Goal: Transaction & Acquisition: Purchase product/service

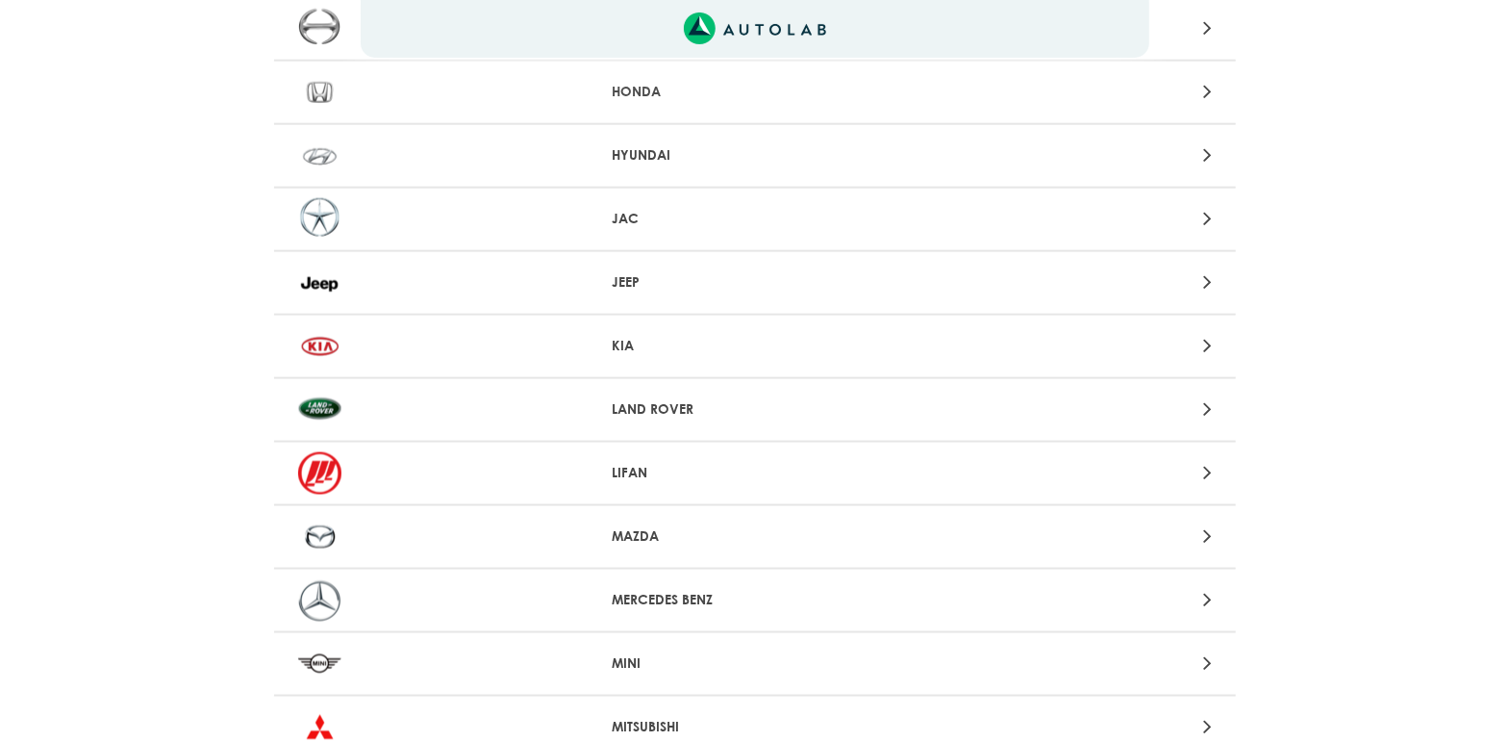
scroll to position [1219, 0]
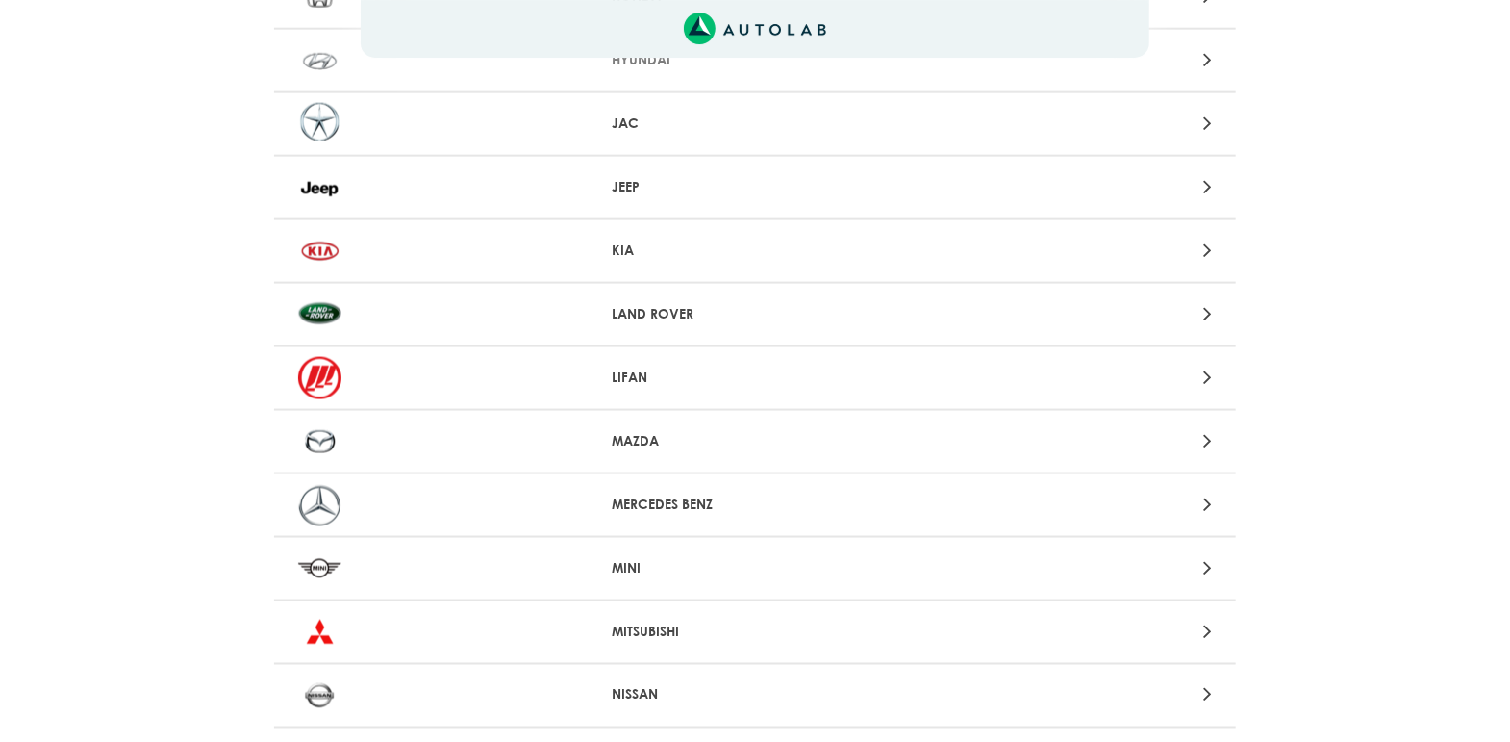
click at [752, 421] on div "MAZDA" at bounding box center [755, 442] width 962 height 63
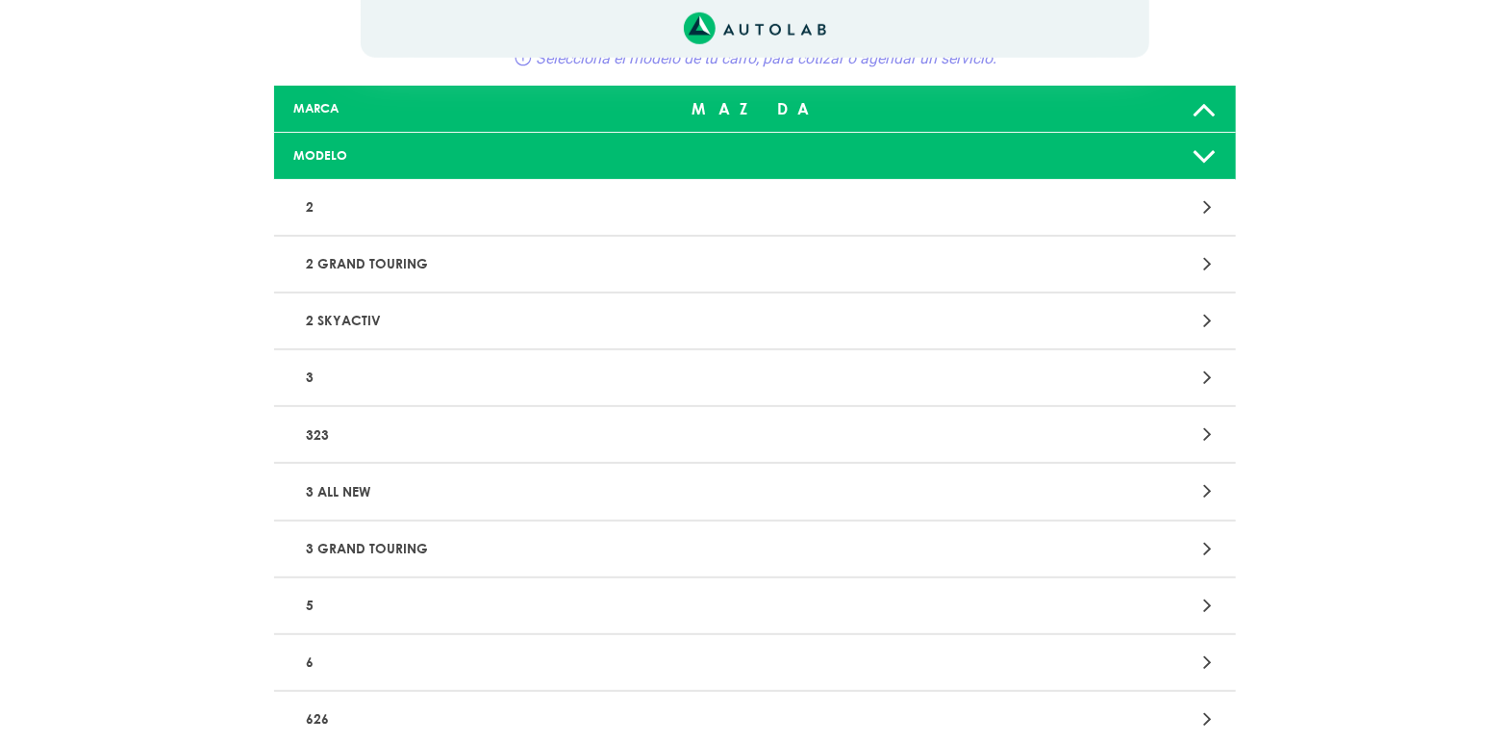
scroll to position [101, 0]
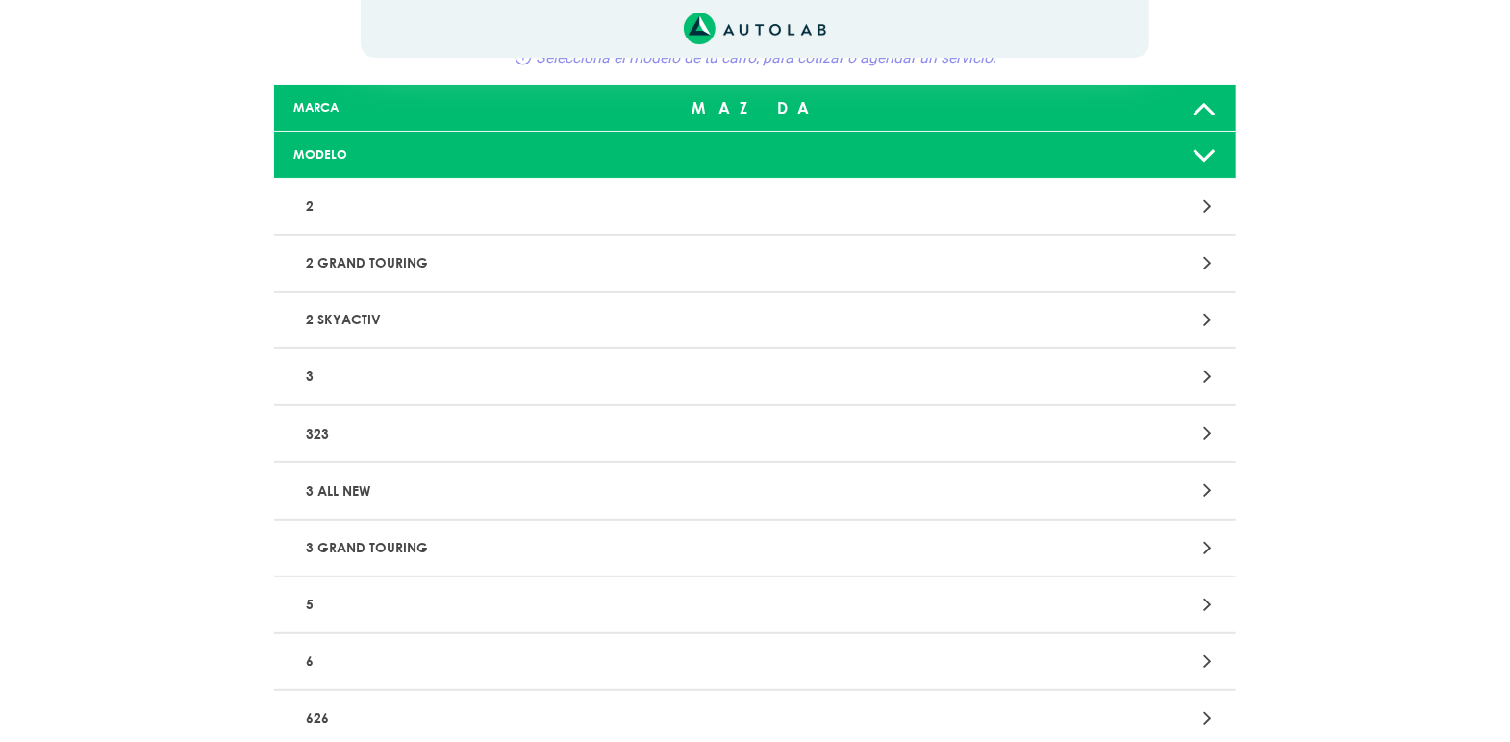
click at [566, 656] on p "6" at bounding box center [597, 662] width 599 height 36
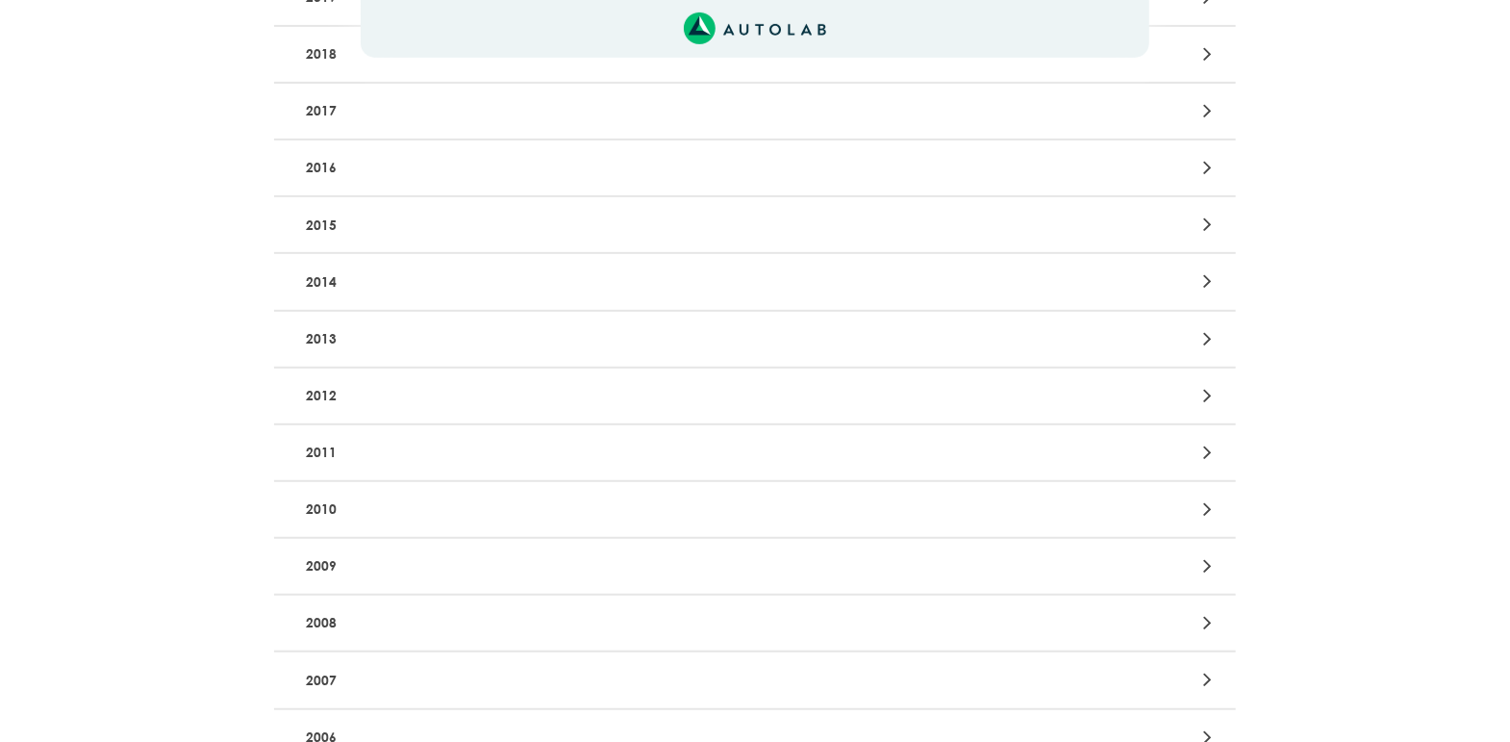
scroll to position [609, 0]
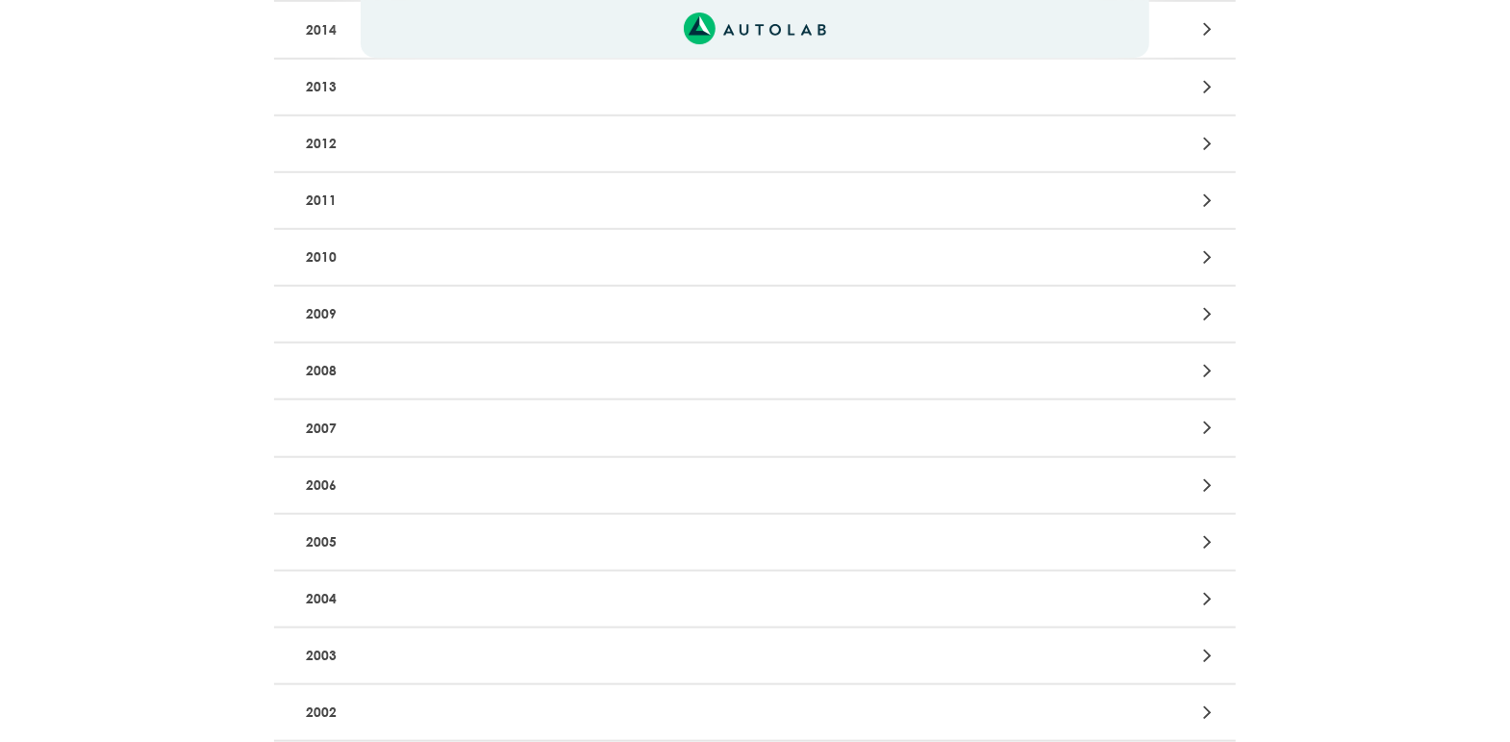
click at [568, 482] on p "2006" at bounding box center [597, 486] width 599 height 36
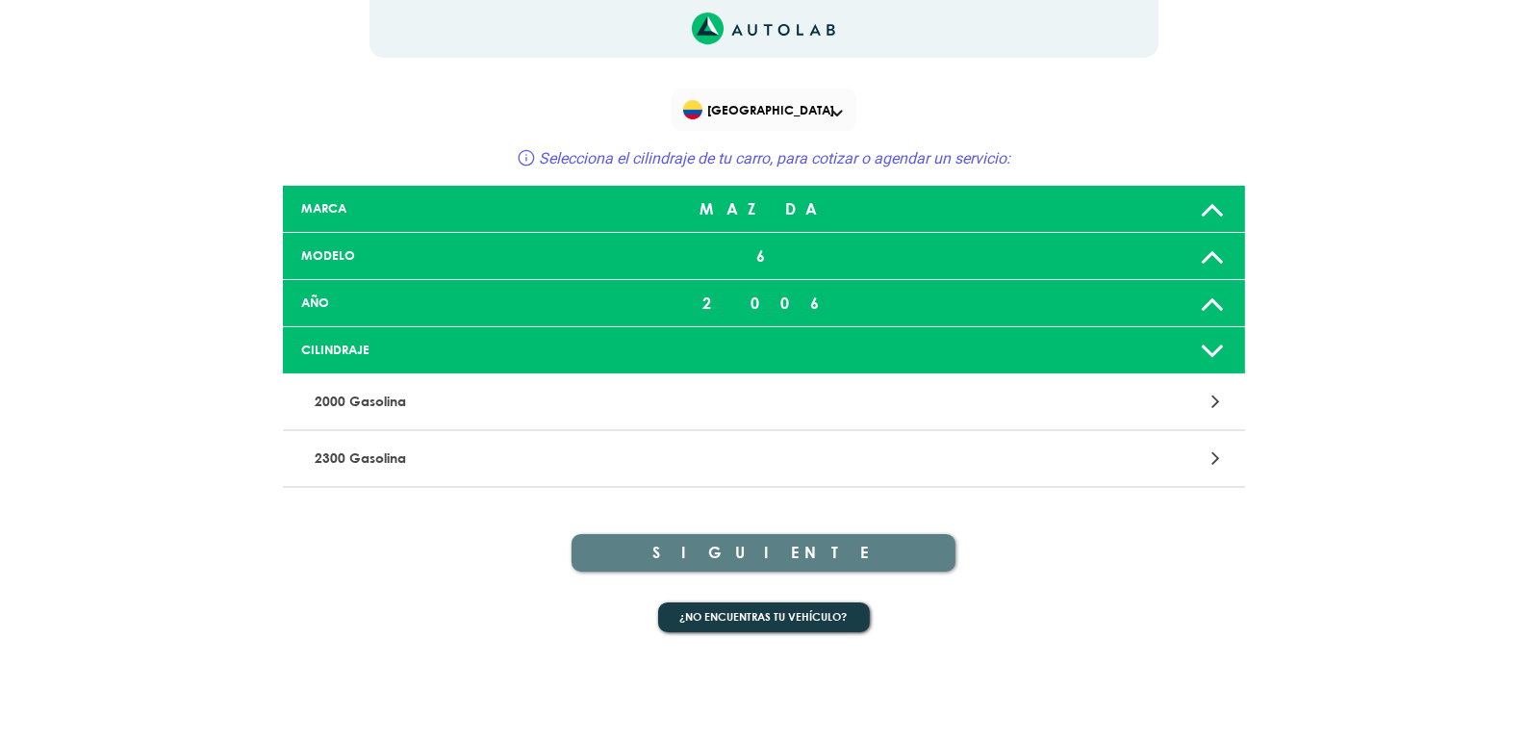
click at [613, 394] on p "2000 Gasolina" at bounding box center [606, 402] width 599 height 36
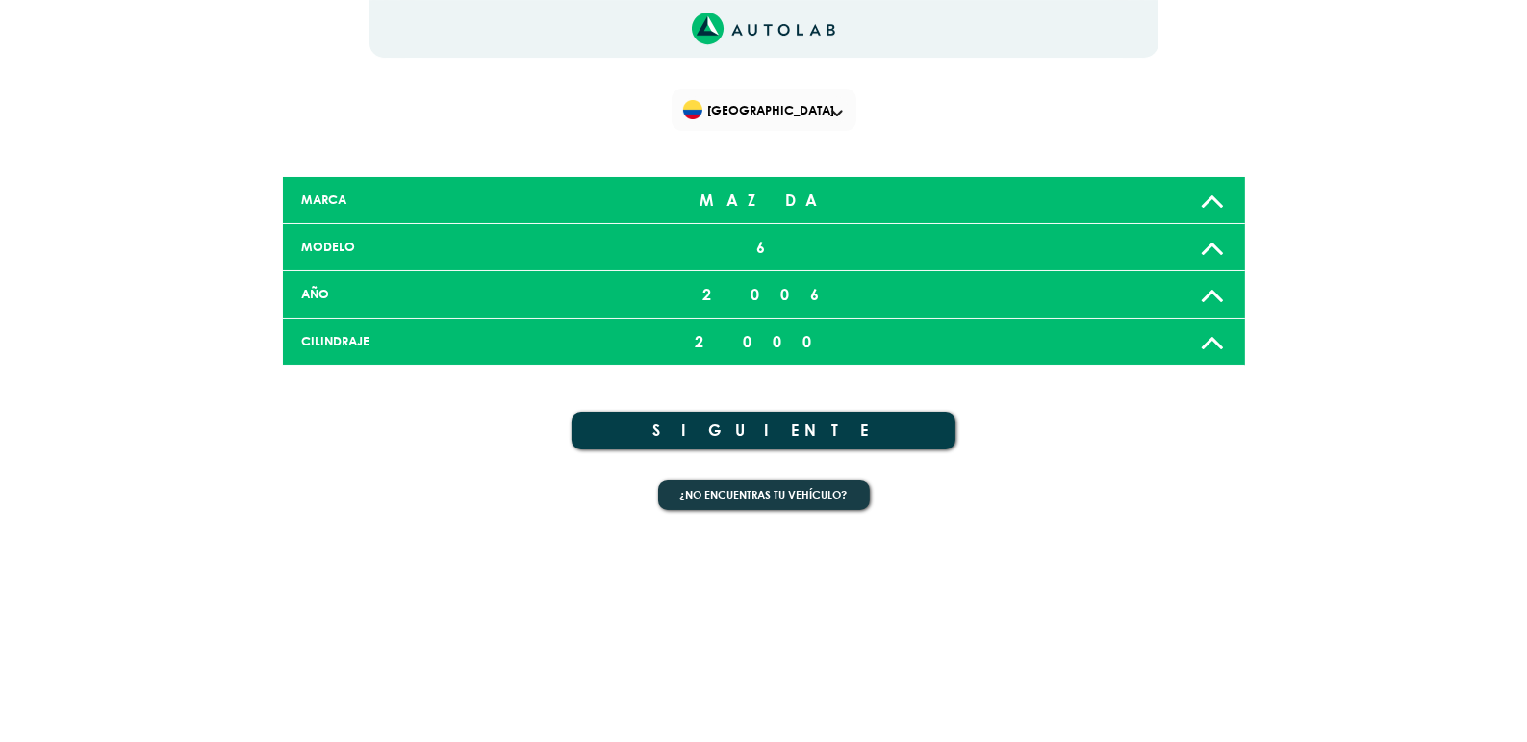
click at [895, 433] on button "SIGUIENTE" at bounding box center [763, 431] width 385 height 38
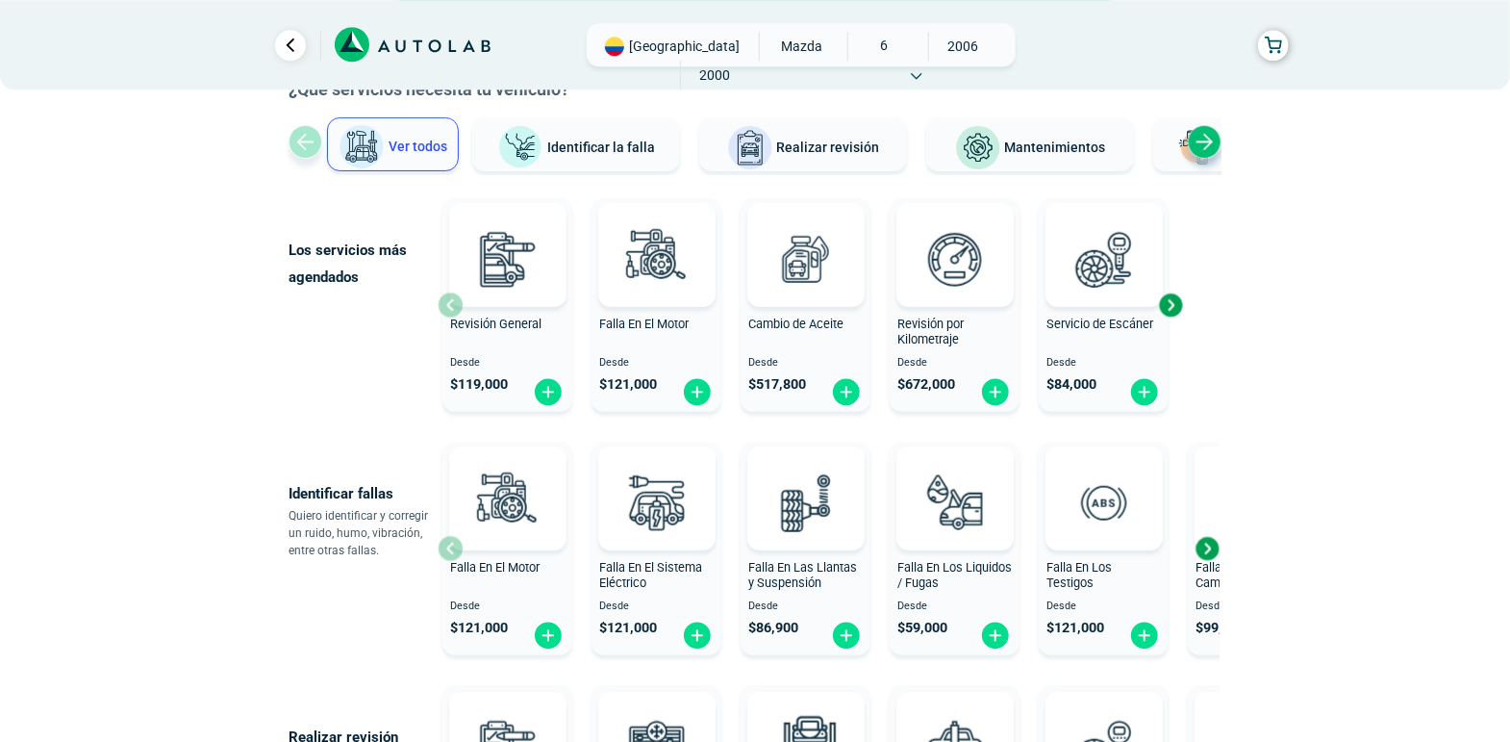
scroll to position [196, 0]
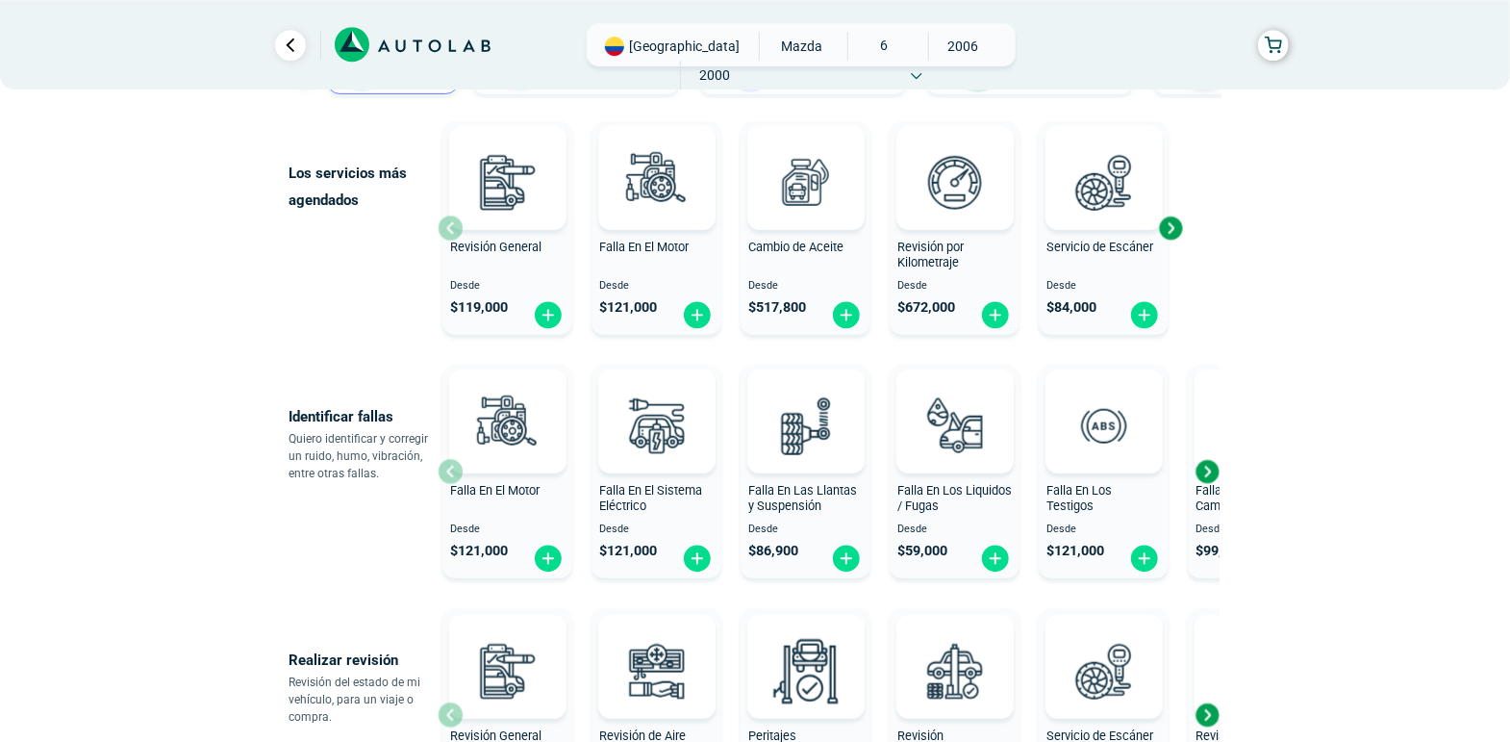
click at [1203, 472] on div "Next slide" at bounding box center [1207, 471] width 29 height 29
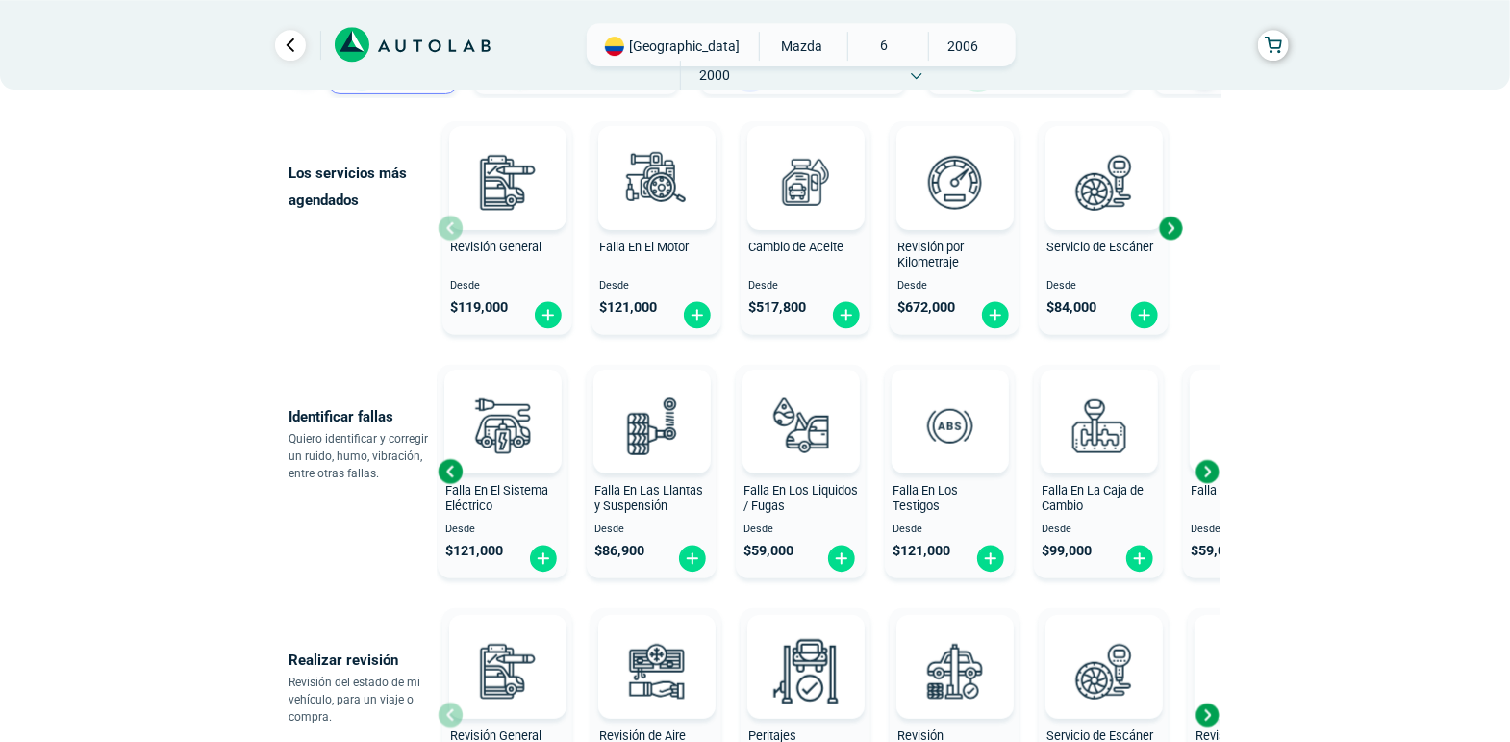
click at [1203, 472] on div "Next slide" at bounding box center [1207, 471] width 29 height 29
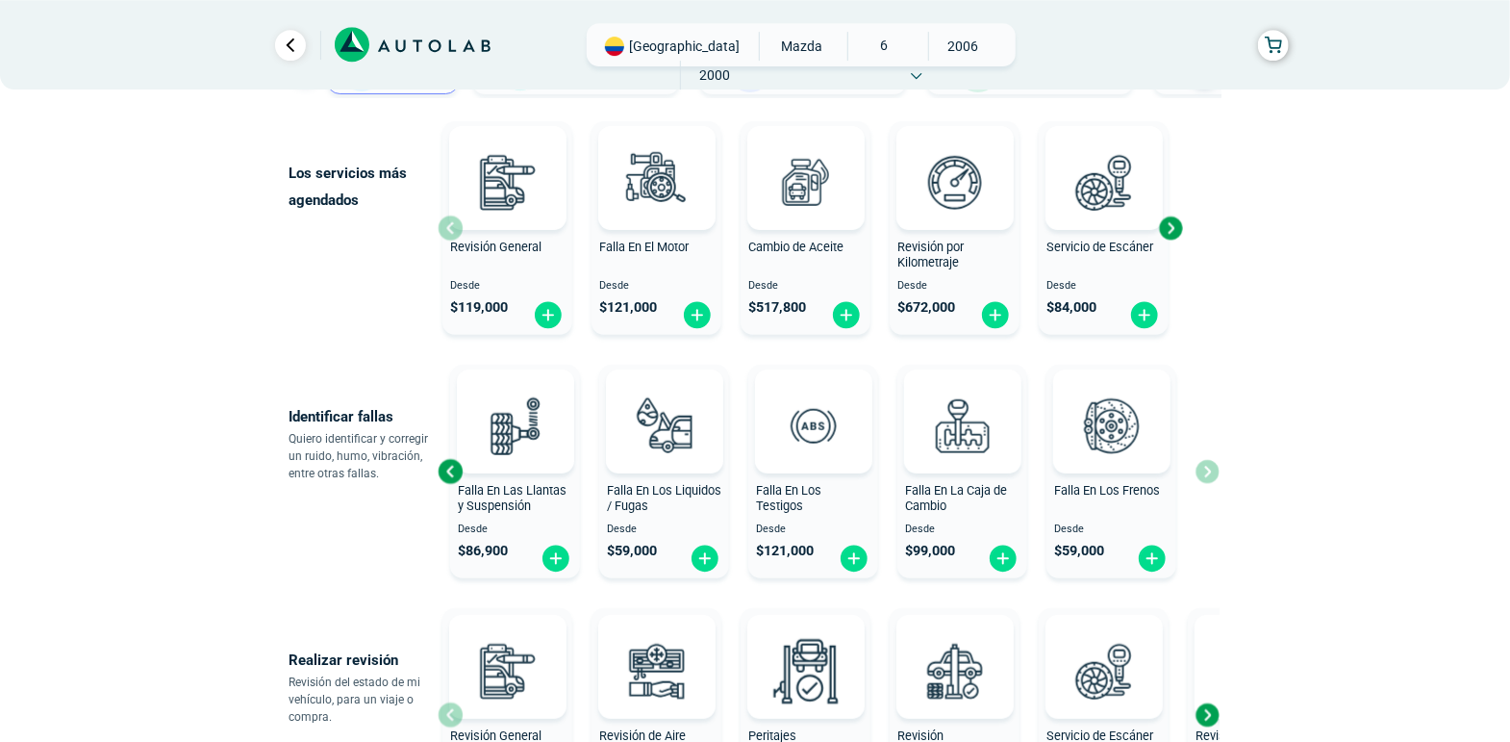
click at [1203, 472] on div "Falla En El Motor Desde $ 121,000 Falla En El Sistema Eléctrico Desde $ 121,000…" at bounding box center [829, 471] width 782 height 229
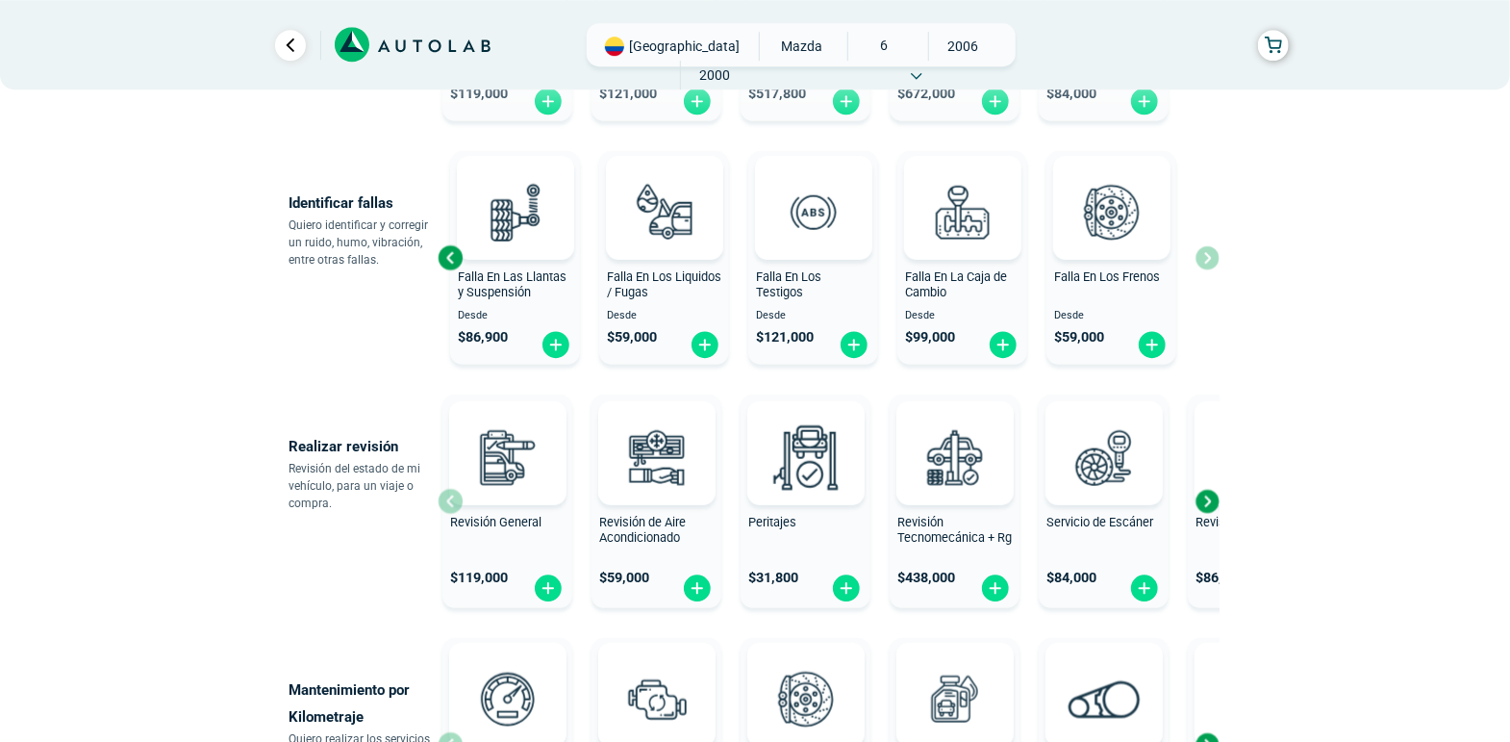
scroll to position [426, 0]
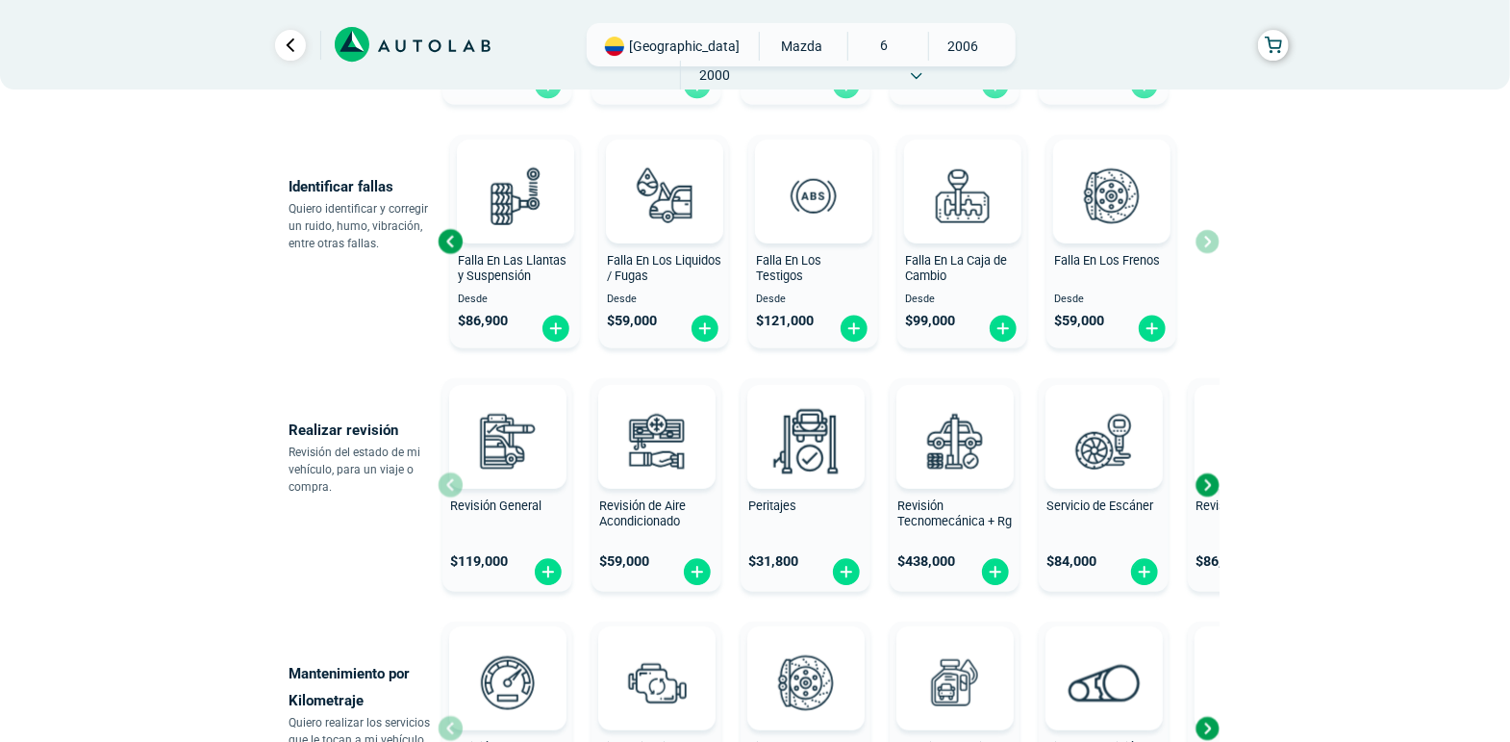
click at [1209, 487] on div "Next slide" at bounding box center [1207, 484] width 29 height 29
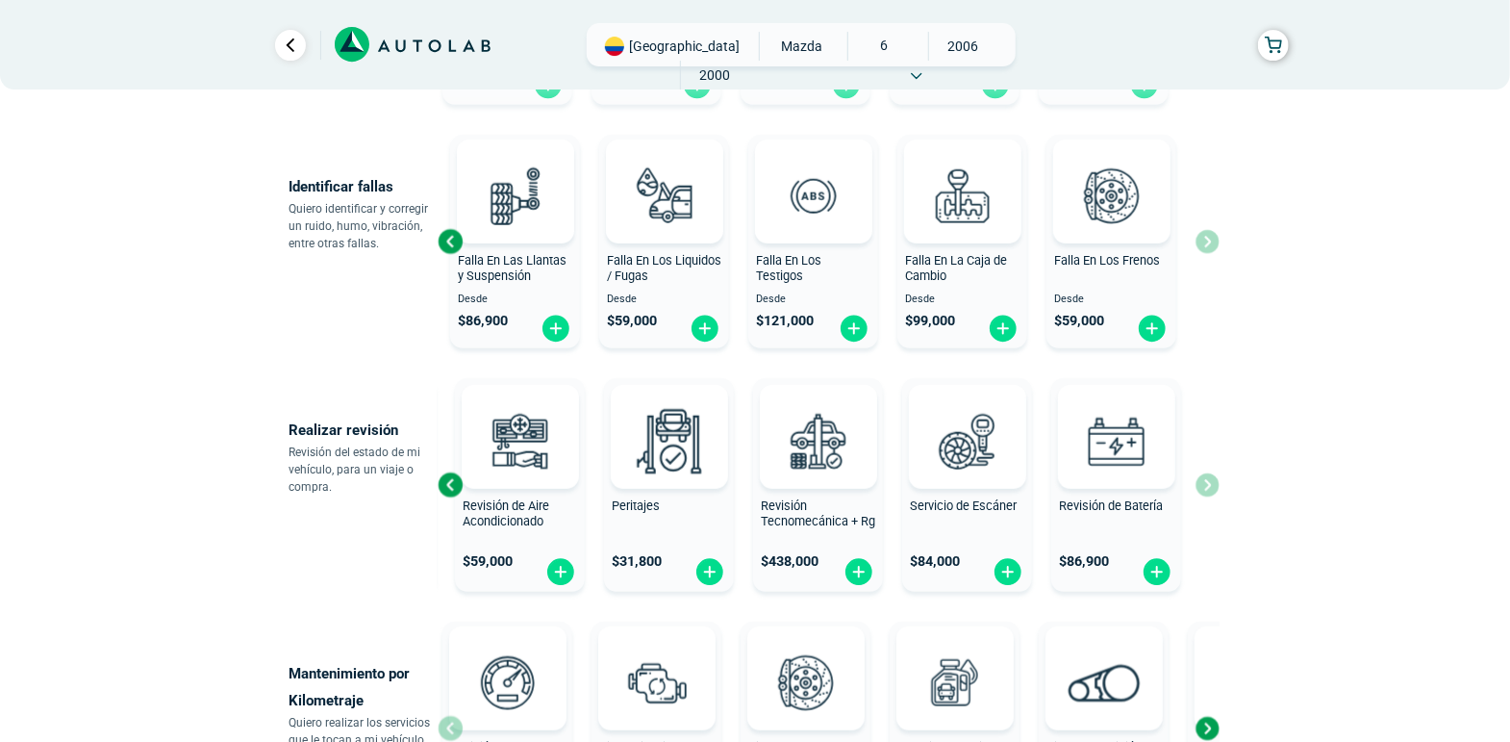
click at [1209, 487] on div "Revisión General $ 119,000 Revisión de Aire Acondicionado $ 59,000 Peritajes $ …" at bounding box center [829, 484] width 782 height 229
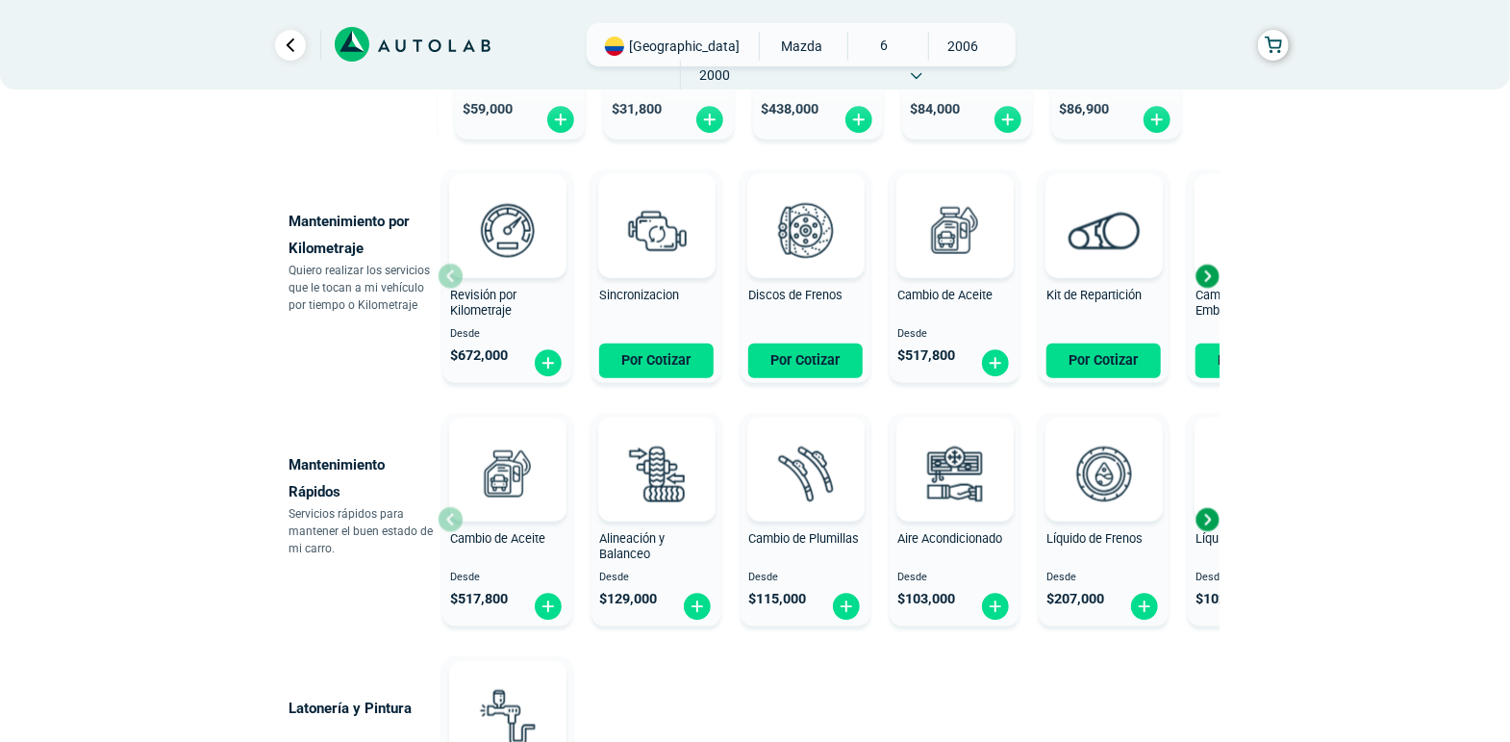
scroll to position [885, 0]
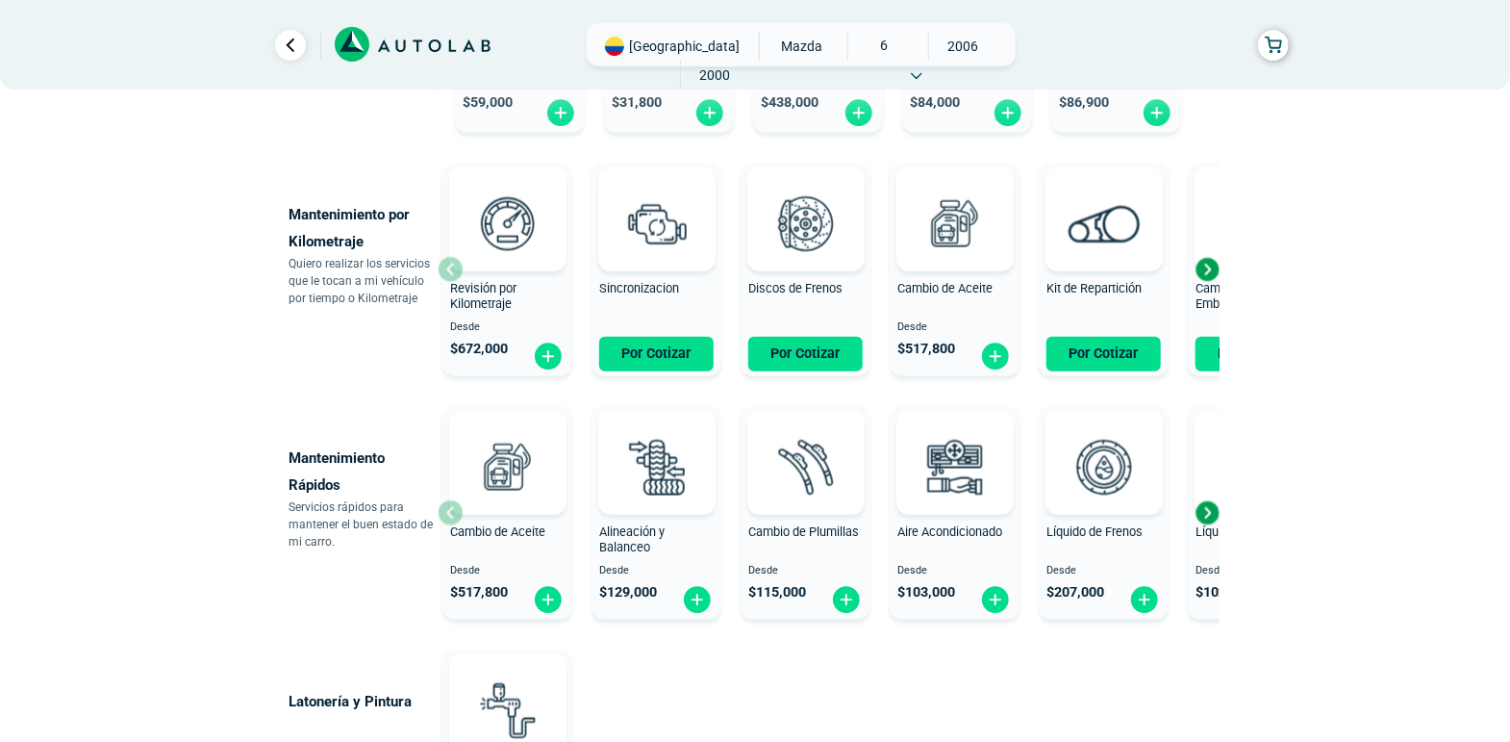
click at [1206, 512] on div "Next slide" at bounding box center [1207, 512] width 29 height 29
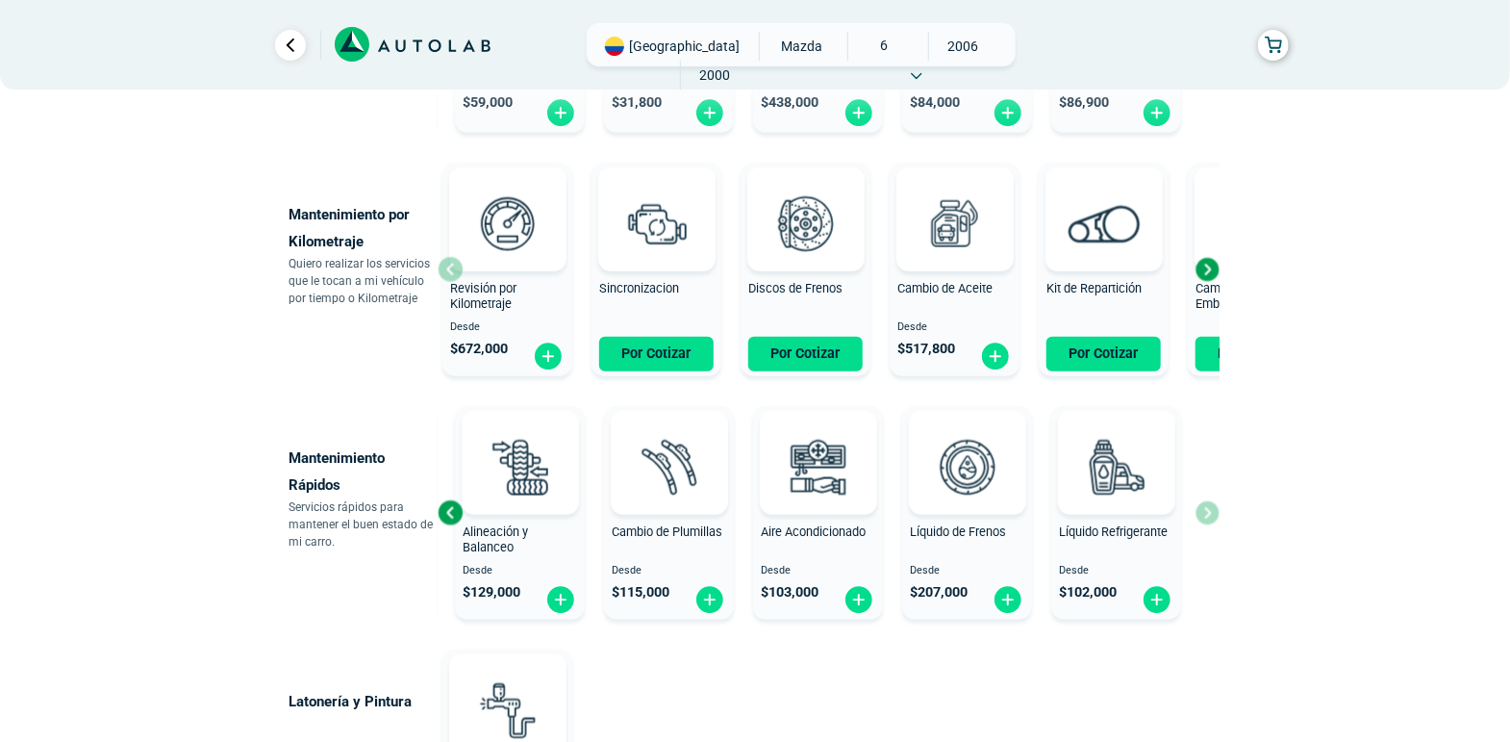
click at [1206, 512] on div "Cambio de Aceite Desde $ 517,800 Alineación y Balanceo Desde $ 129,000 Cambio d…" at bounding box center [829, 512] width 782 height 229
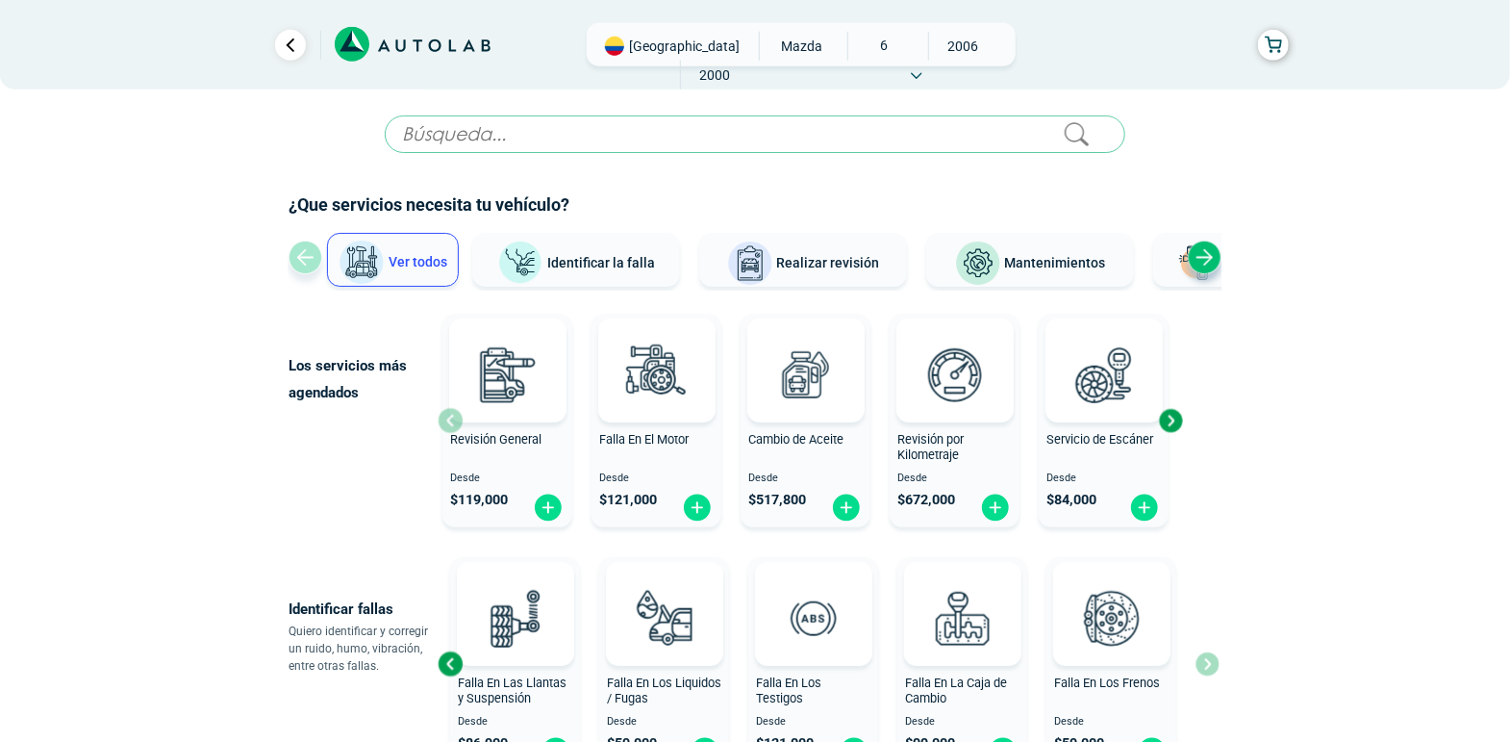
scroll to position [0, 0]
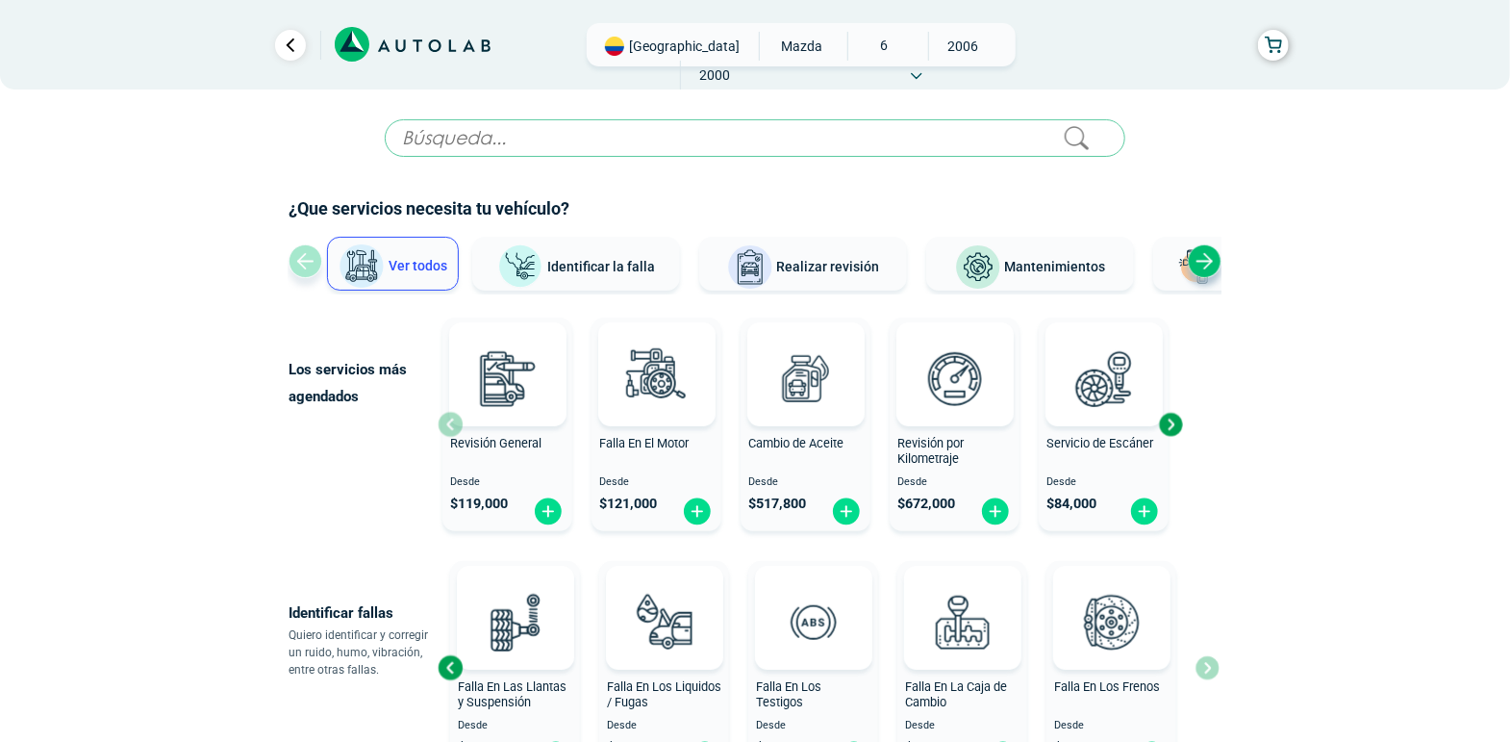
click at [612, 267] on span "Identificar la falla" at bounding box center [601, 265] width 108 height 15
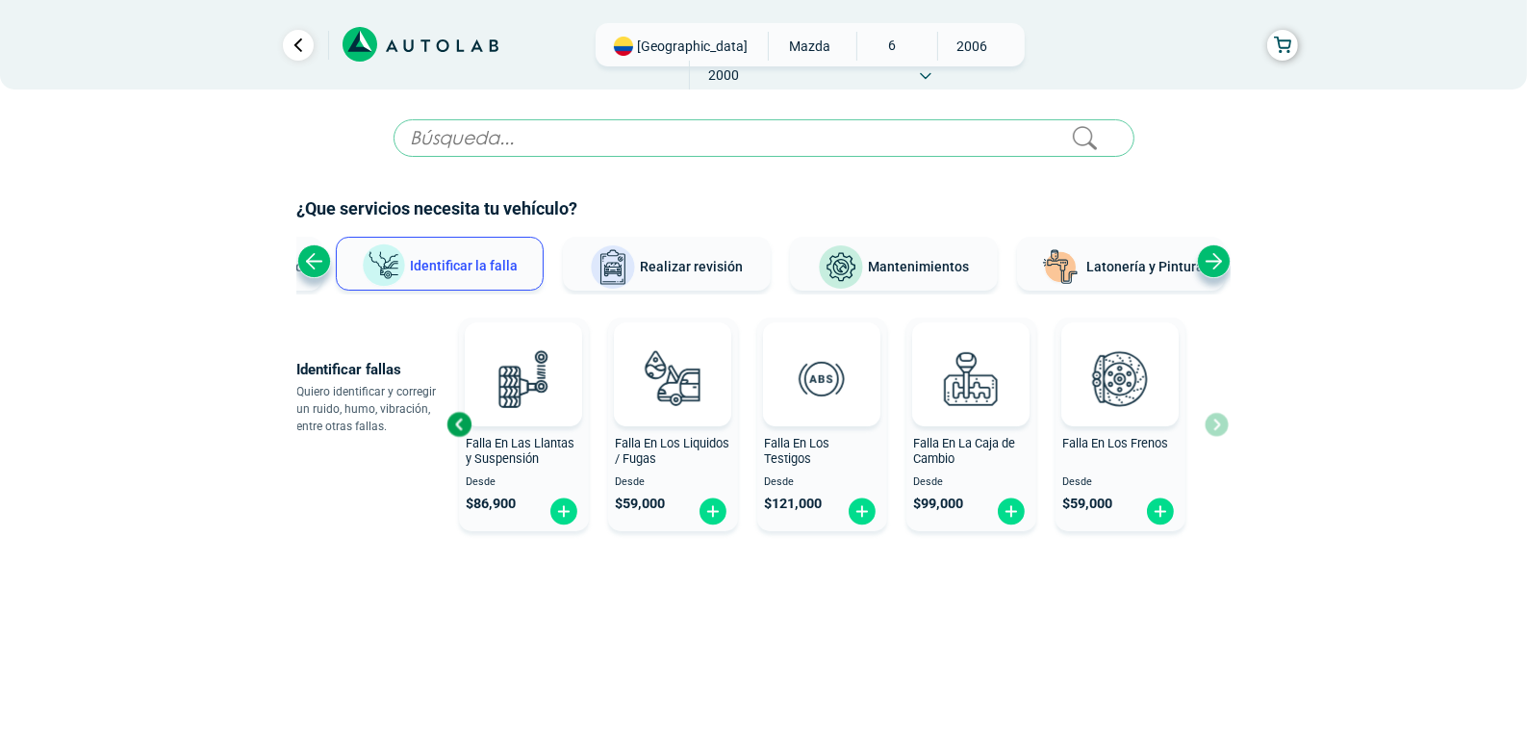
click at [1216, 431] on div "Falla En El Motor Desde $ 121,000 Falla En El Sistema Eléctrico Desde $ 121,000…" at bounding box center [837, 424] width 782 height 229
click at [729, 271] on span "Realizar revisión" at bounding box center [691, 266] width 103 height 15
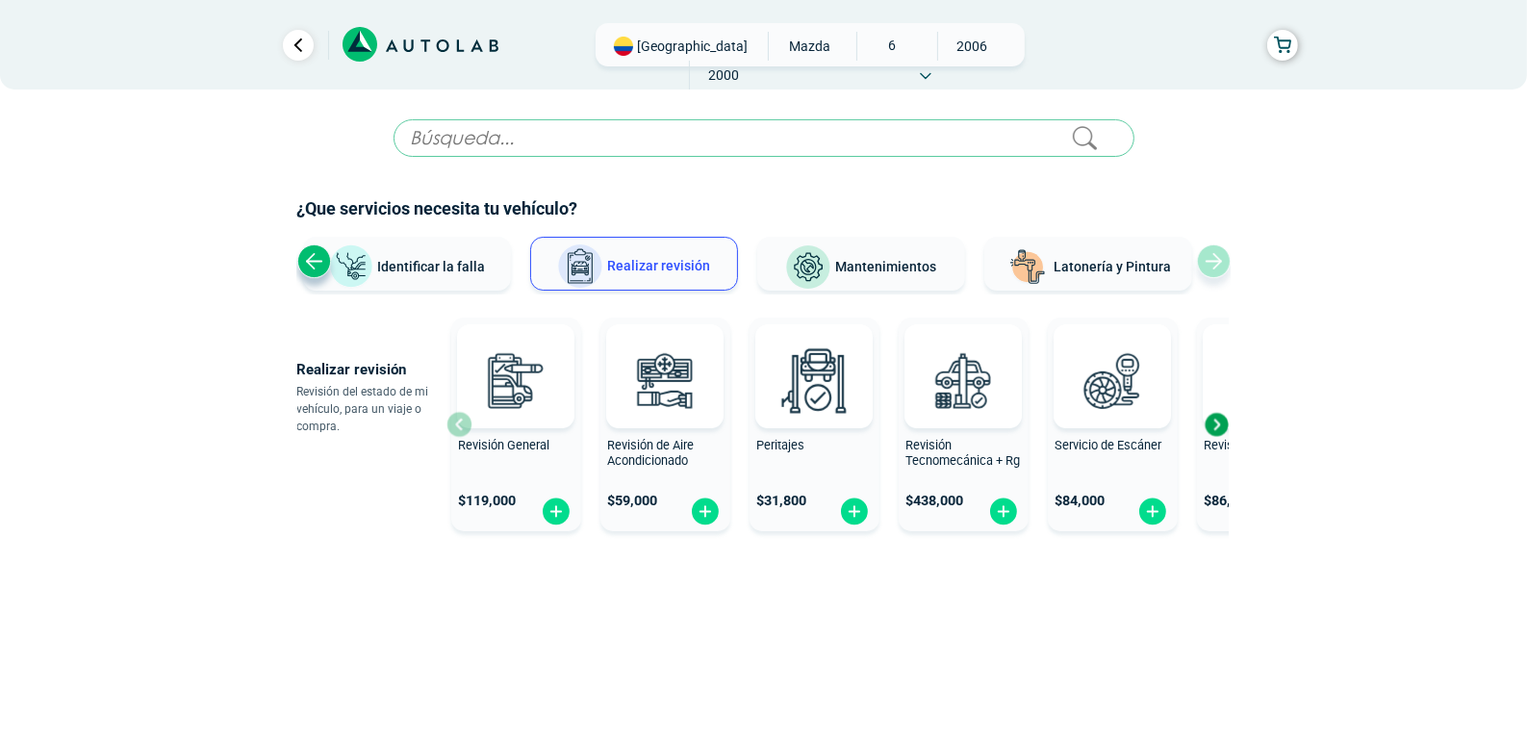
click at [1213, 428] on div "Next slide" at bounding box center [1216, 424] width 29 height 29
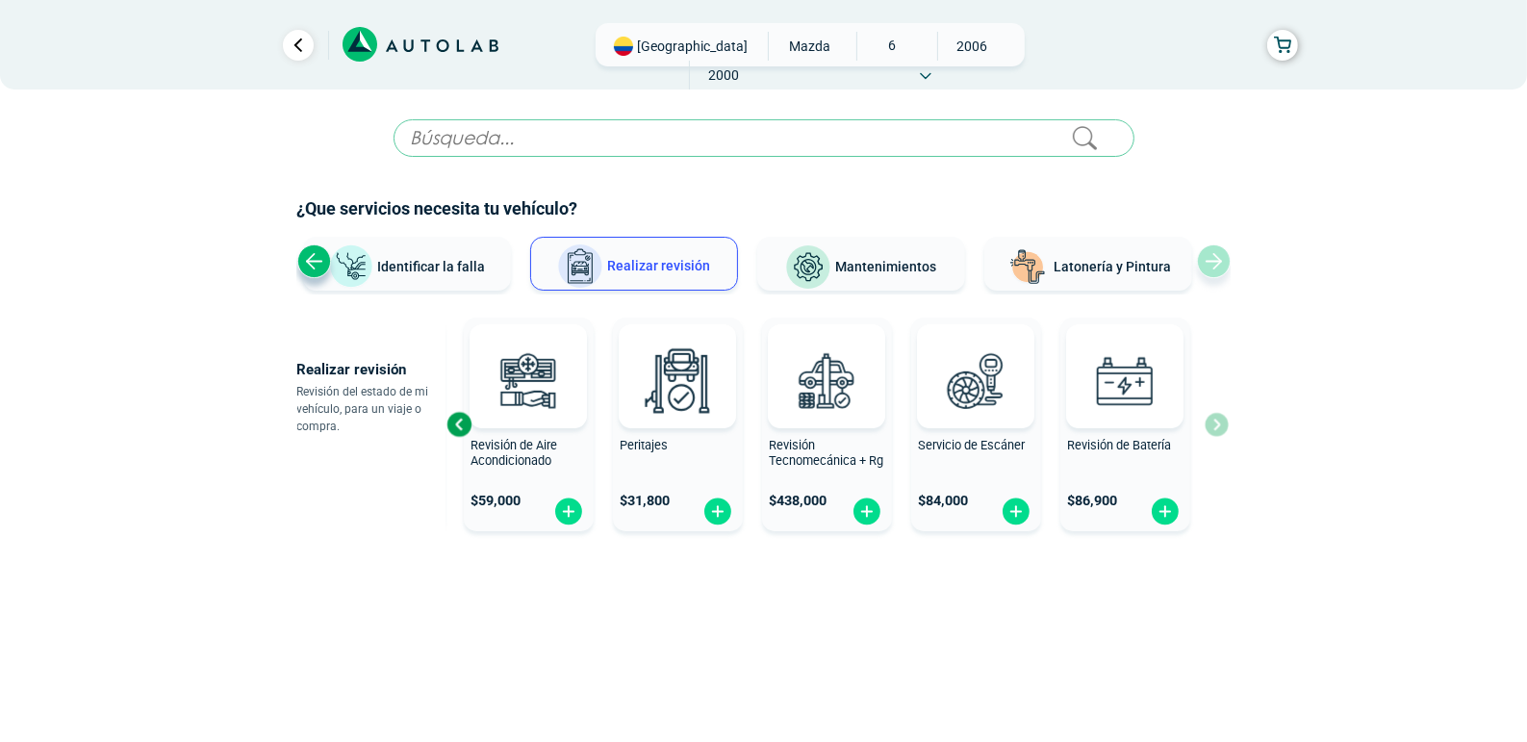
click at [1213, 428] on div "Revisión General $ 119,000 Revisión de Aire Acondicionado $ 59,000 Peritajes $ …" at bounding box center [837, 424] width 782 height 229
click at [319, 266] on div "Previous slide" at bounding box center [314, 261] width 34 height 34
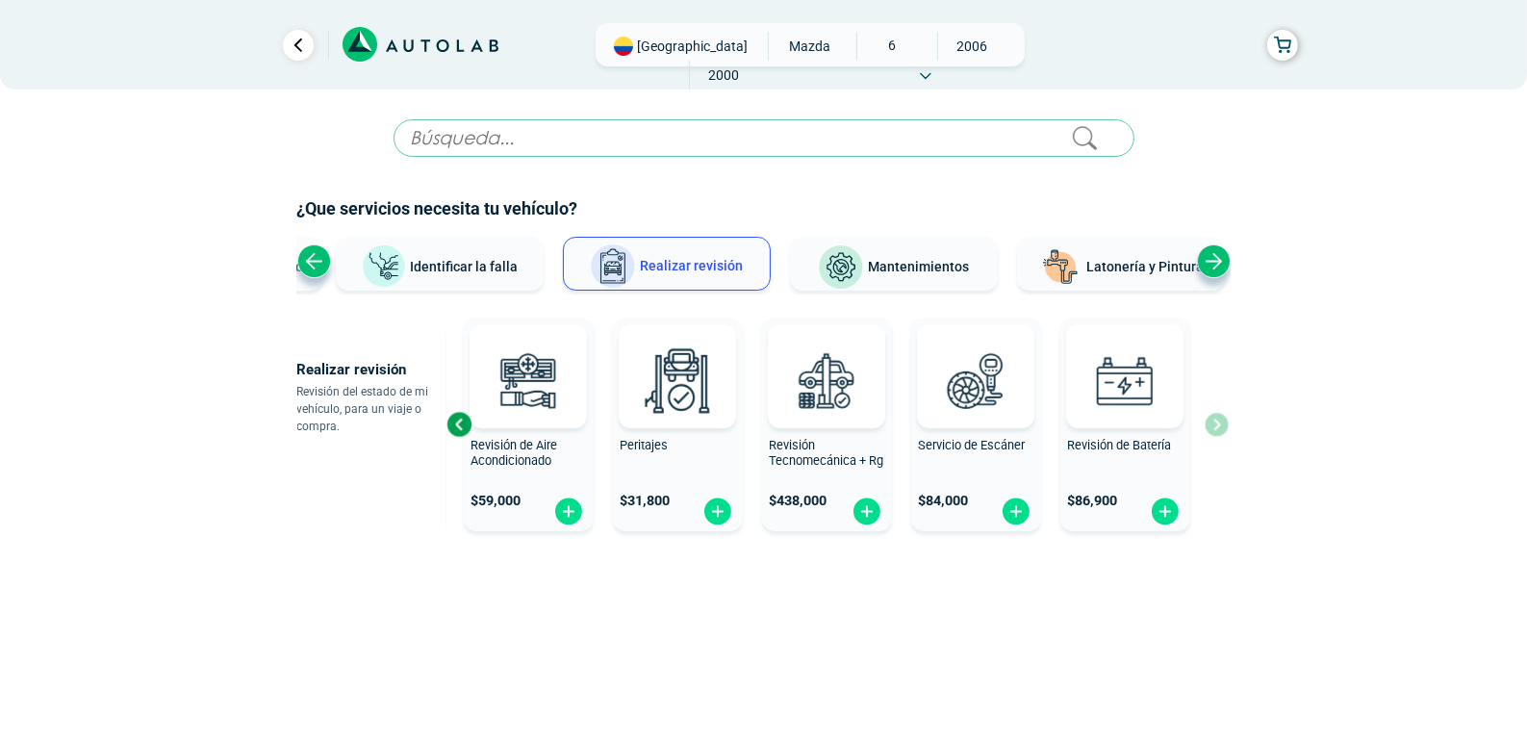
click at [320, 268] on div "Previous slide" at bounding box center [314, 261] width 34 height 34
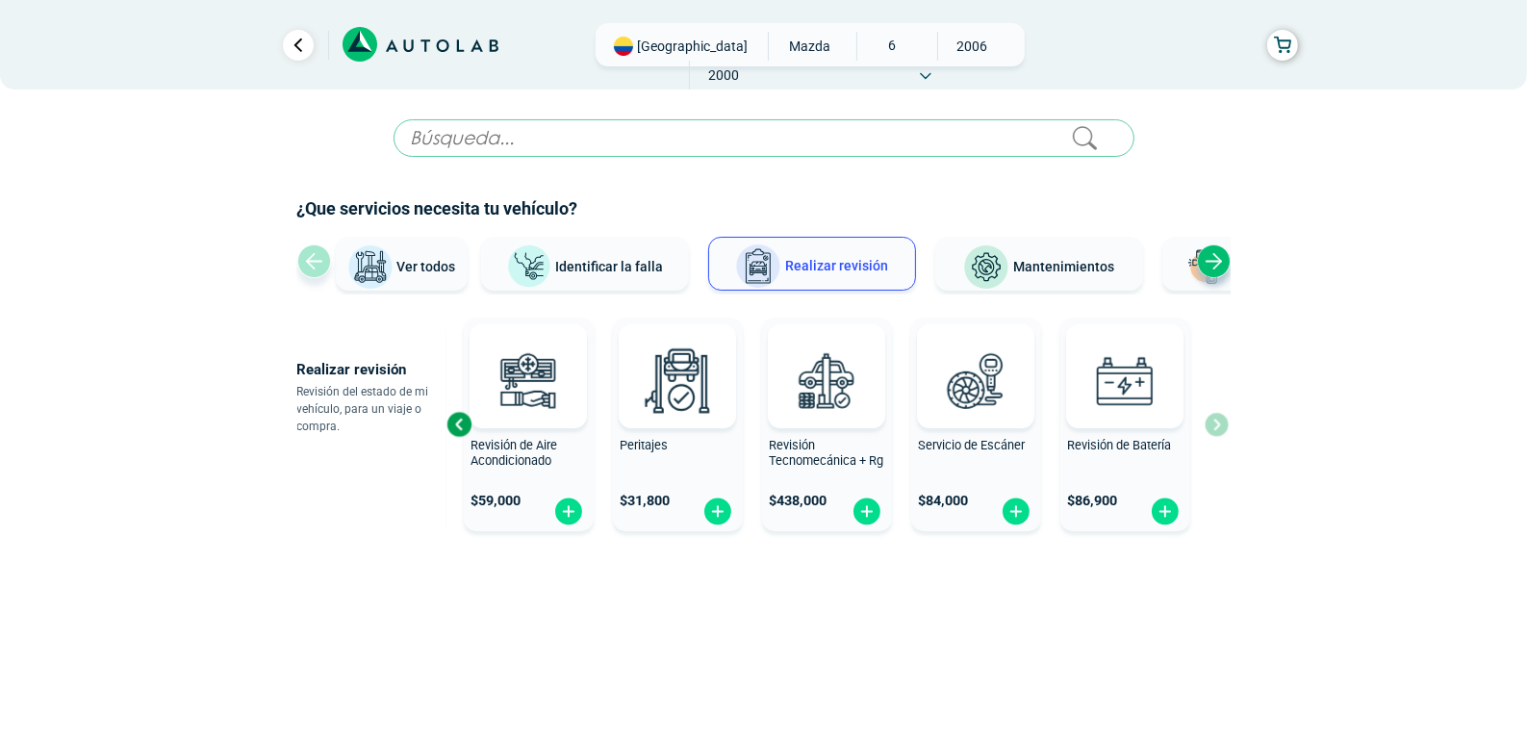
click at [336, 268] on button "Ver todos" at bounding box center [402, 264] width 132 height 54
click at [320, 268] on div "Ver todos Identificar la falla Realizar revisión Mantenimientos Latonería y Pin…" at bounding box center [763, 266] width 933 height 58
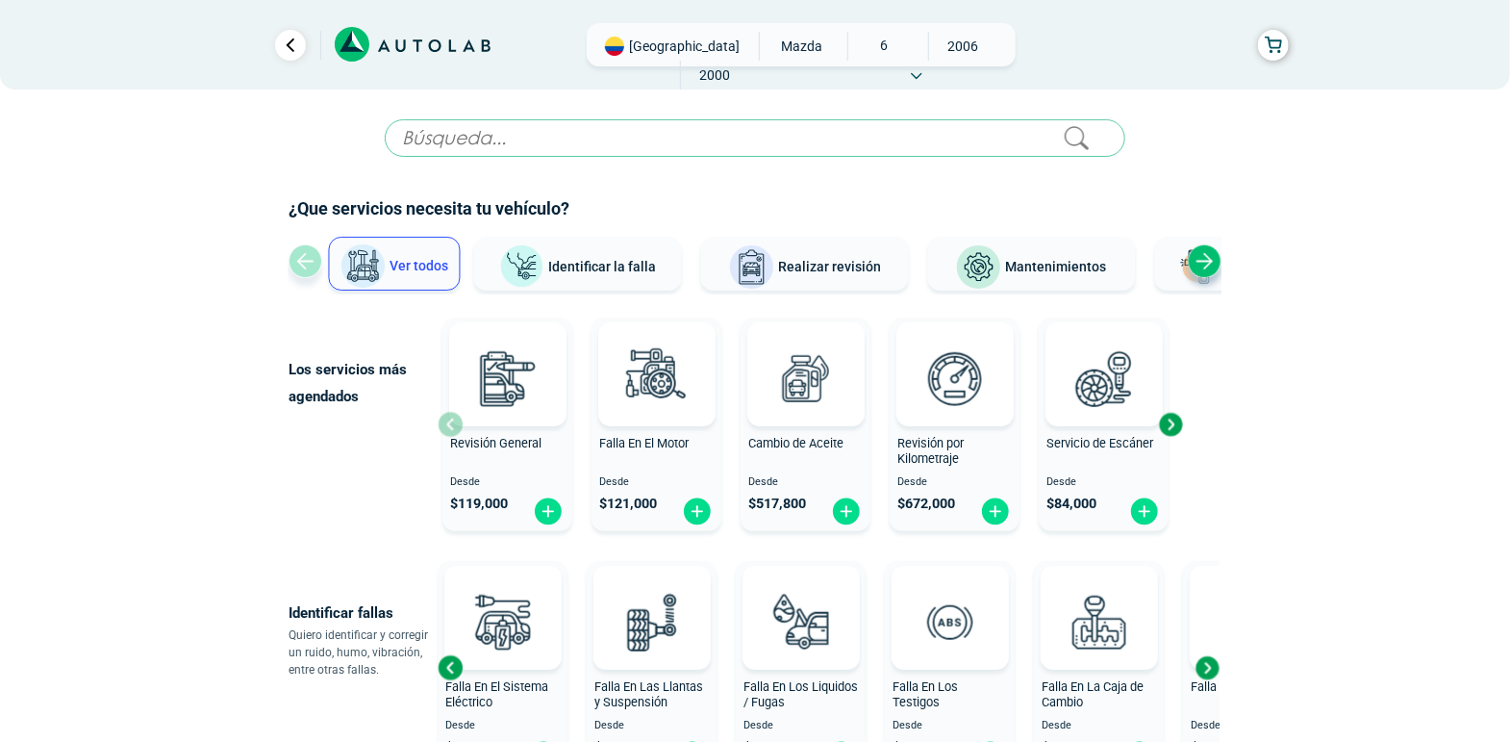
click at [395, 269] on span "Ver todos" at bounding box center [420, 265] width 59 height 15
click at [1177, 419] on div "Next slide" at bounding box center [1170, 424] width 29 height 29
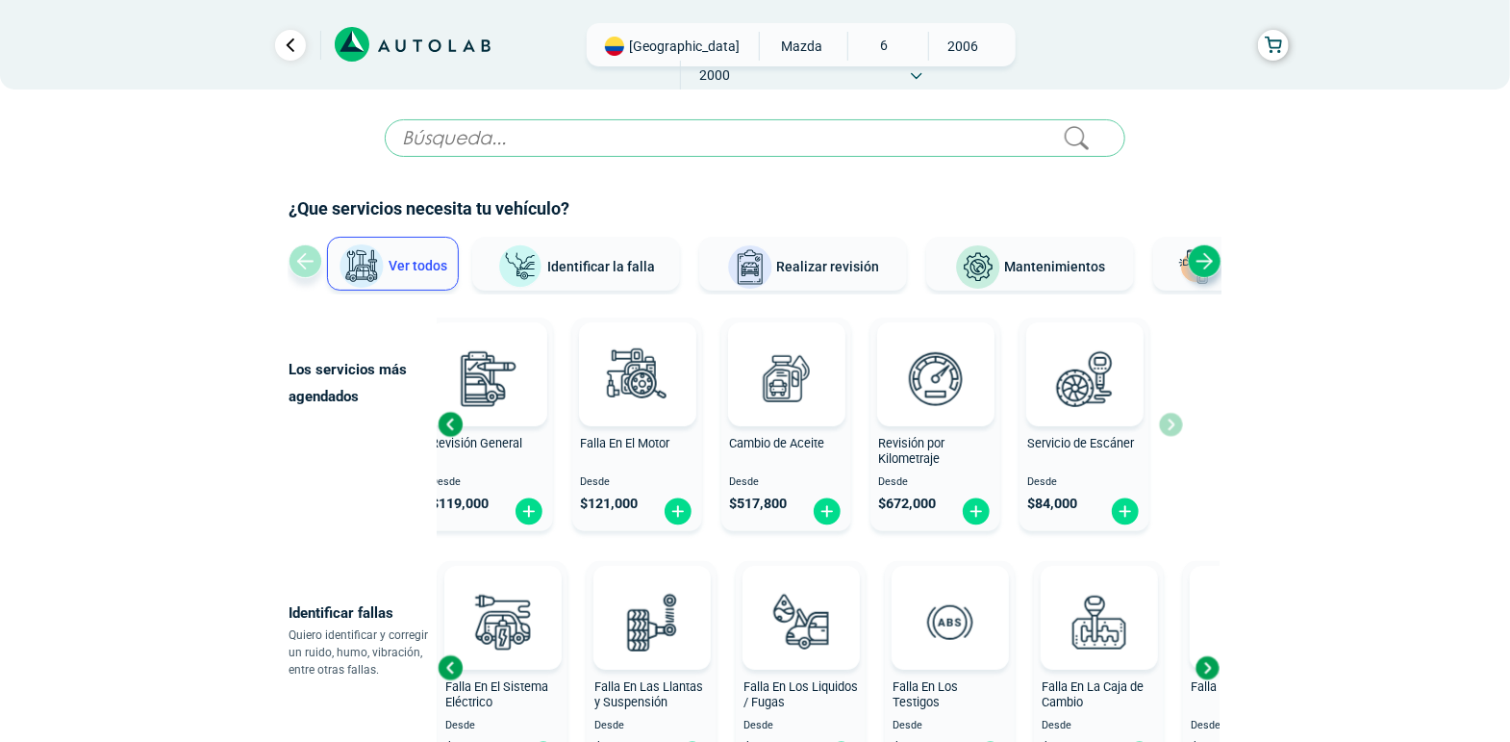
click at [1178, 424] on div "Revisión General Desde $ 119,000 Falla En El Motor Desde $ 121,000 Cambio de Ac…" at bounding box center [811, 424] width 746 height 229
drag, startPoint x: 1510, startPoint y: 164, endPoint x: 1514, endPoint y: 252, distance: 88.6
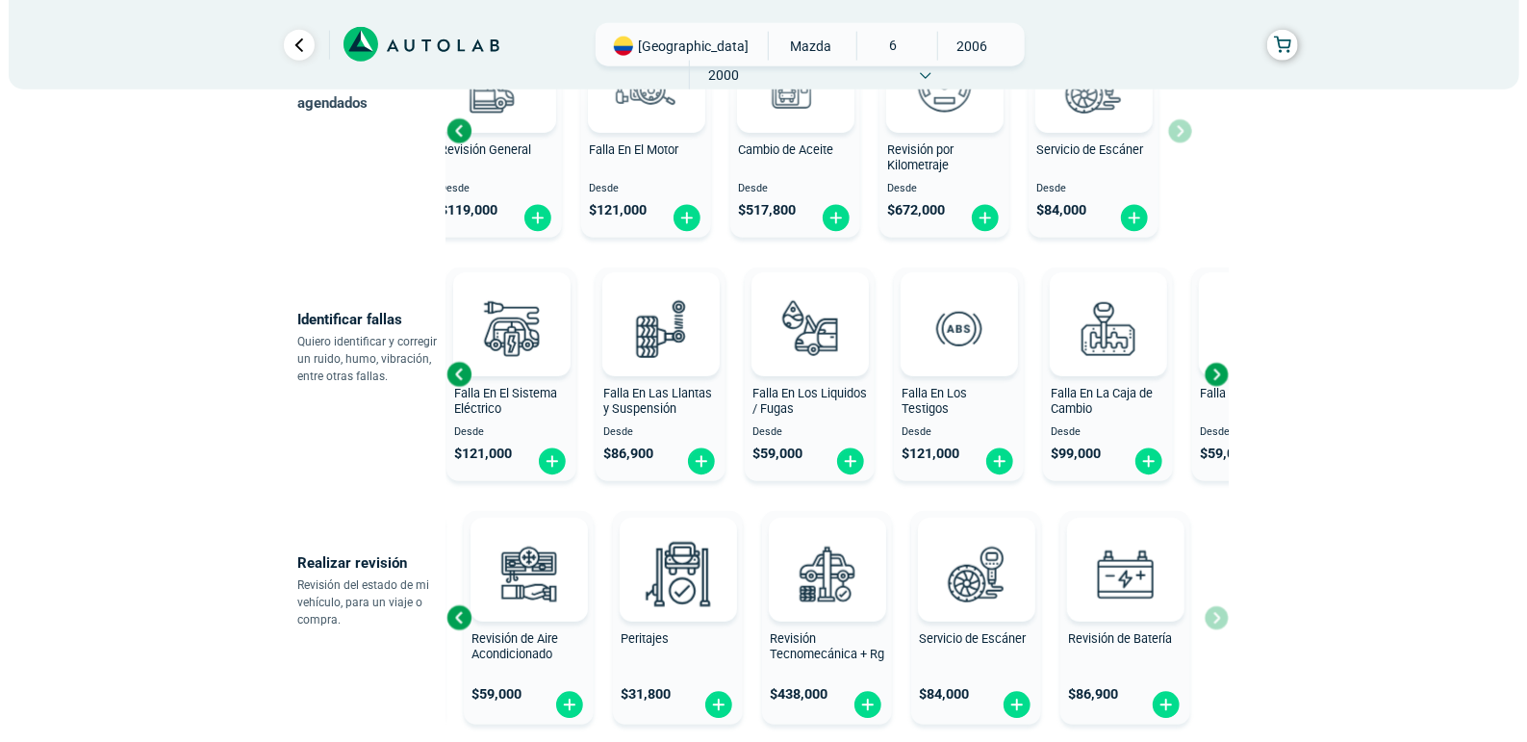
scroll to position [298, 0]
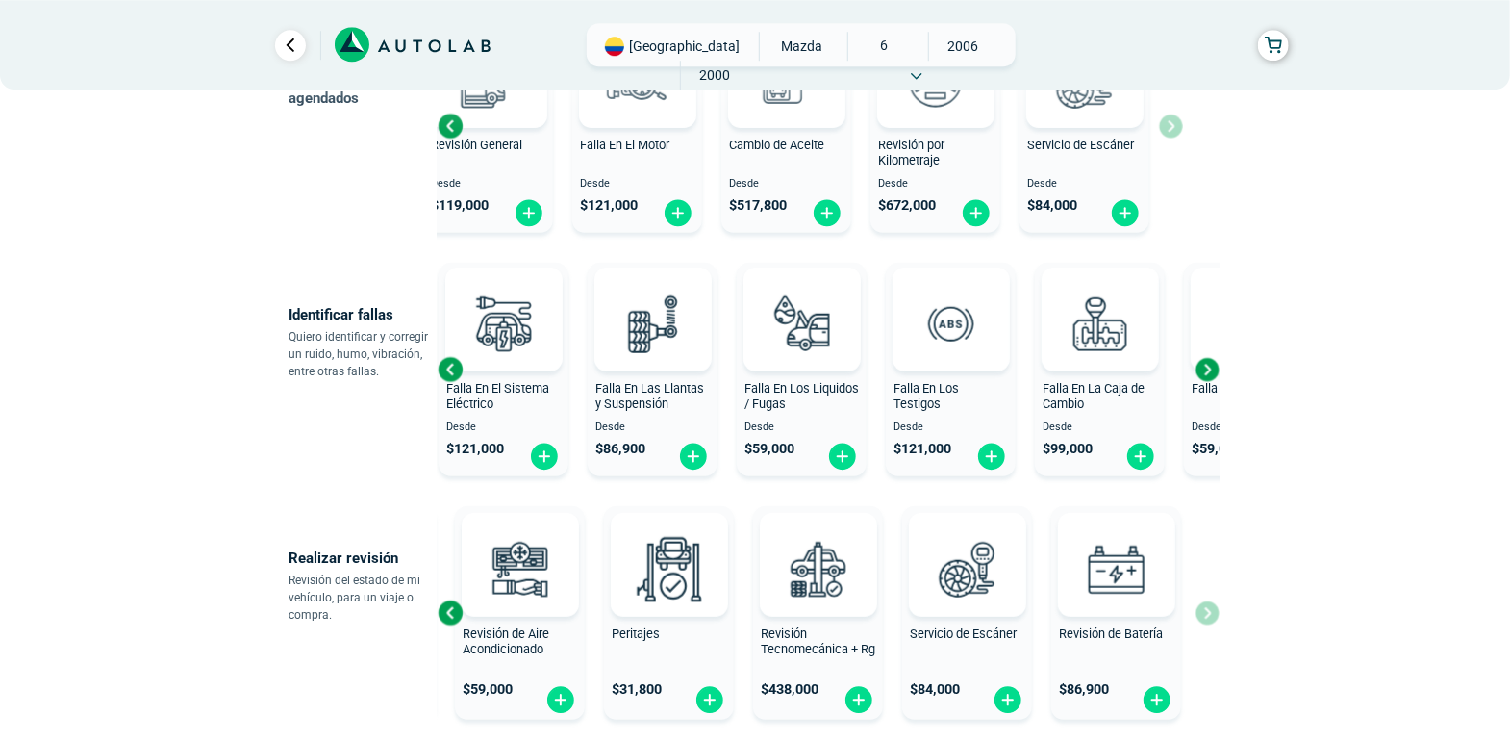
click at [1203, 369] on div "Next slide" at bounding box center [1207, 369] width 29 height 29
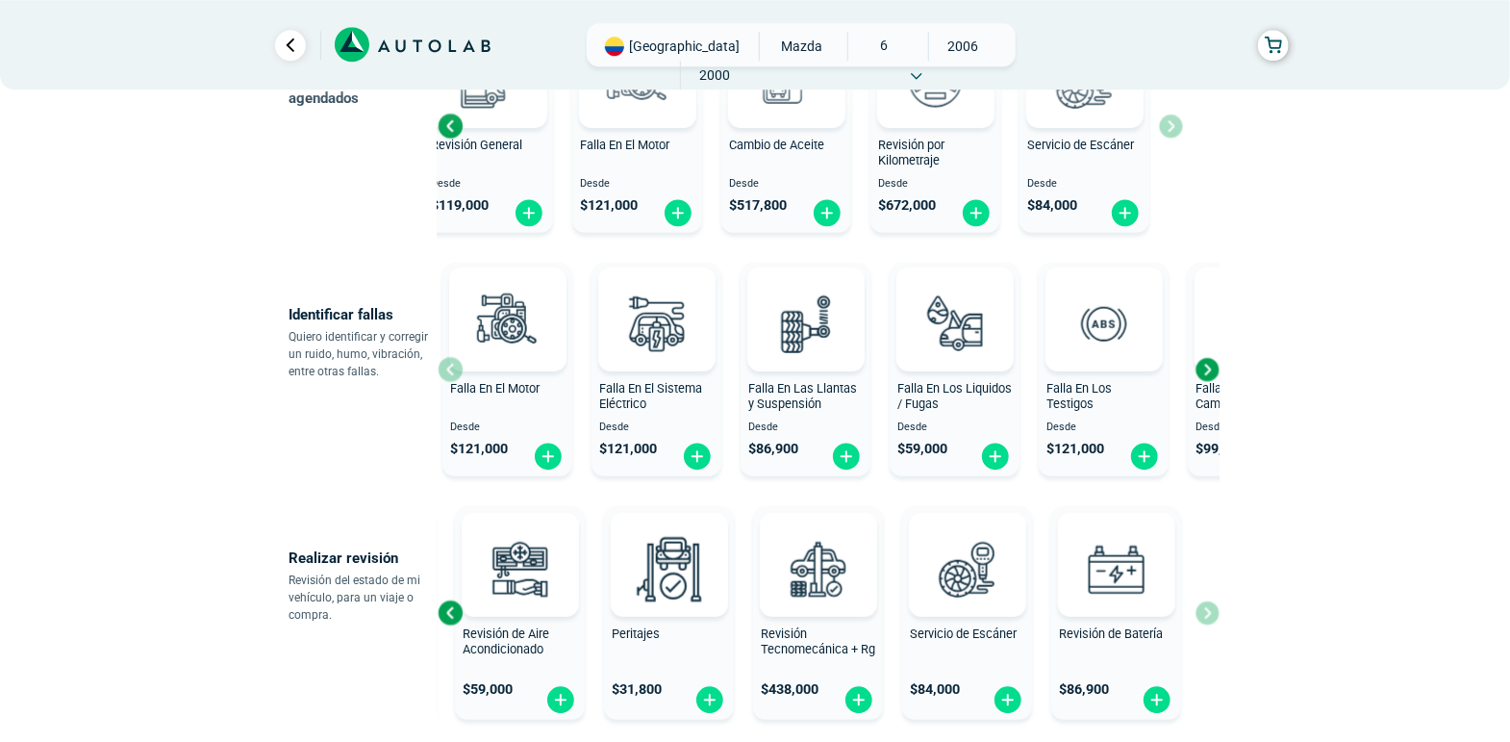
click at [1206, 369] on div "Next slide" at bounding box center [1207, 369] width 29 height 29
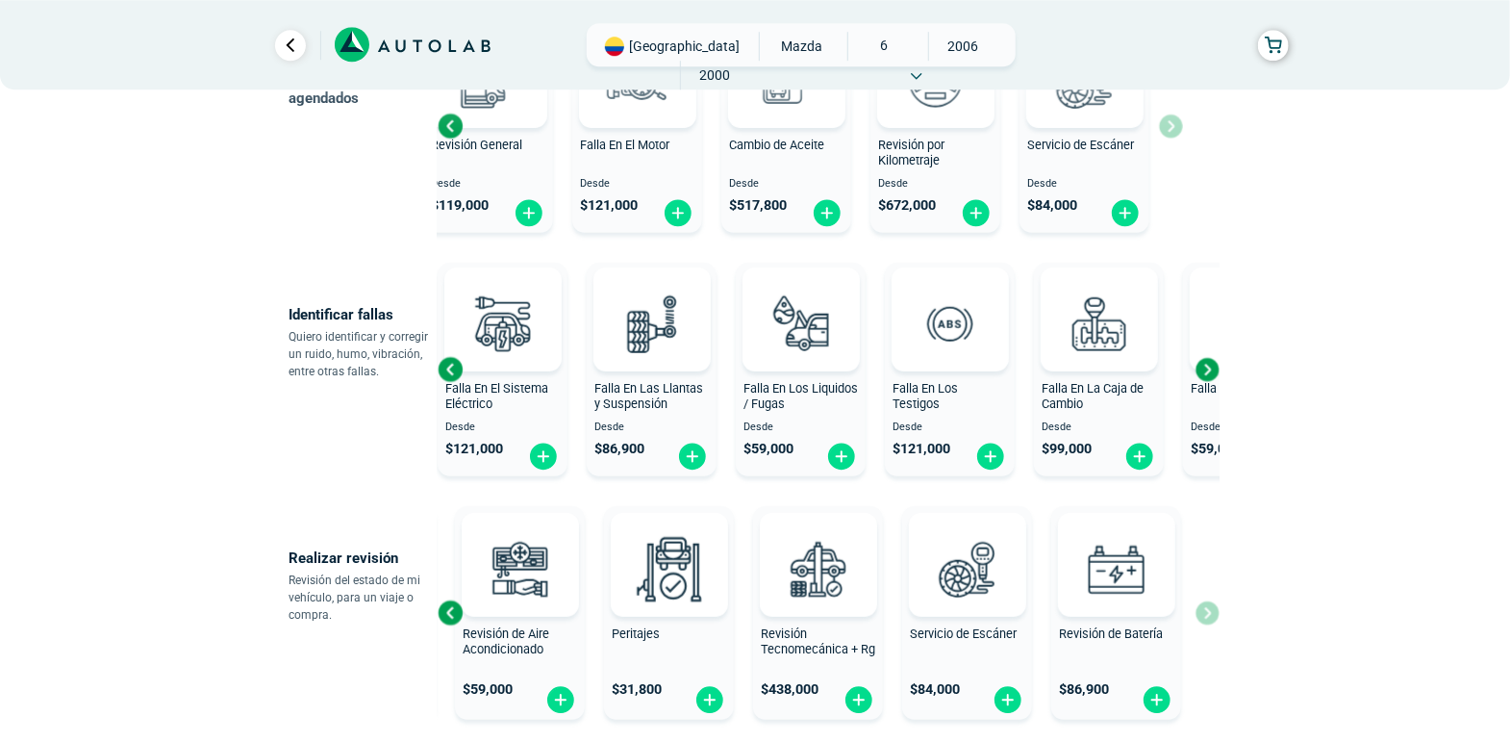
click at [1206, 369] on div "Next slide" at bounding box center [1207, 369] width 29 height 29
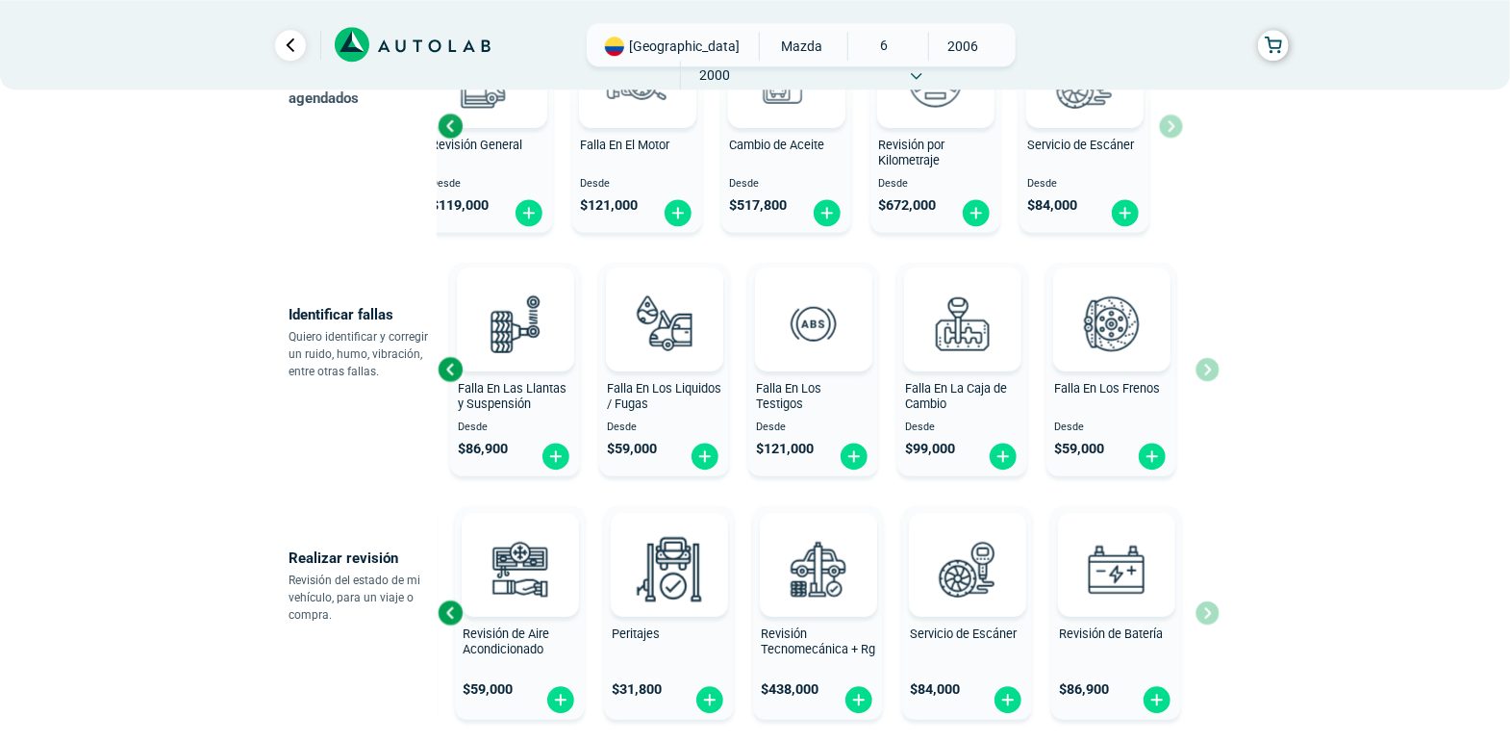
click at [1206, 369] on div "Falla En El Motor Desde $ 121,000 Falla En El Sistema Eléctrico Desde $ 121,000…" at bounding box center [829, 369] width 782 height 229
click at [446, 370] on div "Previous slide" at bounding box center [450, 369] width 29 height 29
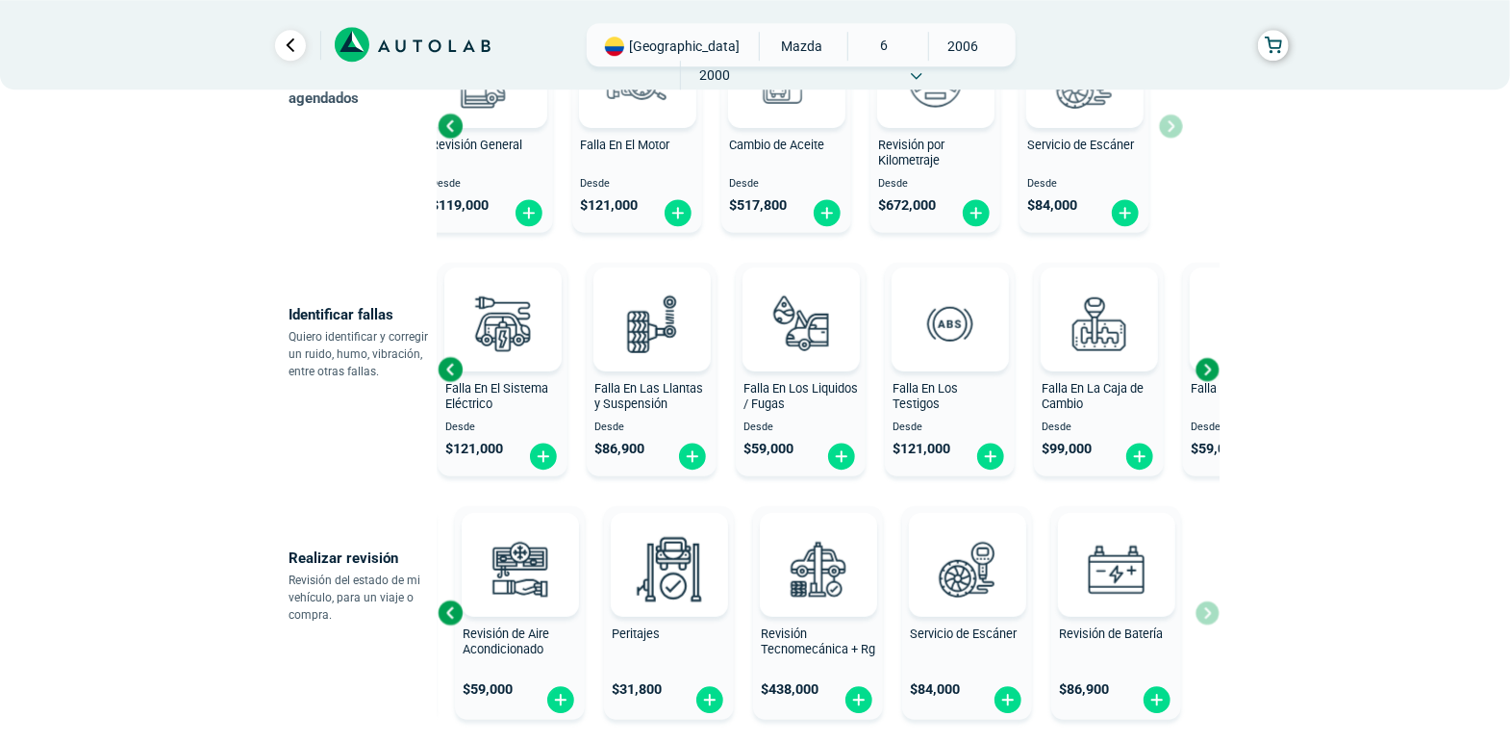
click at [446, 370] on div "Previous slide" at bounding box center [450, 369] width 29 height 29
click at [413, 370] on div at bounding box center [353, 319] width 117 height 104
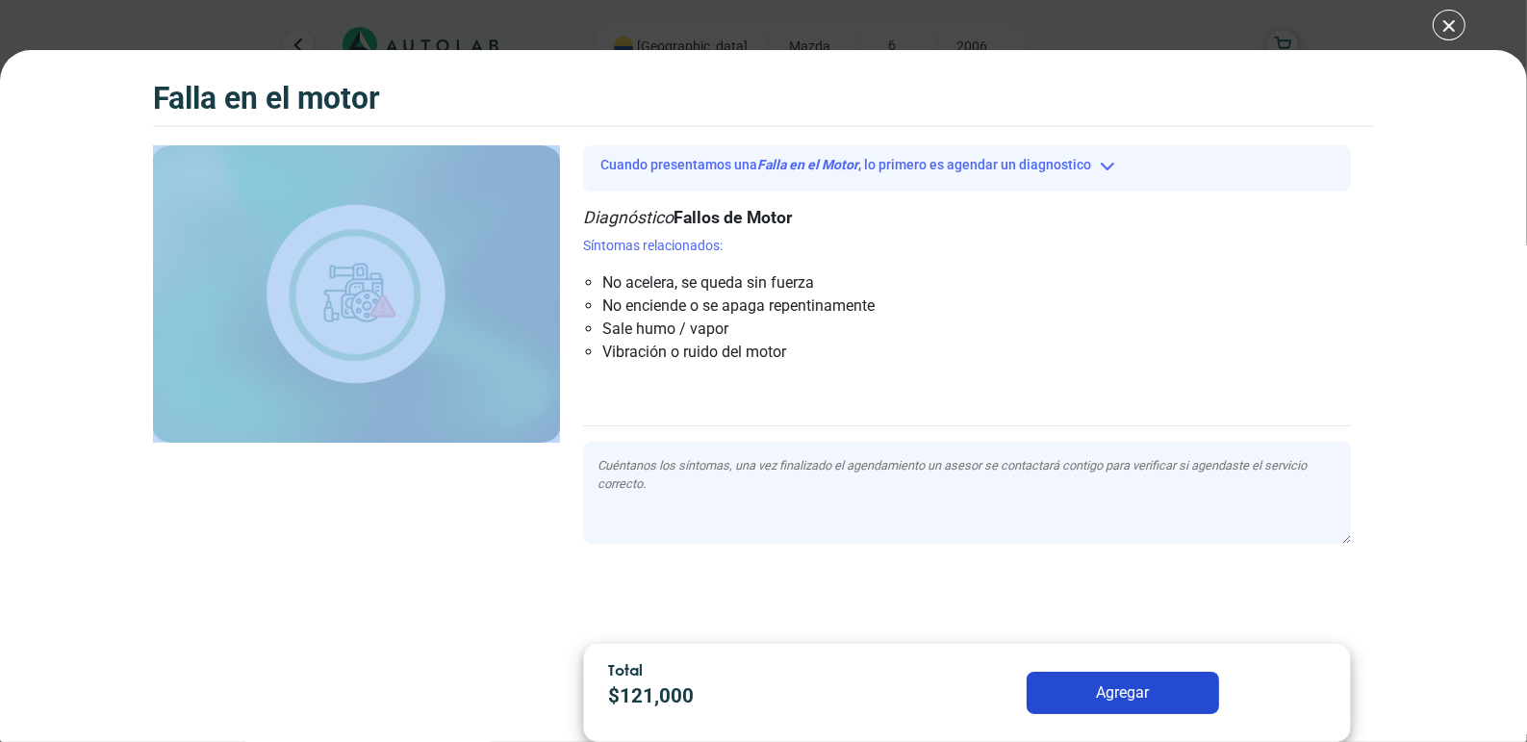
click at [446, 370] on div "Falla en el Motor" at bounding box center [356, 386] width 407 height 483
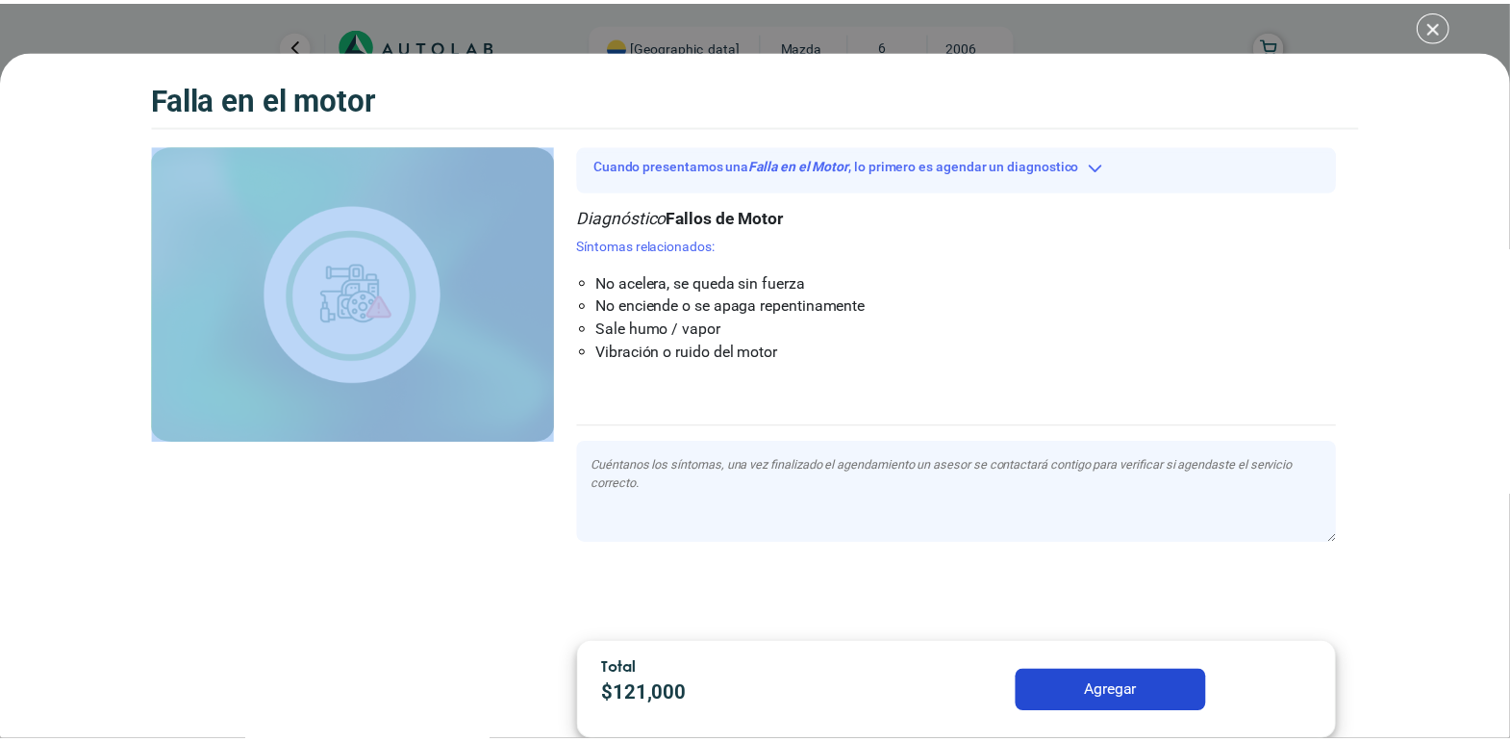
scroll to position [298, 0]
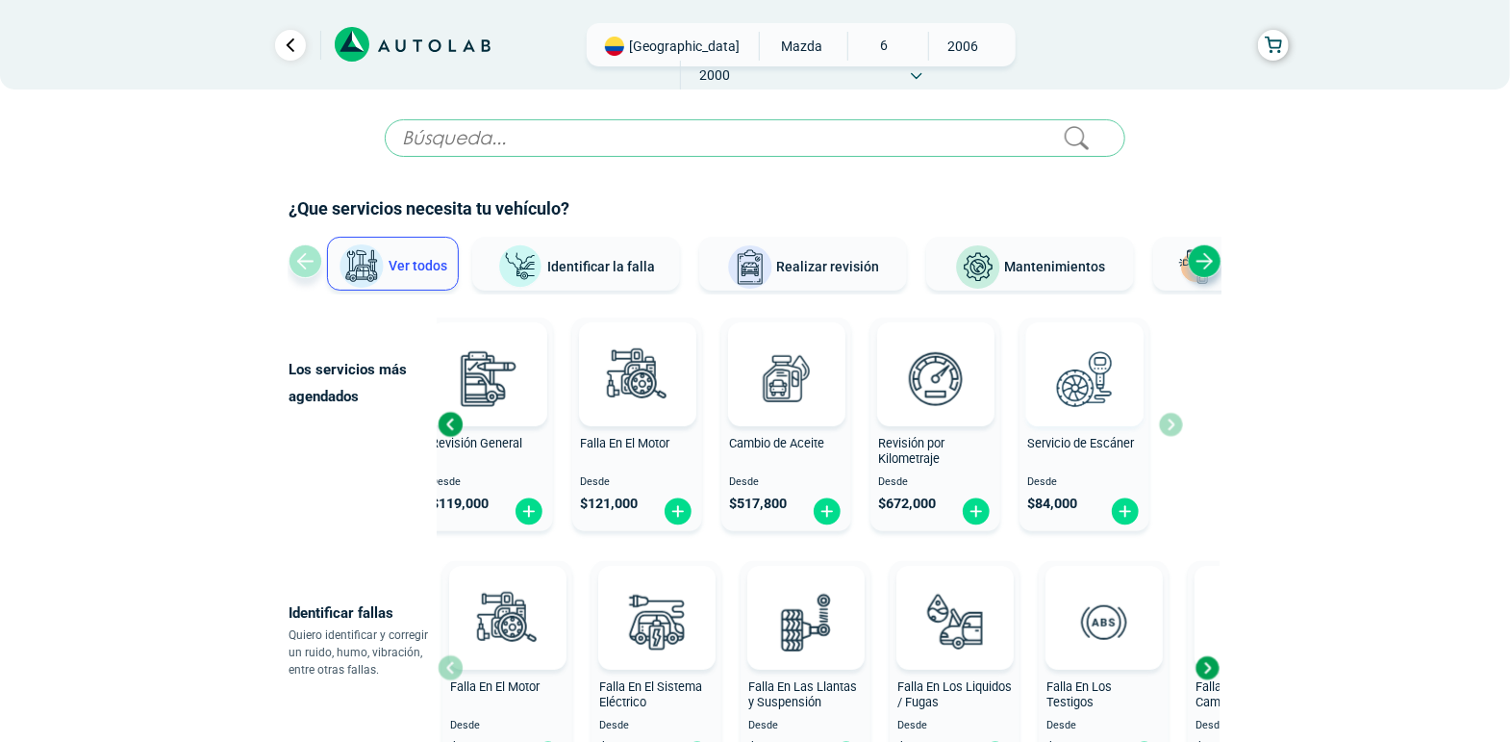
click at [1087, 377] on img at bounding box center [1084, 378] width 85 height 85
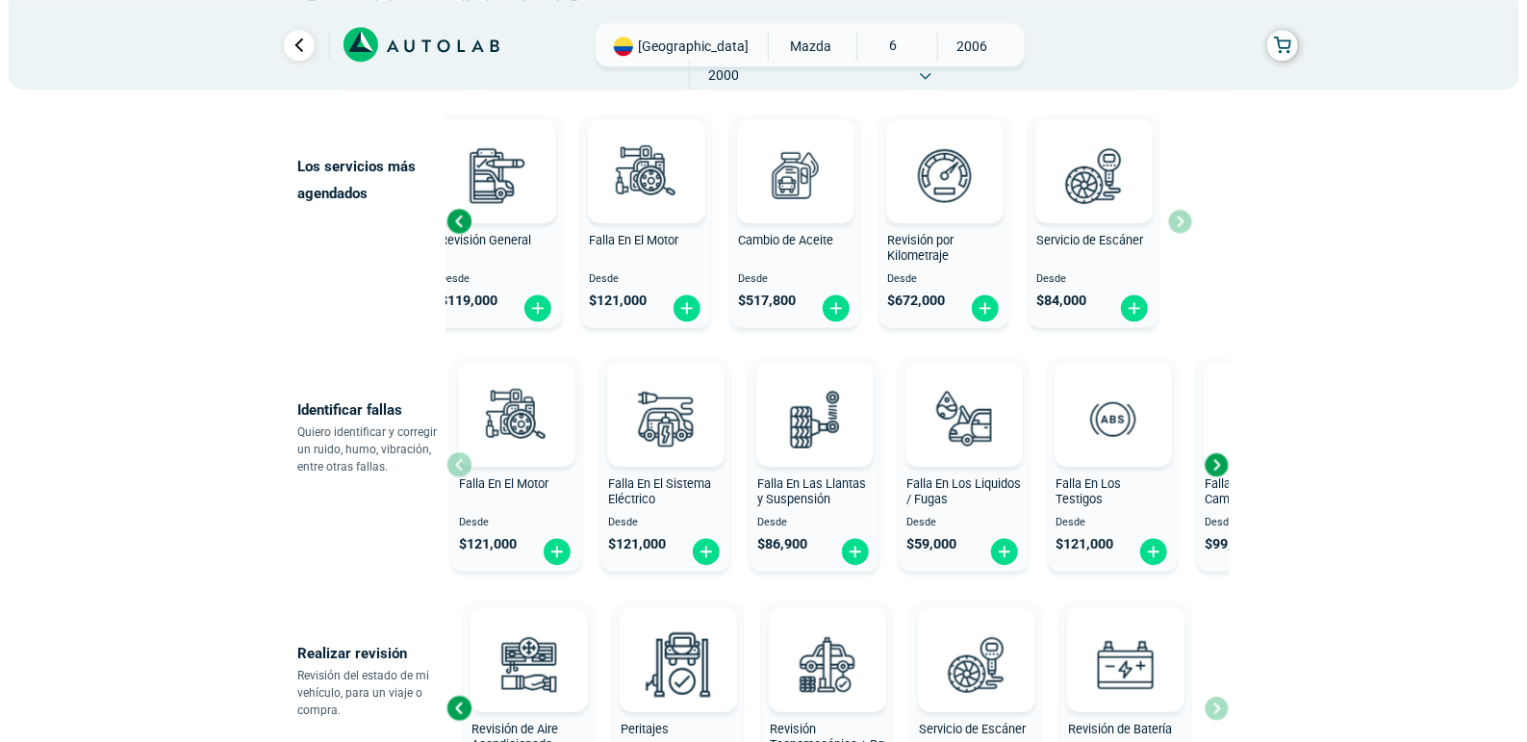
scroll to position [215, 0]
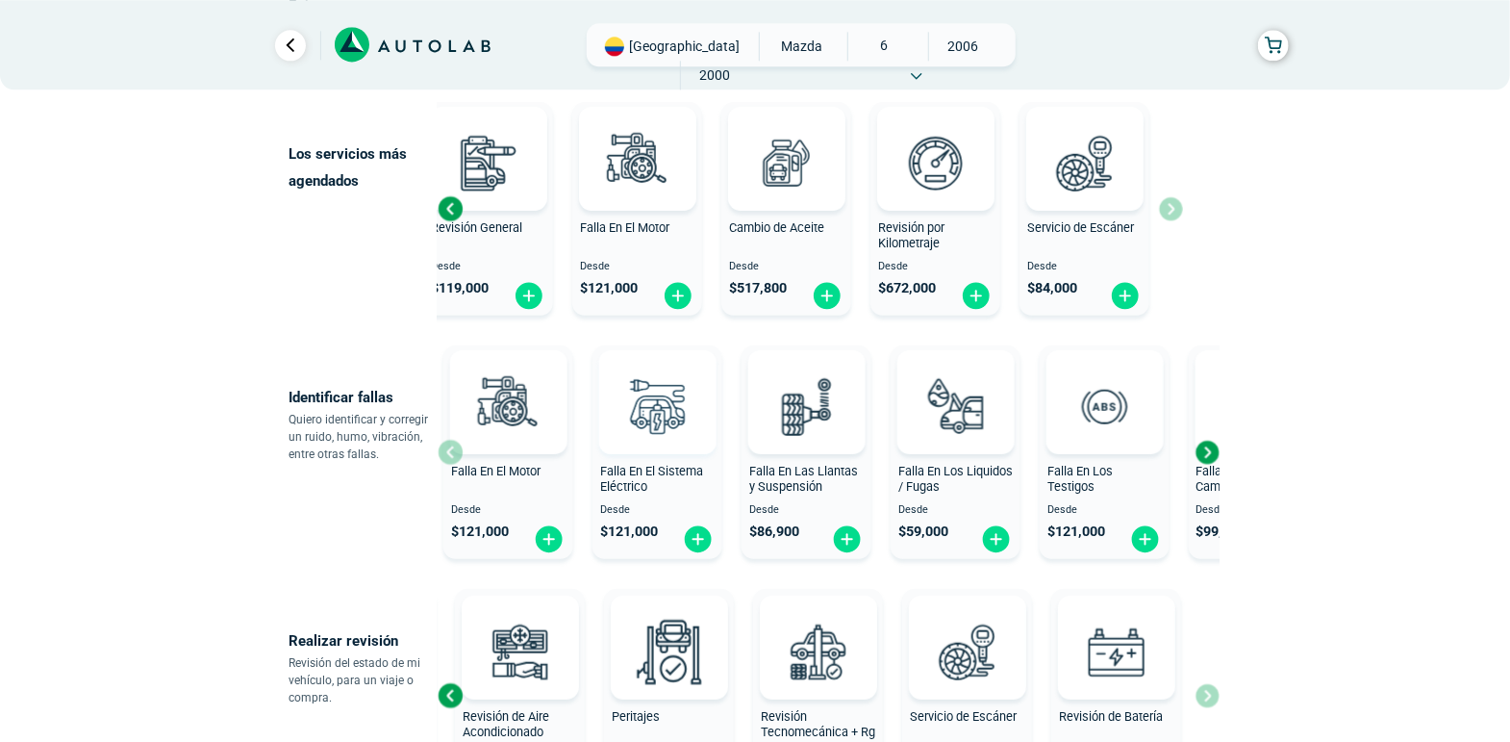
click at [656, 404] on img at bounding box center [657, 406] width 85 height 85
click at [669, 472] on span "Falla En El Sistema Eléctrico" at bounding box center [650, 479] width 103 height 31
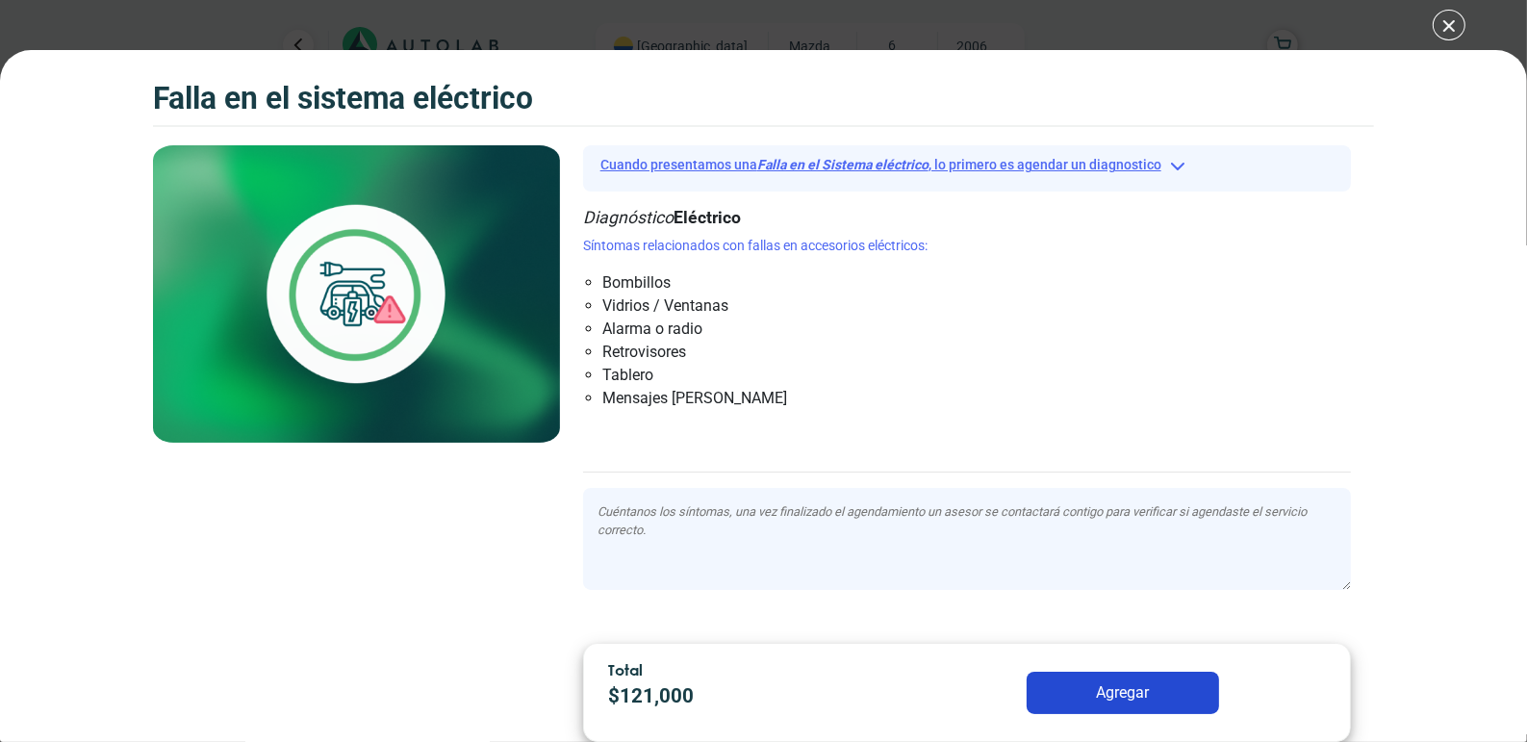
click at [1180, 167] on button "Cuando presentamos una Falla en el Sistema eléctrico , lo primero es agendar un…" at bounding box center [967, 165] width 768 height 30
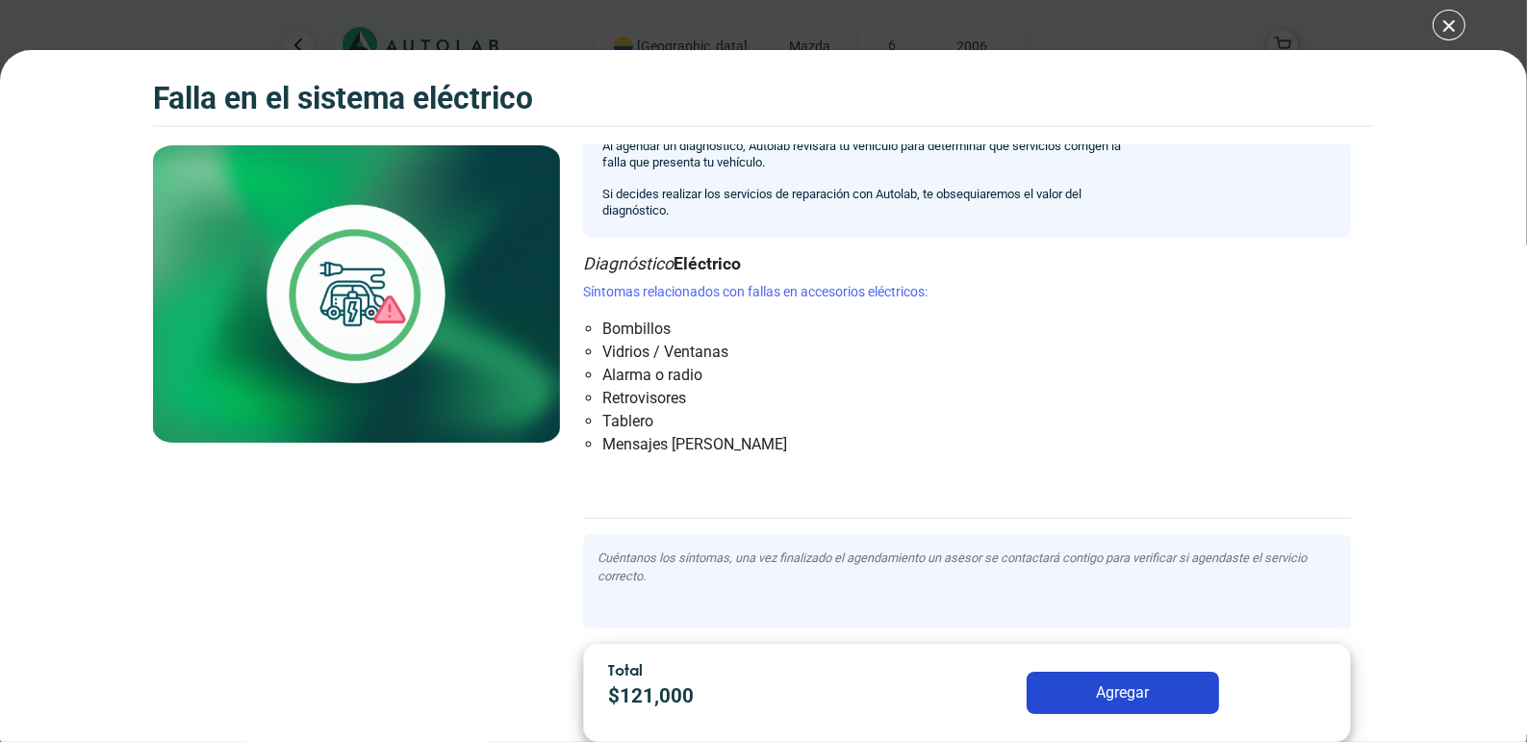
scroll to position [117, 0]
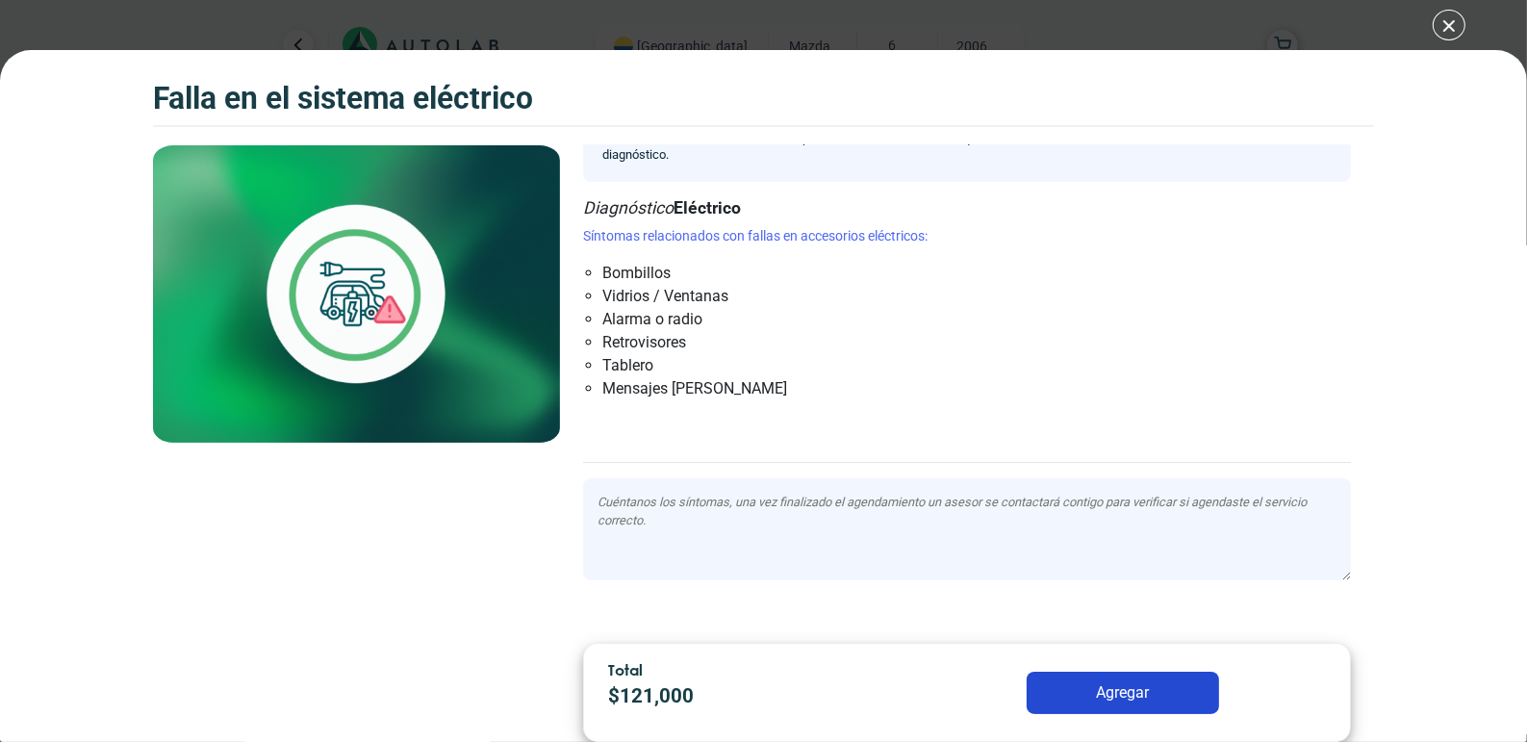
click at [985, 544] on textarea at bounding box center [967, 529] width 768 height 103
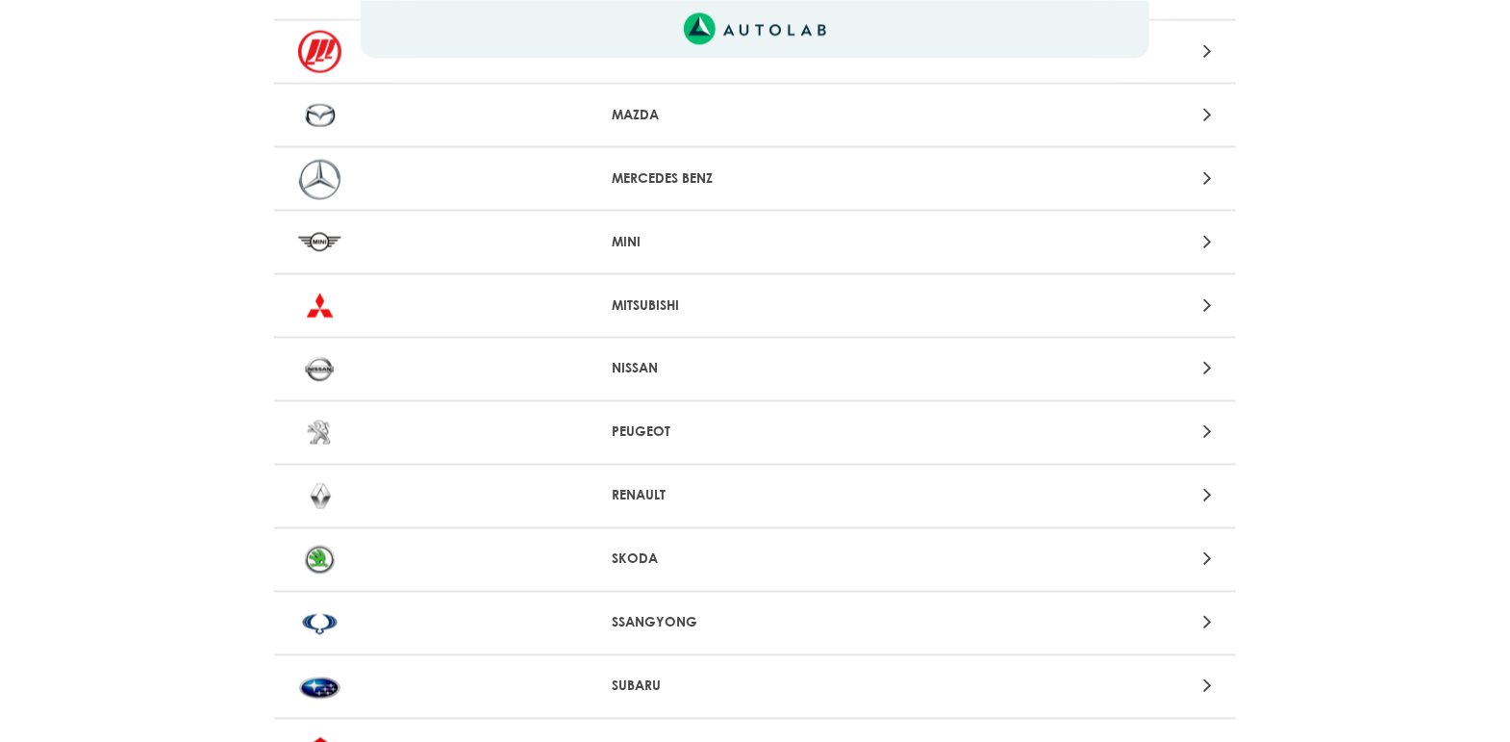
scroll to position [1511, 0]
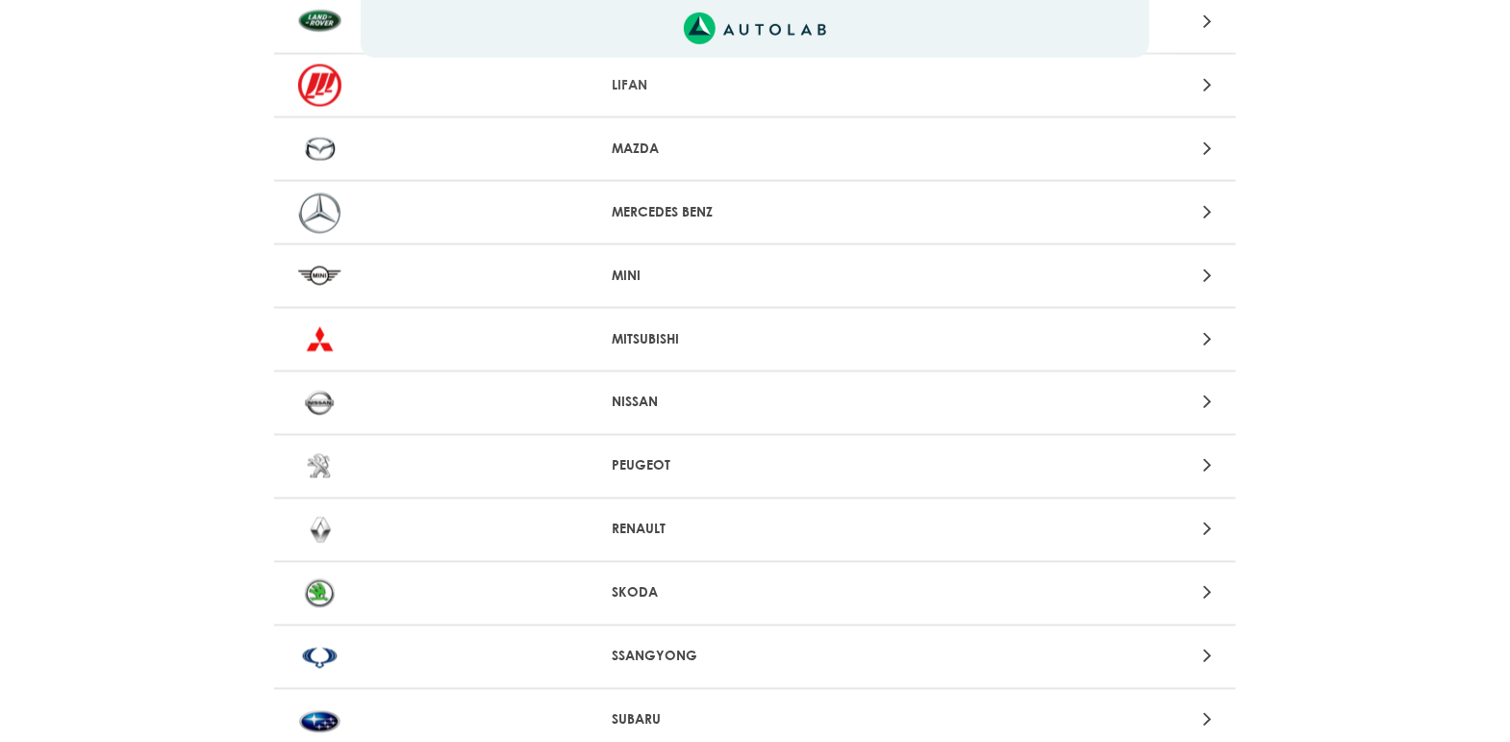
click at [793, 141] on p "MAZDA" at bounding box center [756, 149] width 286 height 20
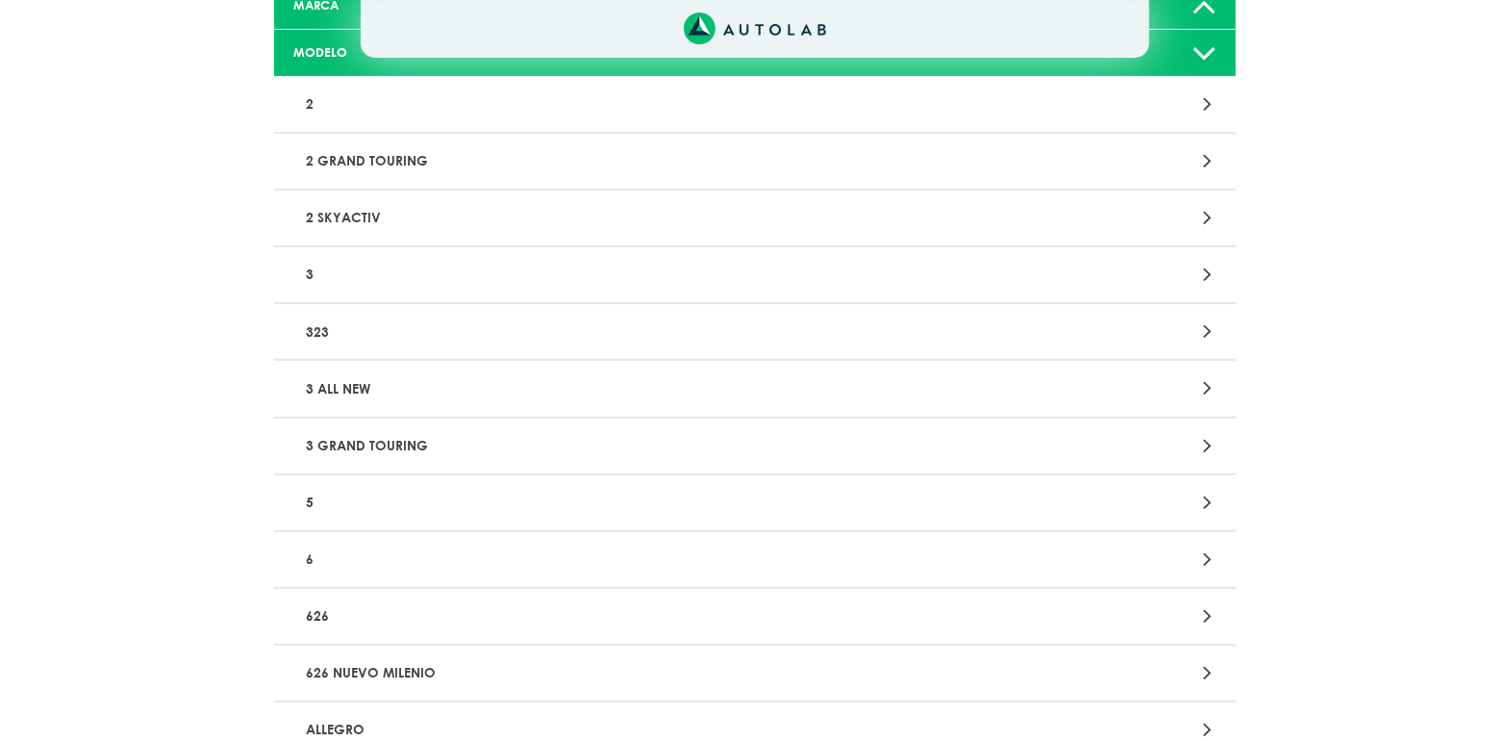
scroll to position [304, 0]
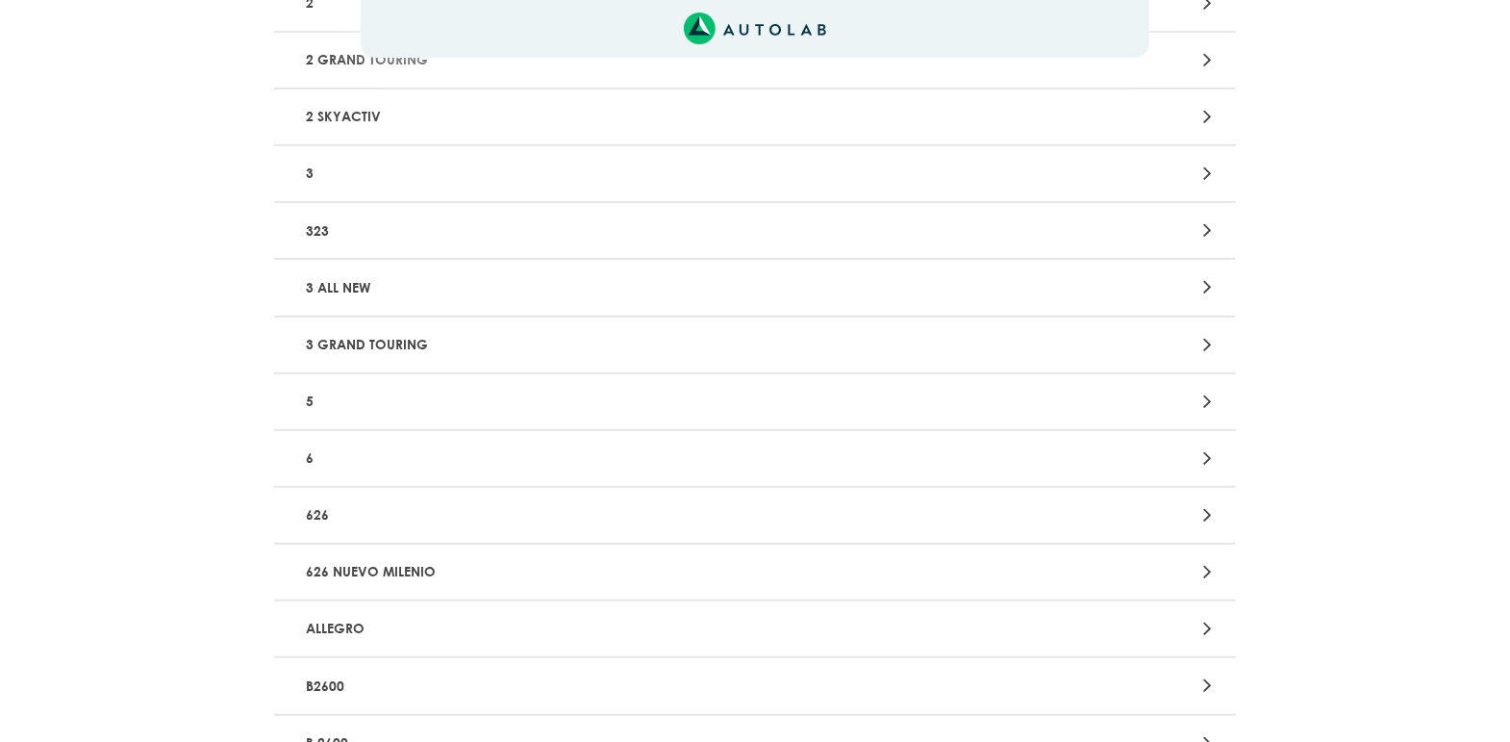
click at [447, 468] on p "6" at bounding box center [597, 459] width 599 height 36
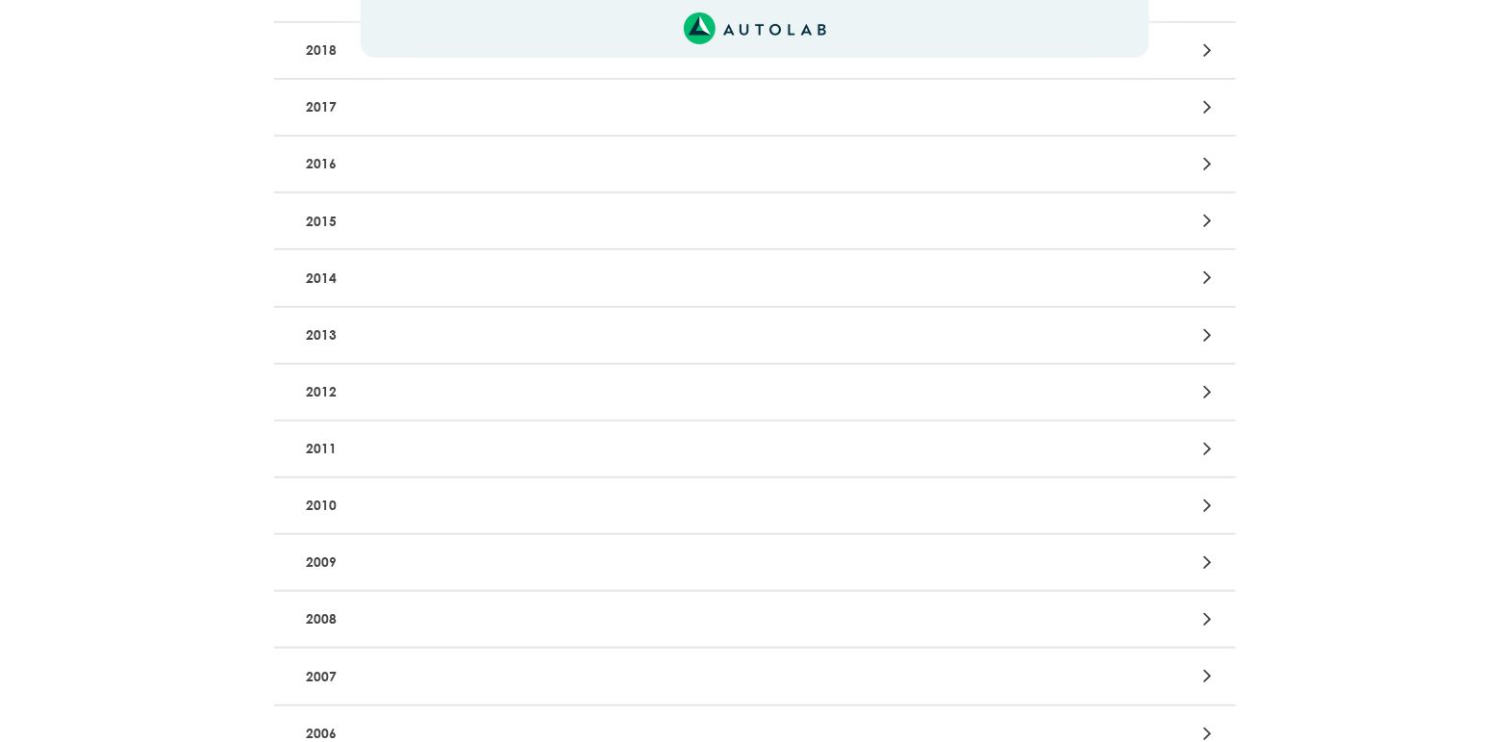
scroll to position [406, 0]
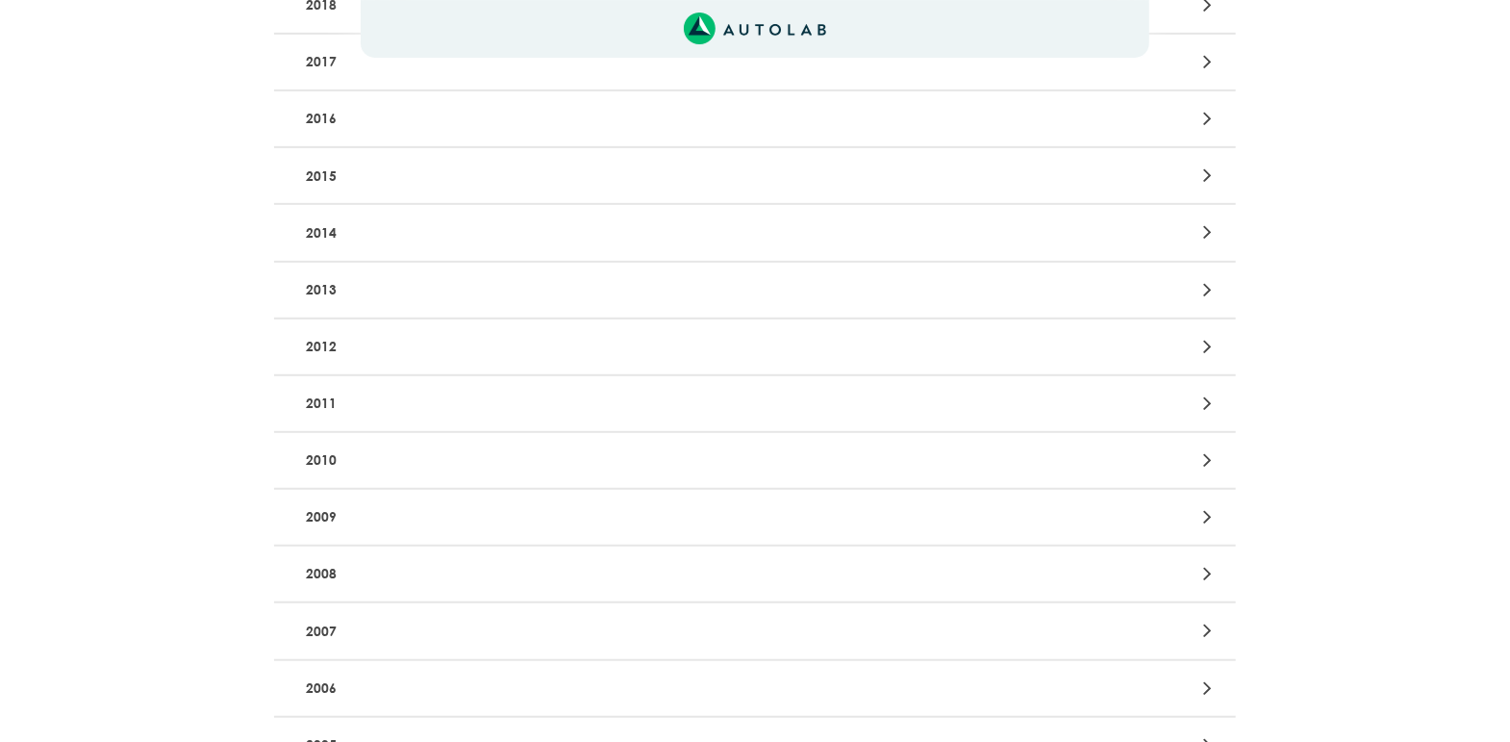
click at [409, 677] on p "2006" at bounding box center [597, 689] width 599 height 36
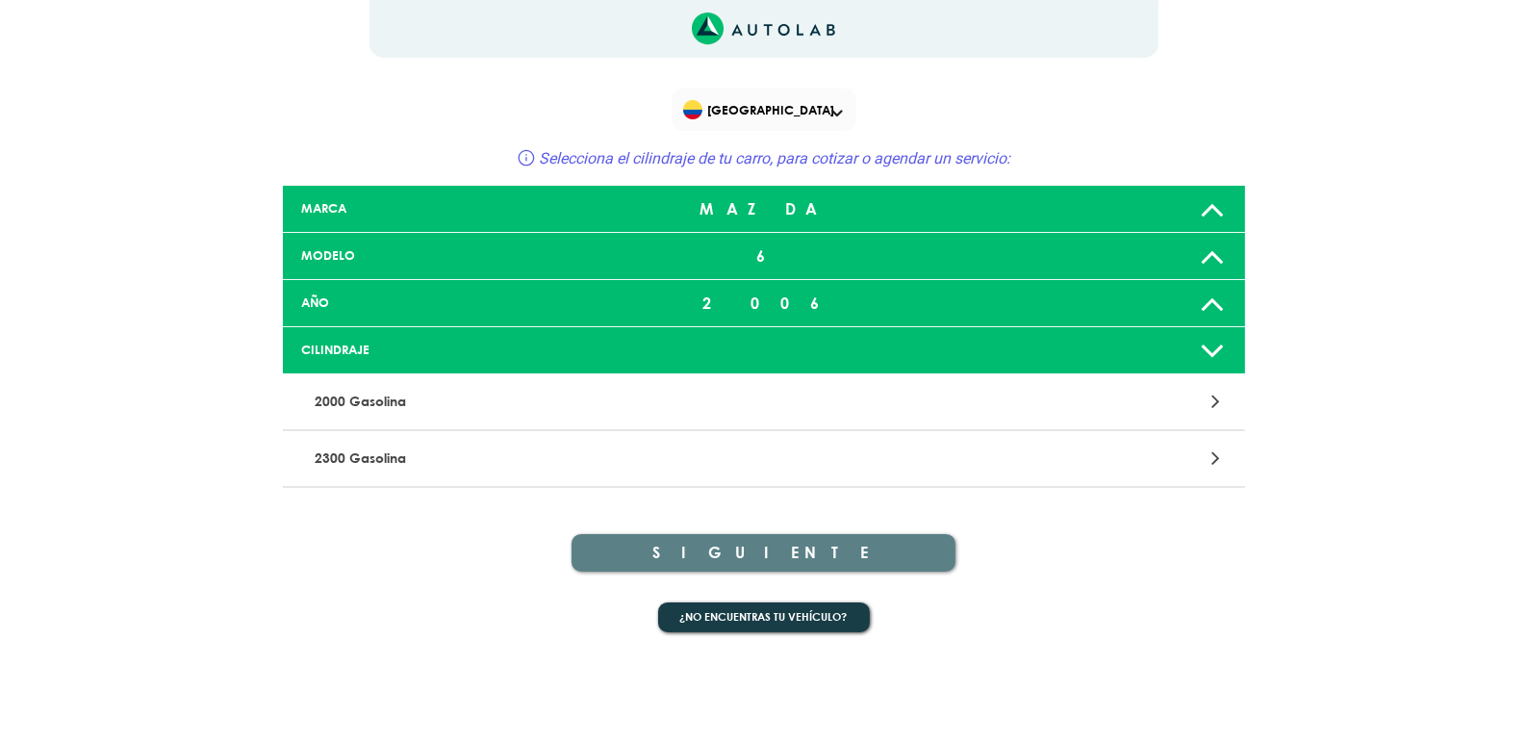
click at [436, 391] on p "2000 Gasolina" at bounding box center [606, 402] width 599 height 36
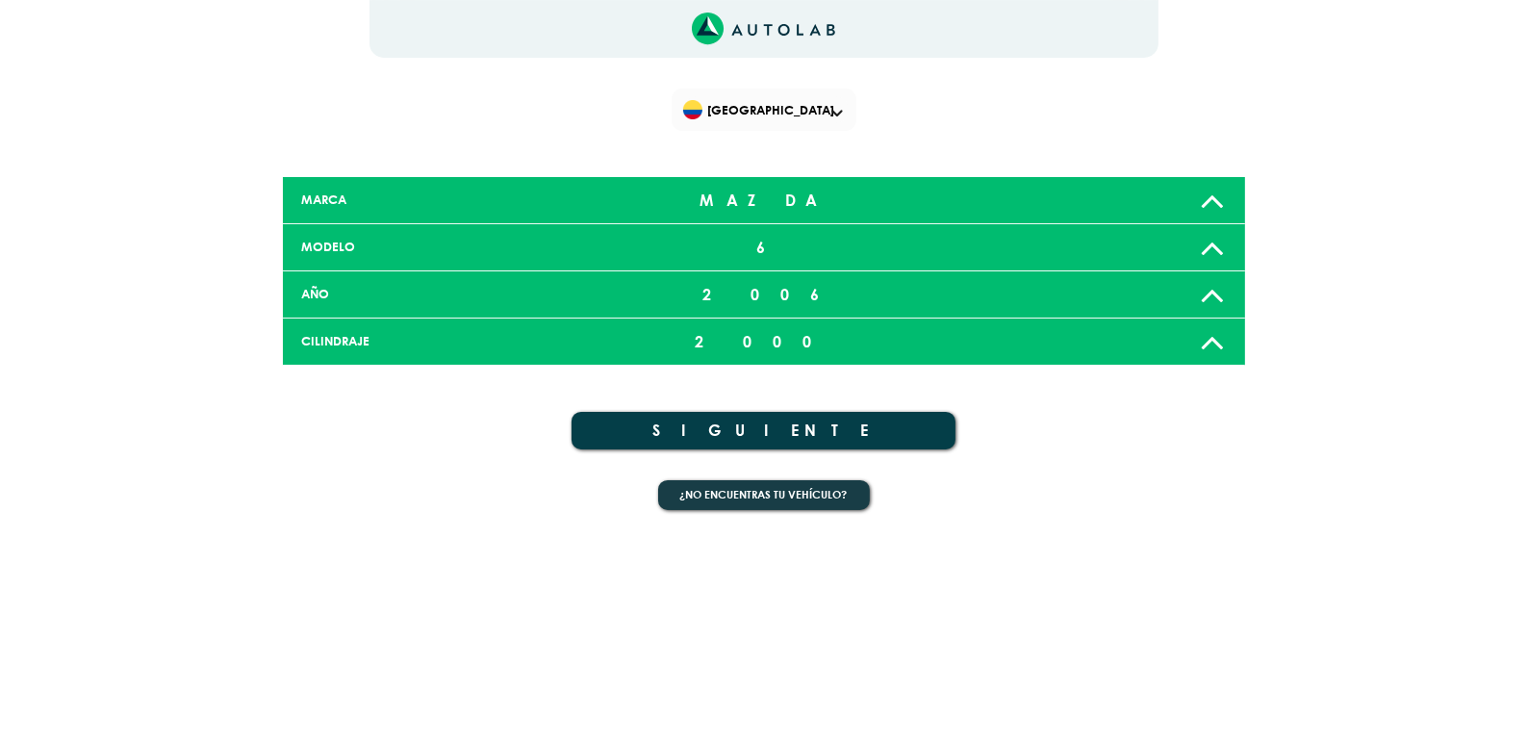
click at [715, 421] on button "SIGUIENTE" at bounding box center [763, 431] width 385 height 38
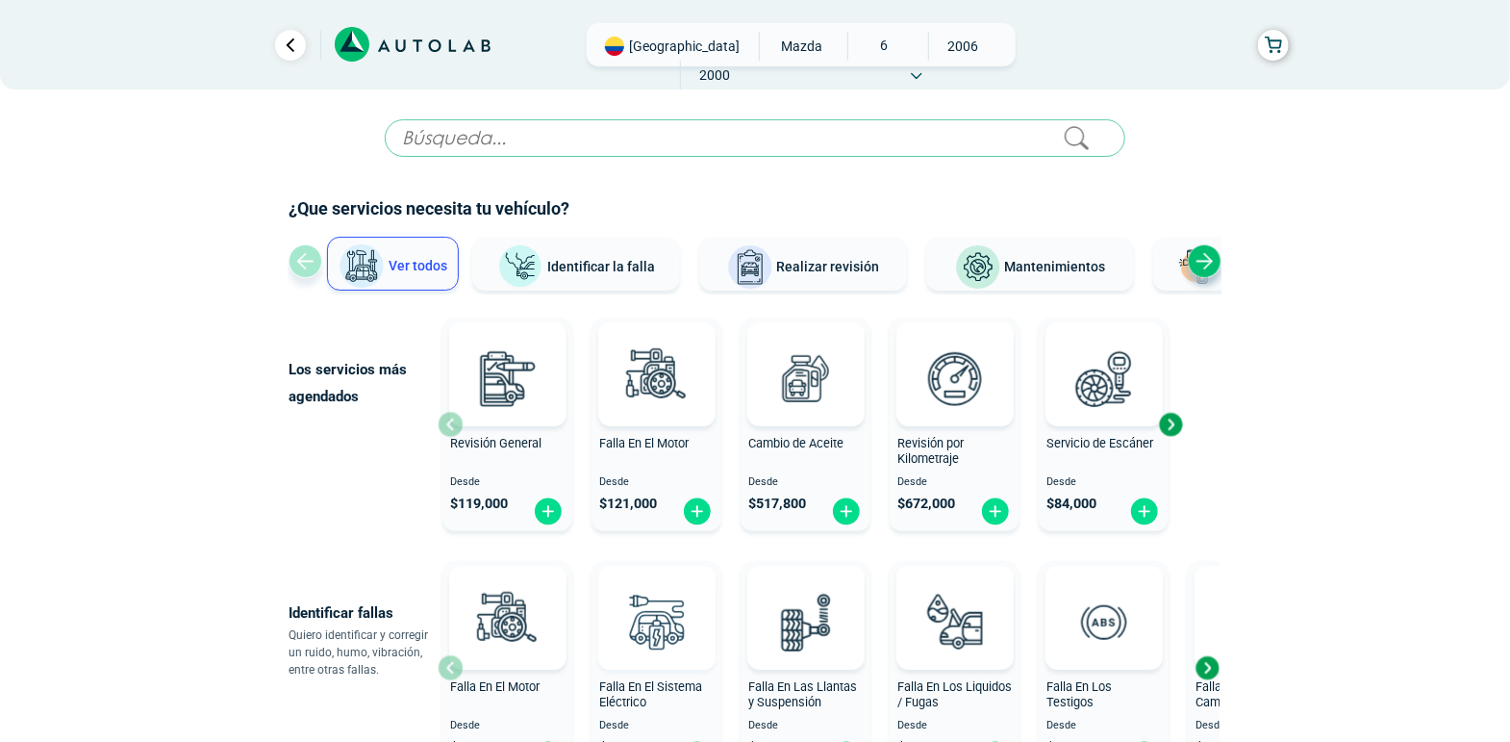
click at [687, 609] on img at bounding box center [656, 621] width 85 height 85
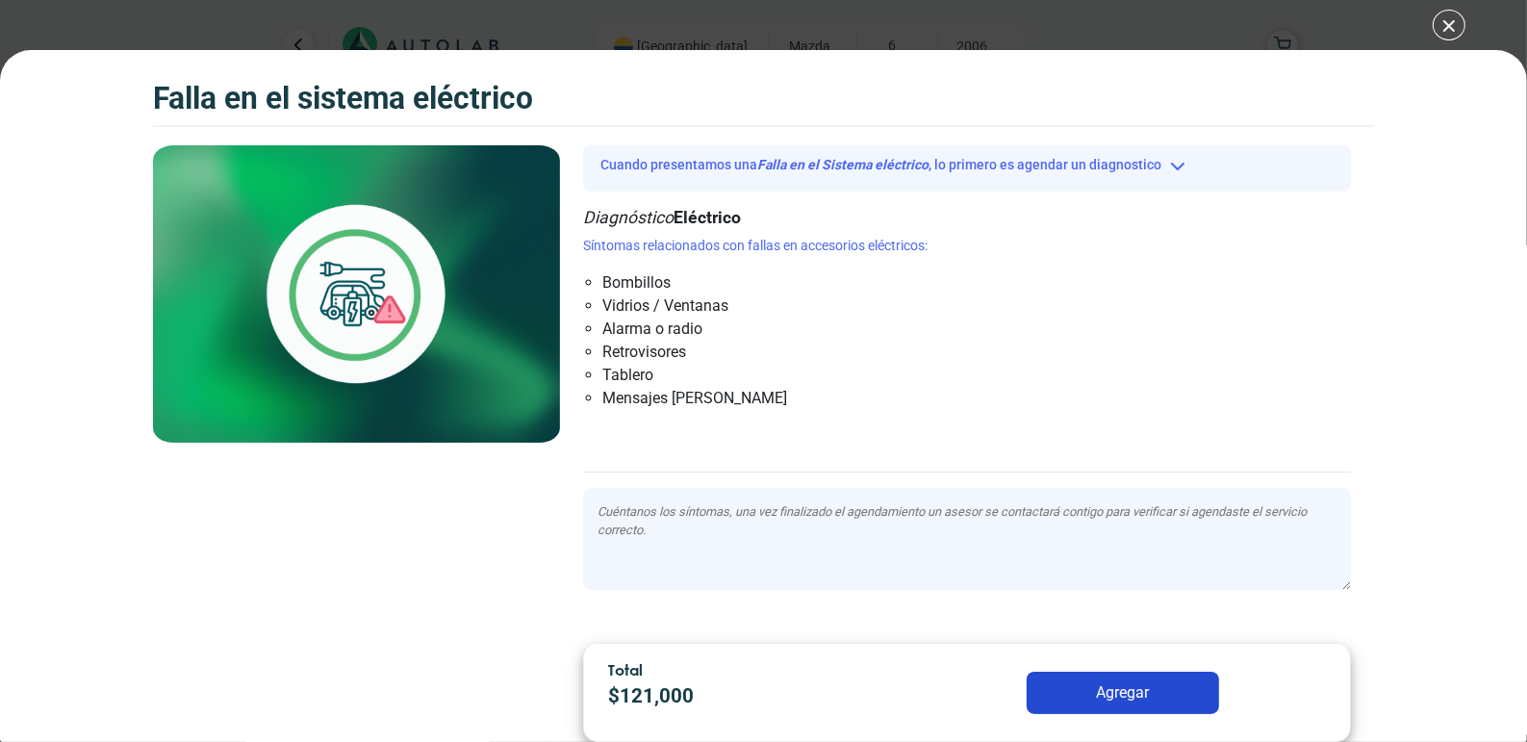
click at [1448, 29] on div "Falla en el Sistema eléctrico Falla en el Sistema eléctrico Cuando presentamos …" at bounding box center [763, 371] width 1527 height 742
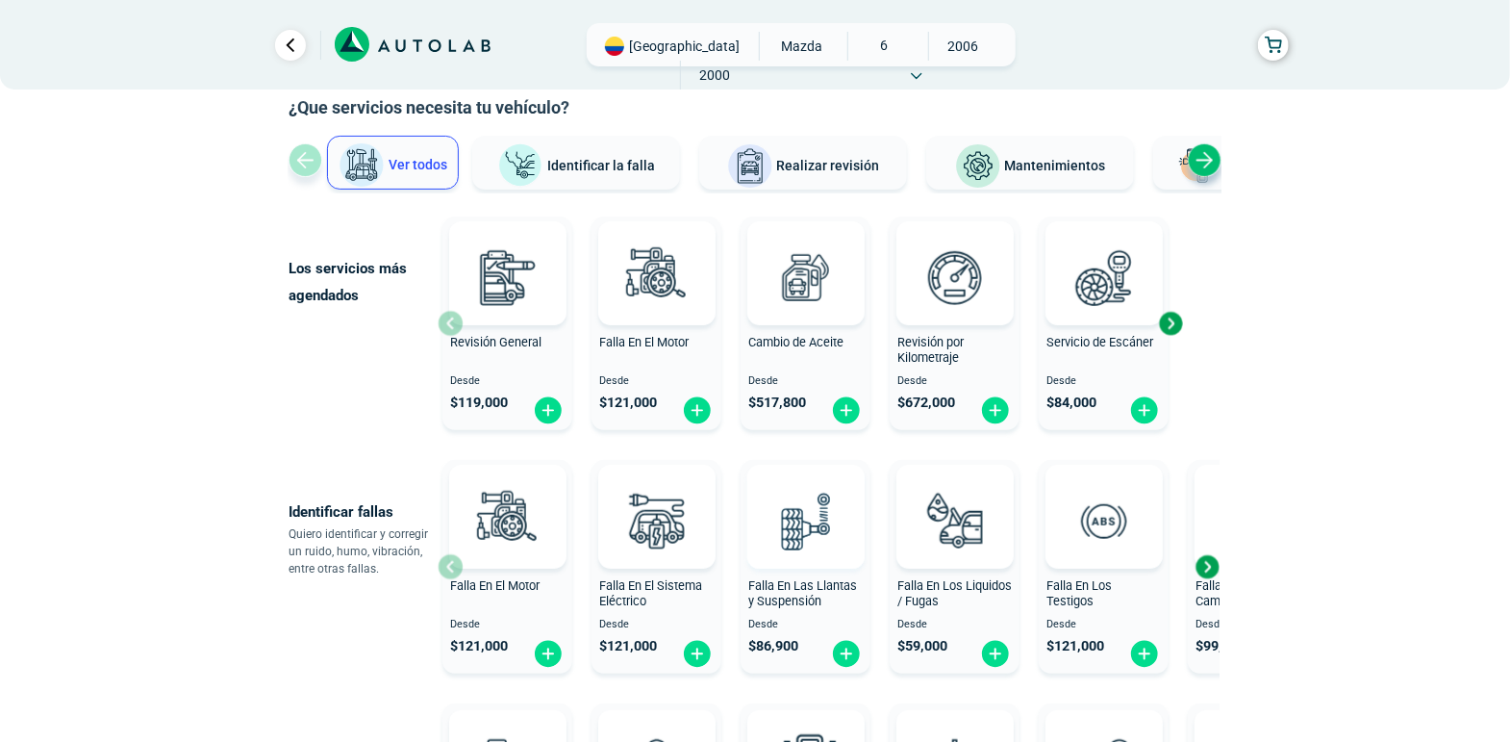
scroll to position [203, 0]
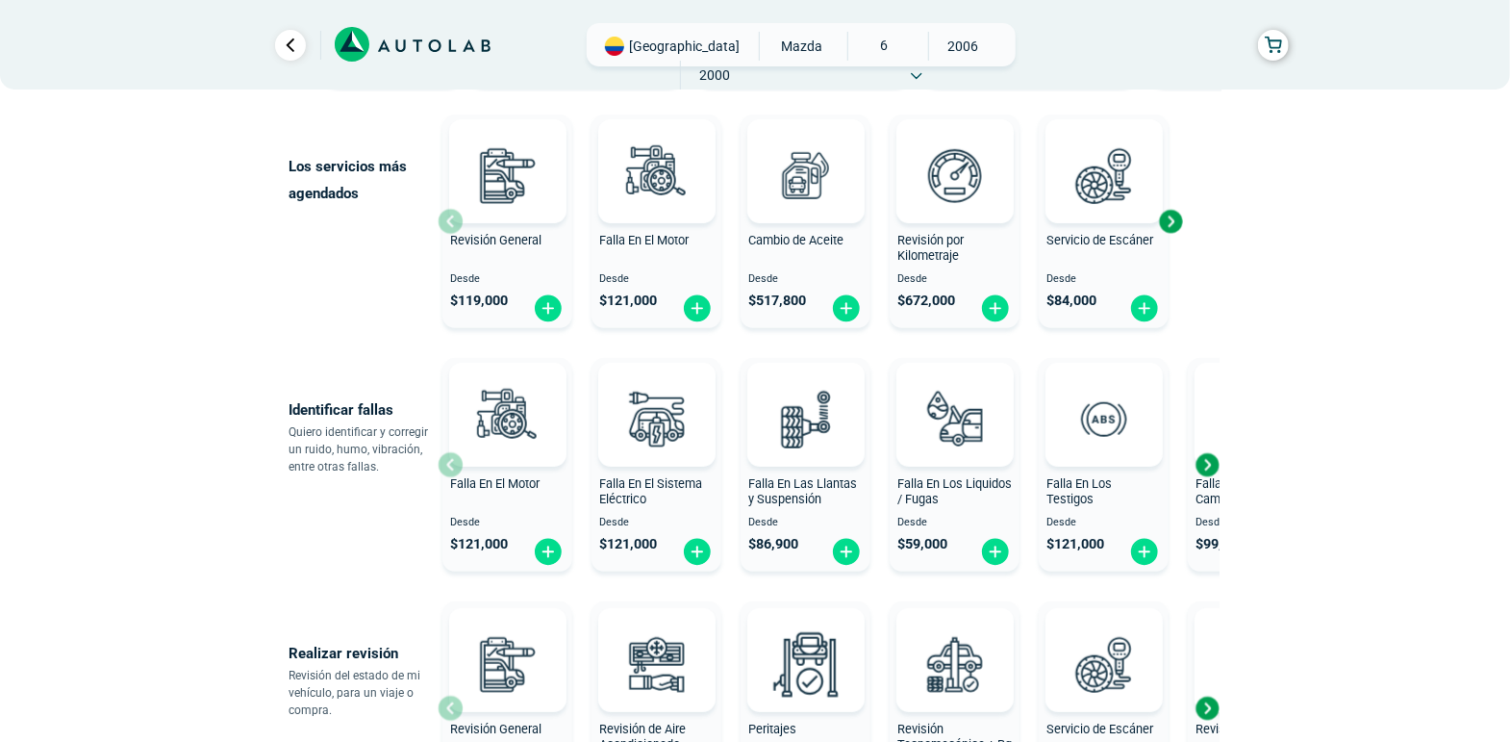
click at [1215, 464] on div "Next slide" at bounding box center [1207, 464] width 29 height 29
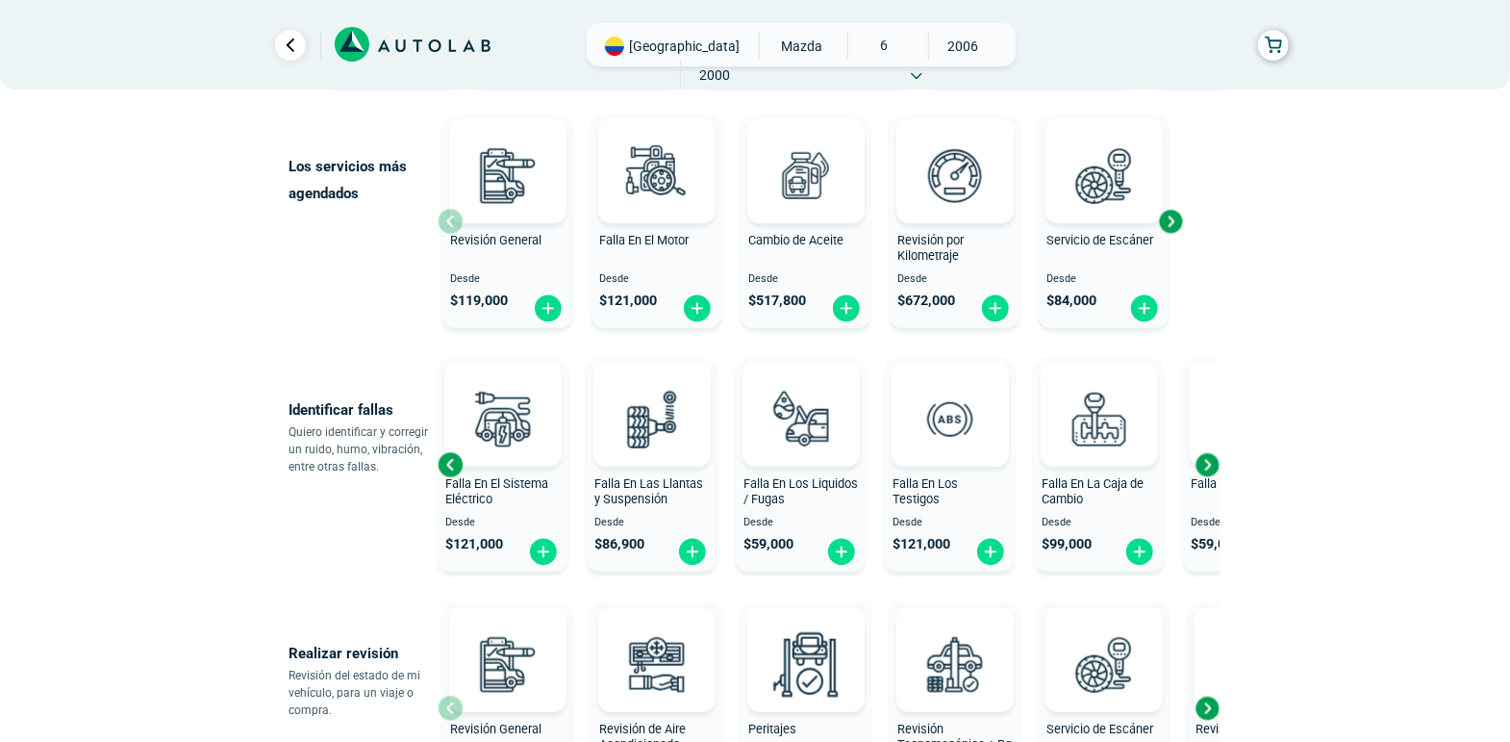
click at [1215, 464] on div "Next slide" at bounding box center [1207, 464] width 29 height 29
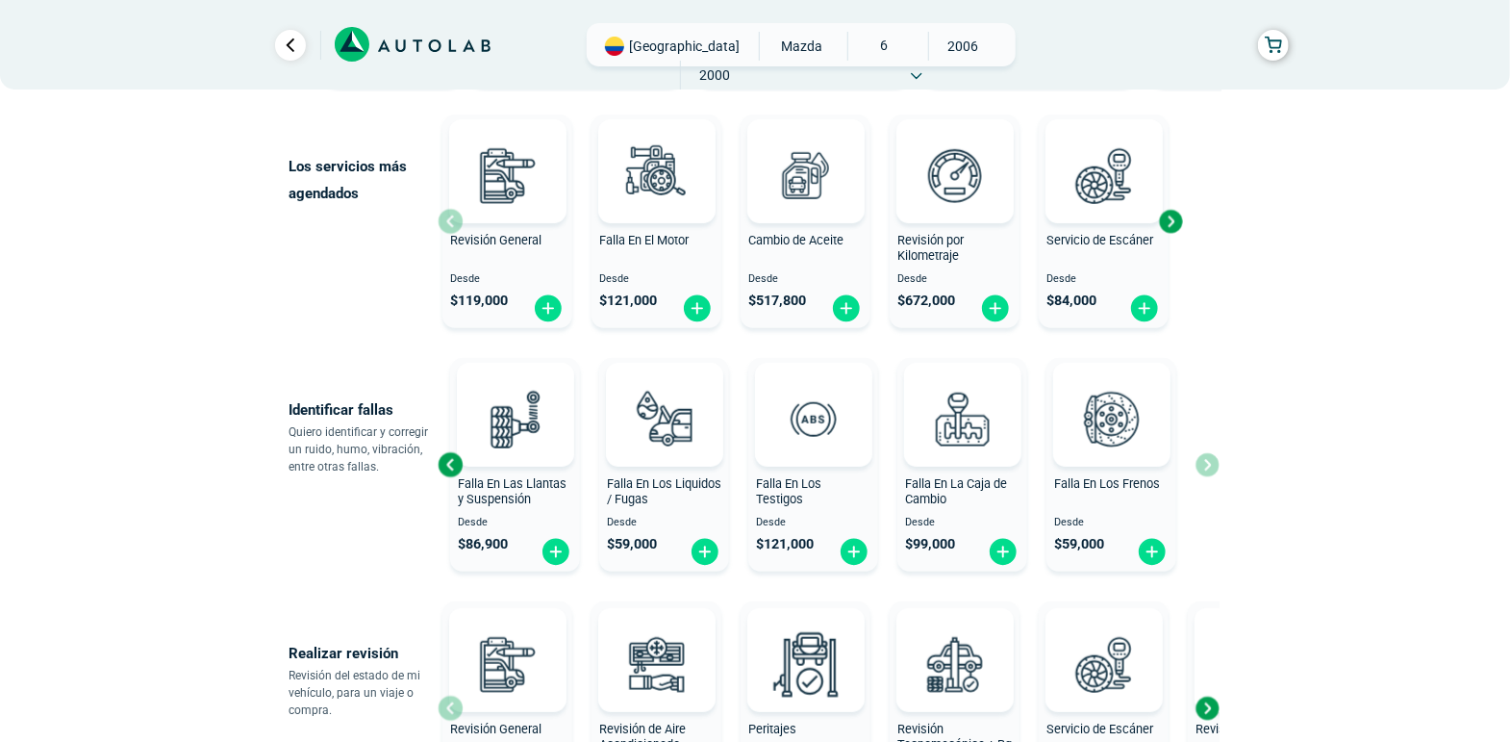
click at [448, 460] on div "Previous slide" at bounding box center [450, 464] width 29 height 29
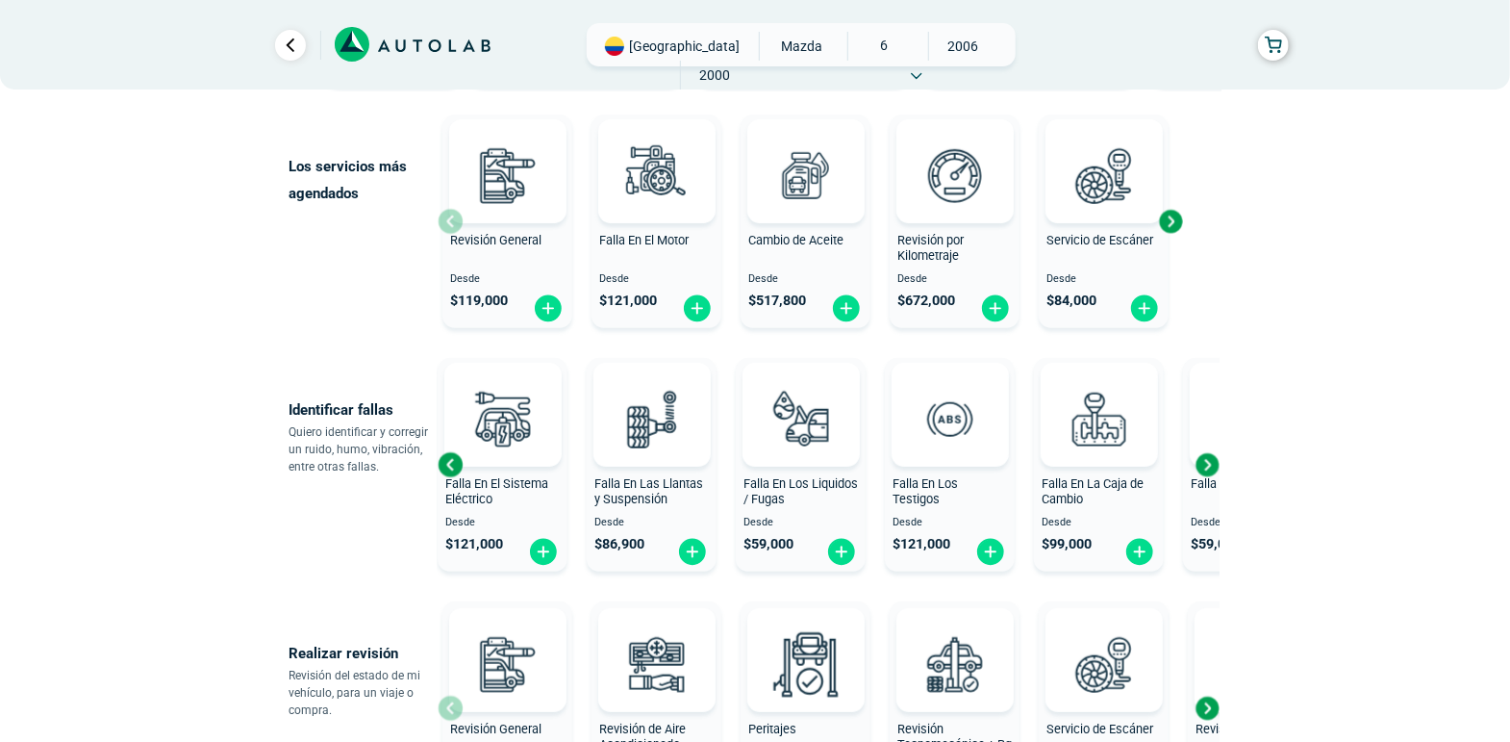
click at [448, 460] on div "Previous slide" at bounding box center [450, 464] width 29 height 29
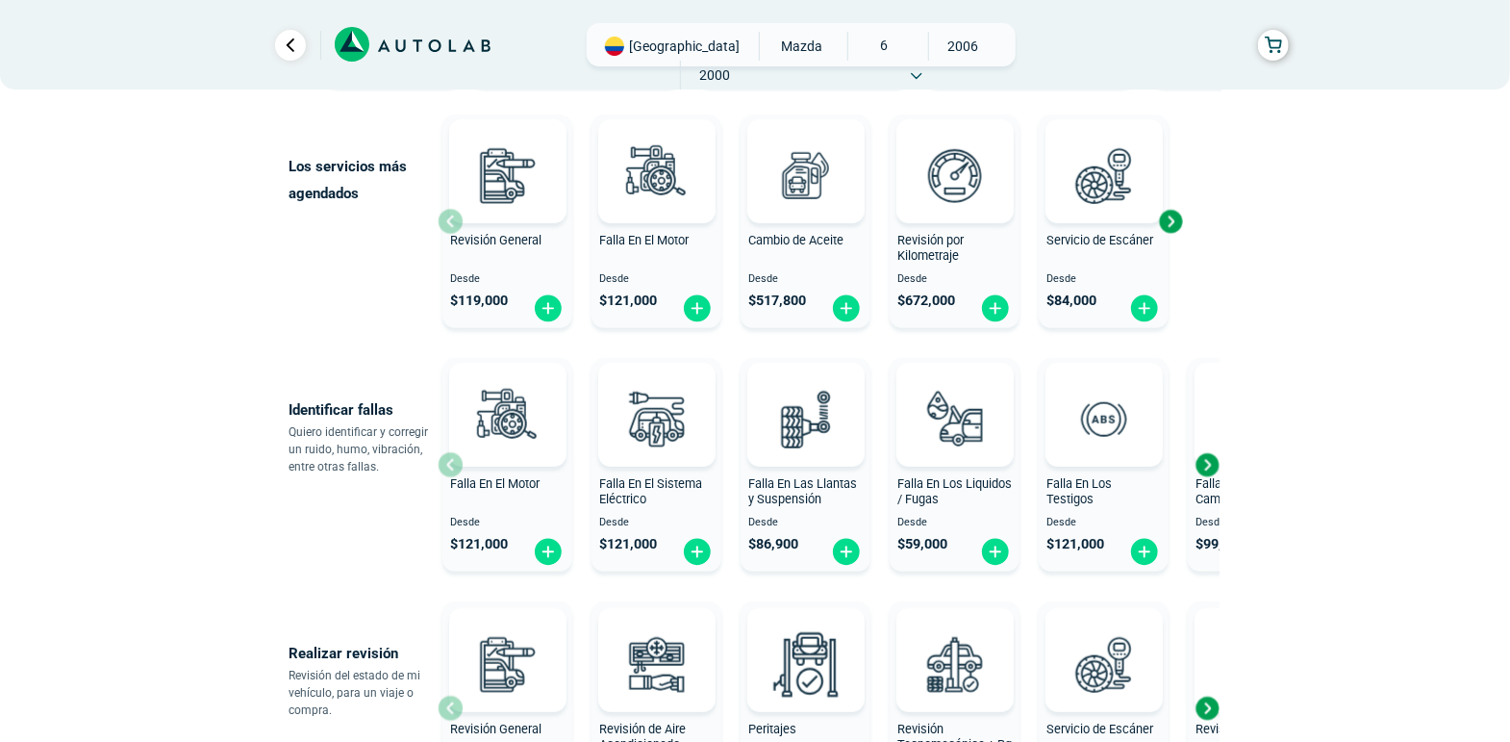
click at [449, 460] on div at bounding box center [507, 415] width 117 height 104
click at [0, 0] on div "Falla en el Sistema eléctrico" at bounding box center [0, 0] width 0 height 0
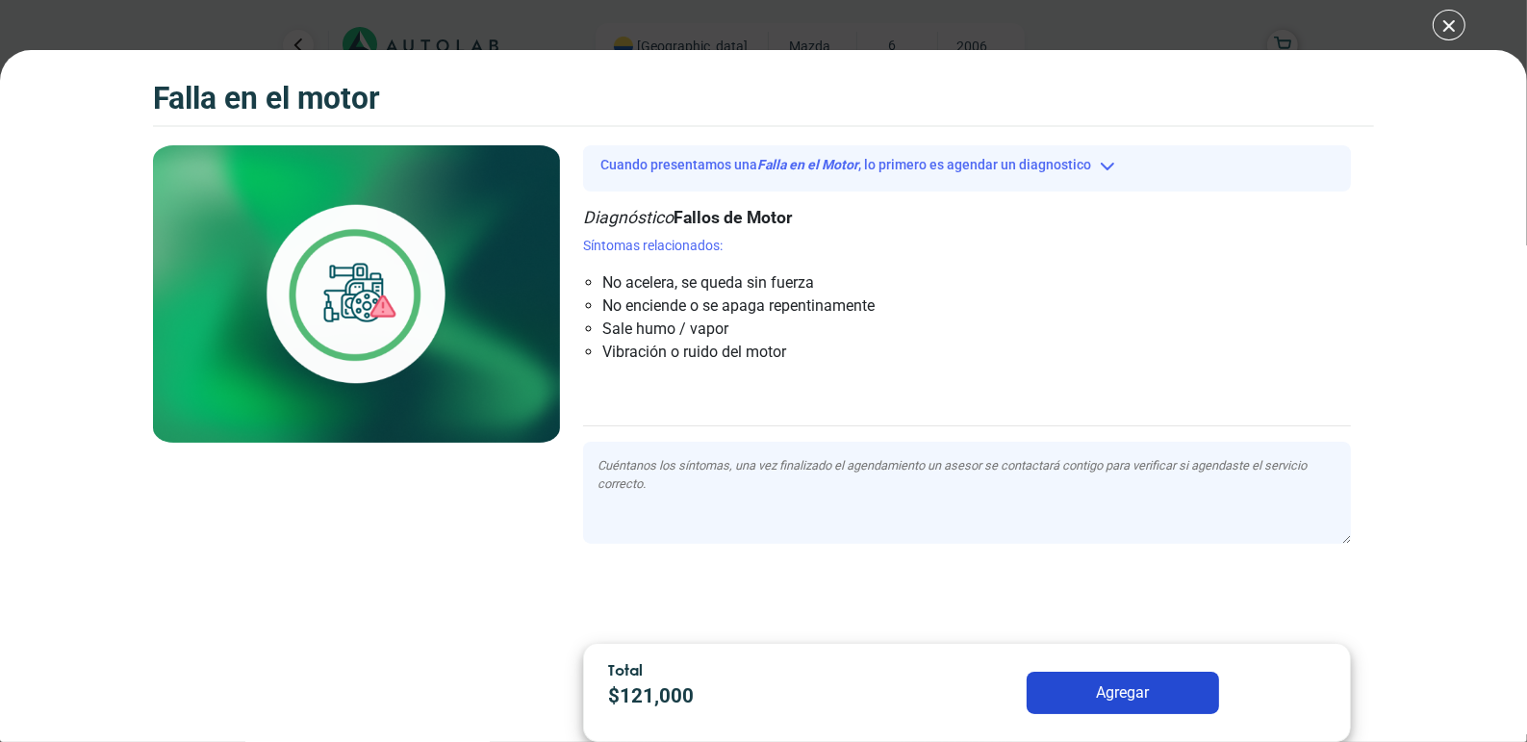
click at [448, 460] on div "Falla en el Motor" at bounding box center [356, 386] width 407 height 483
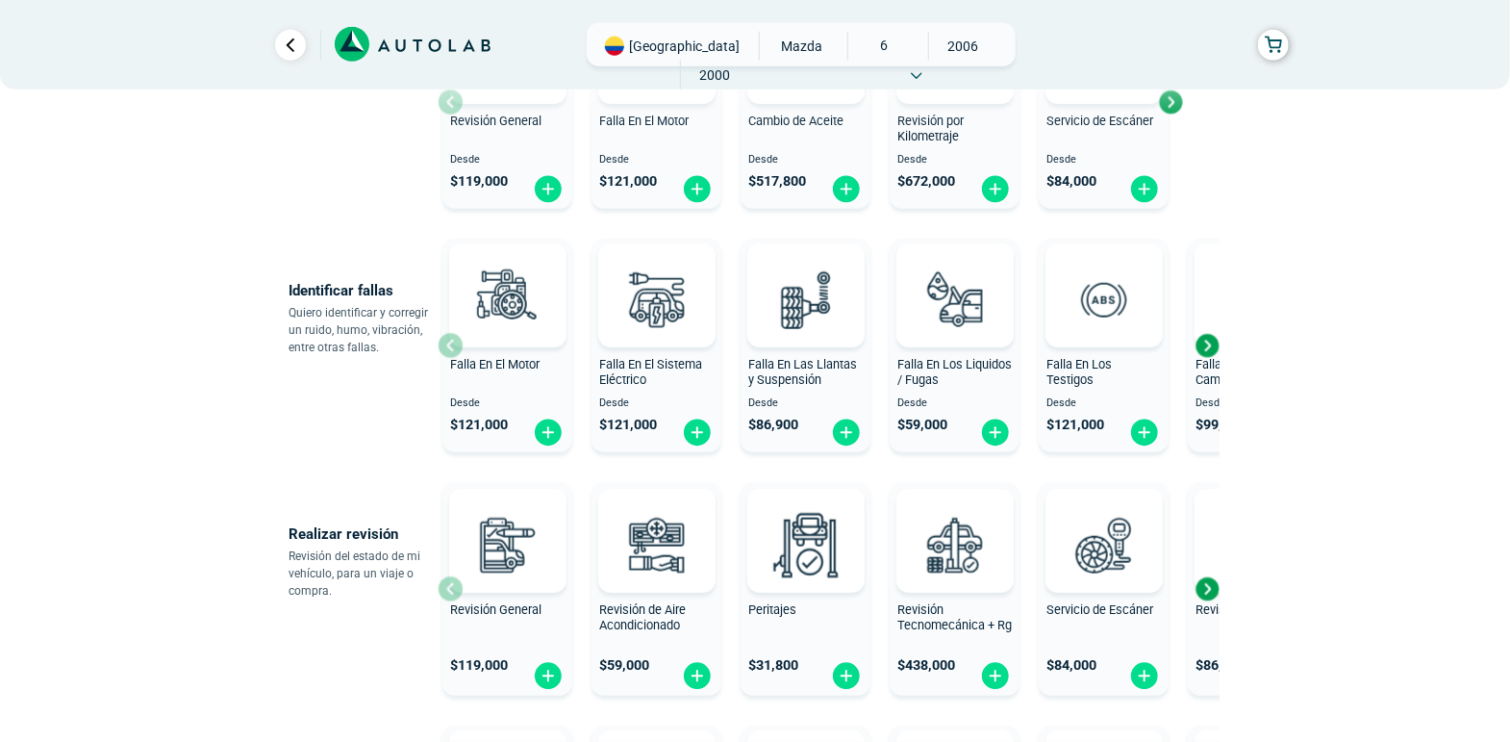
scroll to position [423, 0]
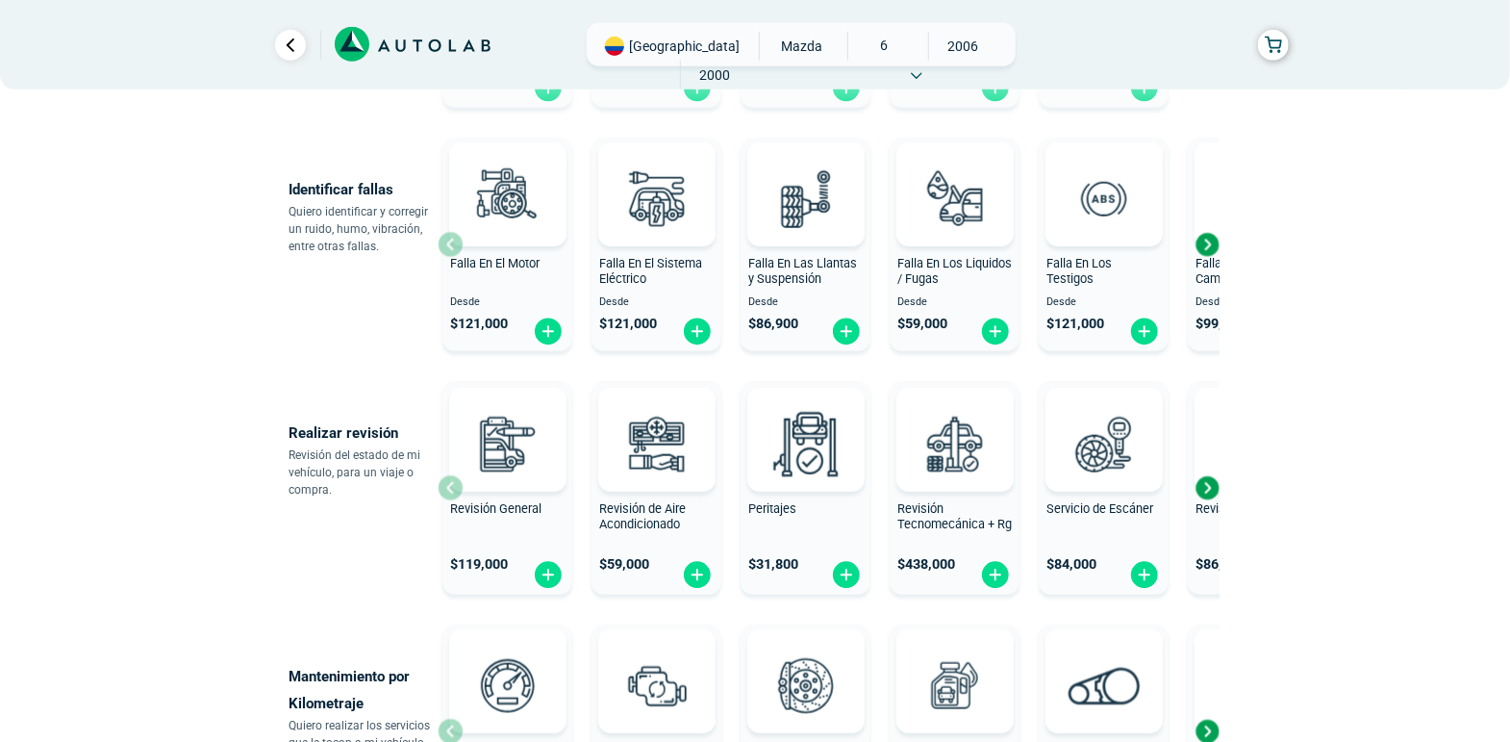
click at [1209, 483] on div "Next slide" at bounding box center [1207, 487] width 29 height 29
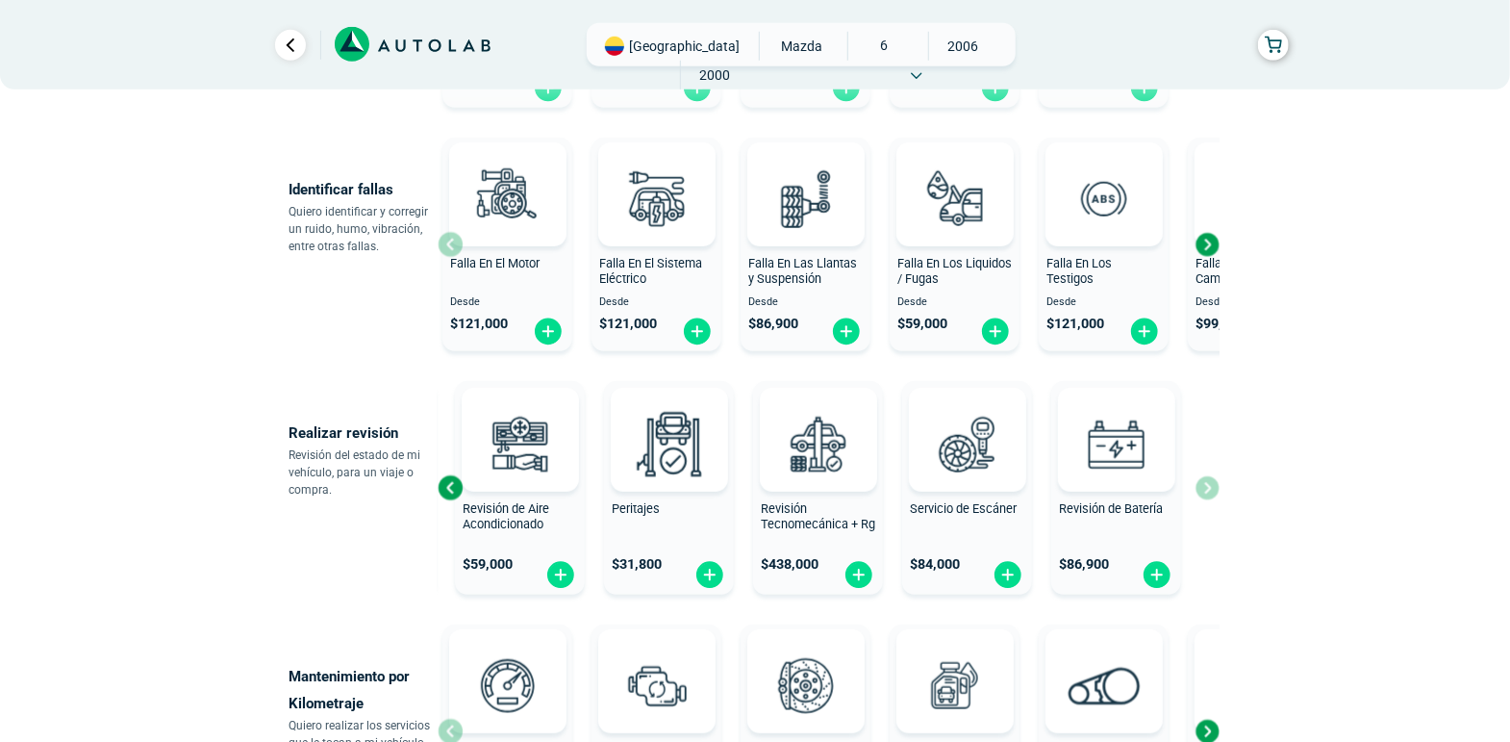
click at [1209, 483] on div "Revisión General $ 119,000 Revisión de Aire Acondicionado $ 59,000 Peritajes $ …" at bounding box center [829, 487] width 782 height 229
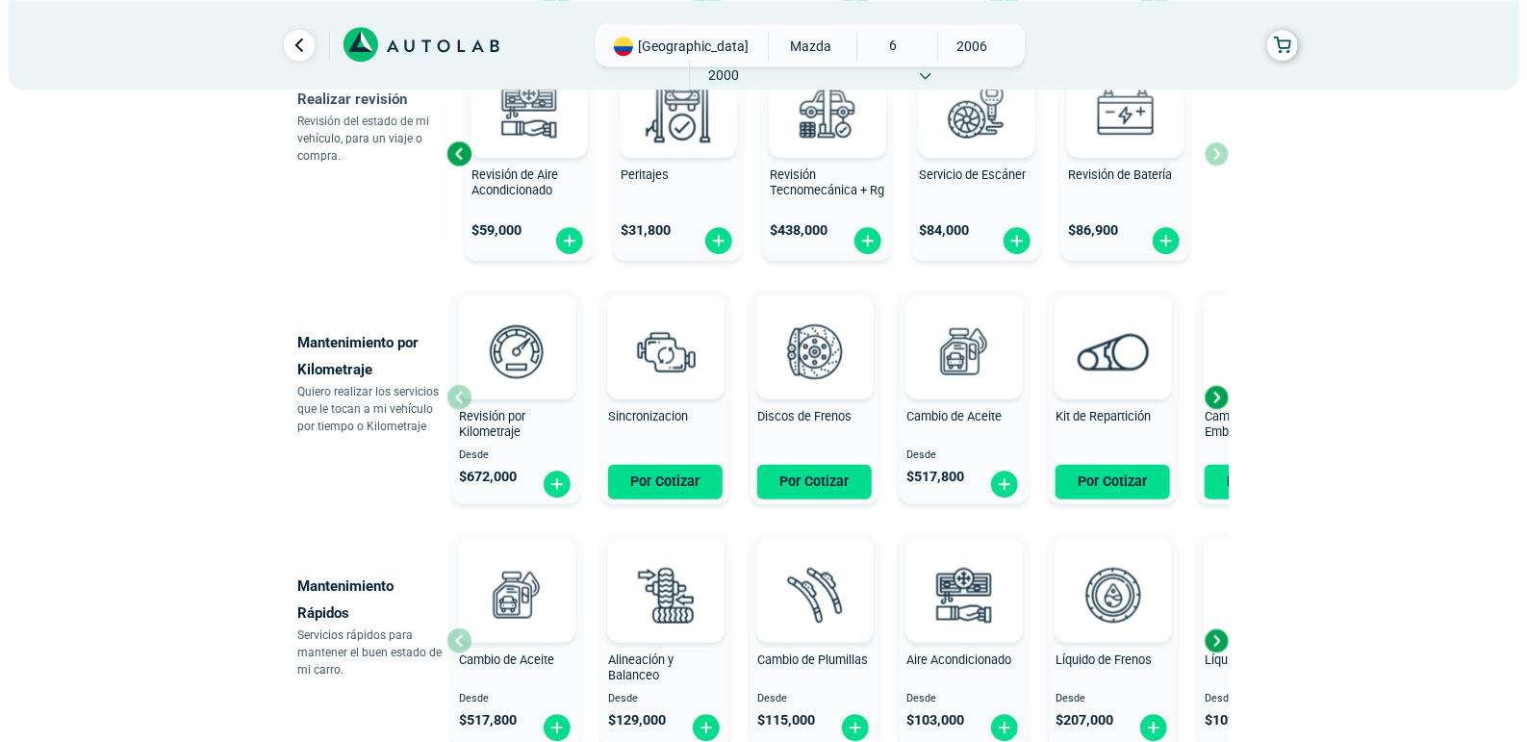
scroll to position [765, 0]
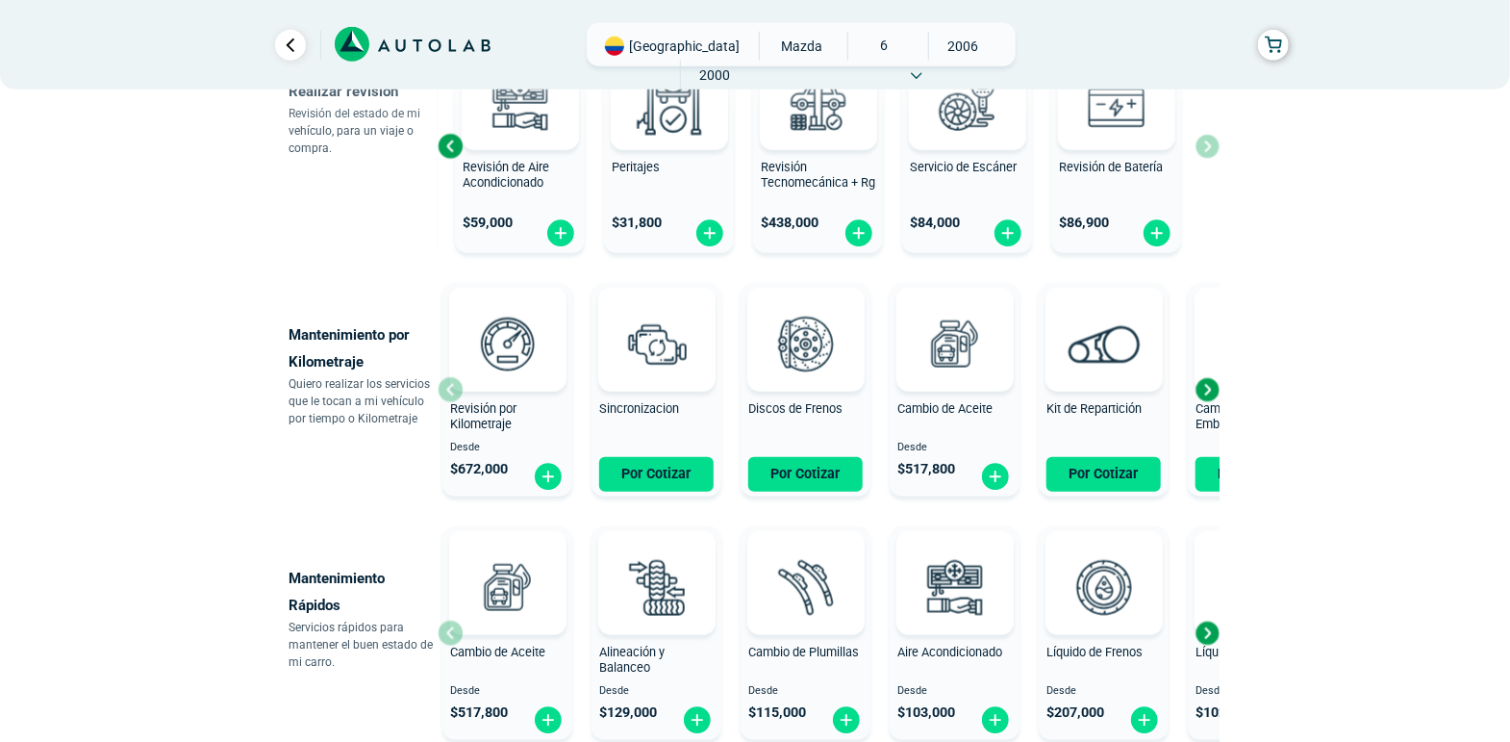
click at [1206, 391] on div "Next slide" at bounding box center [1207, 389] width 29 height 29
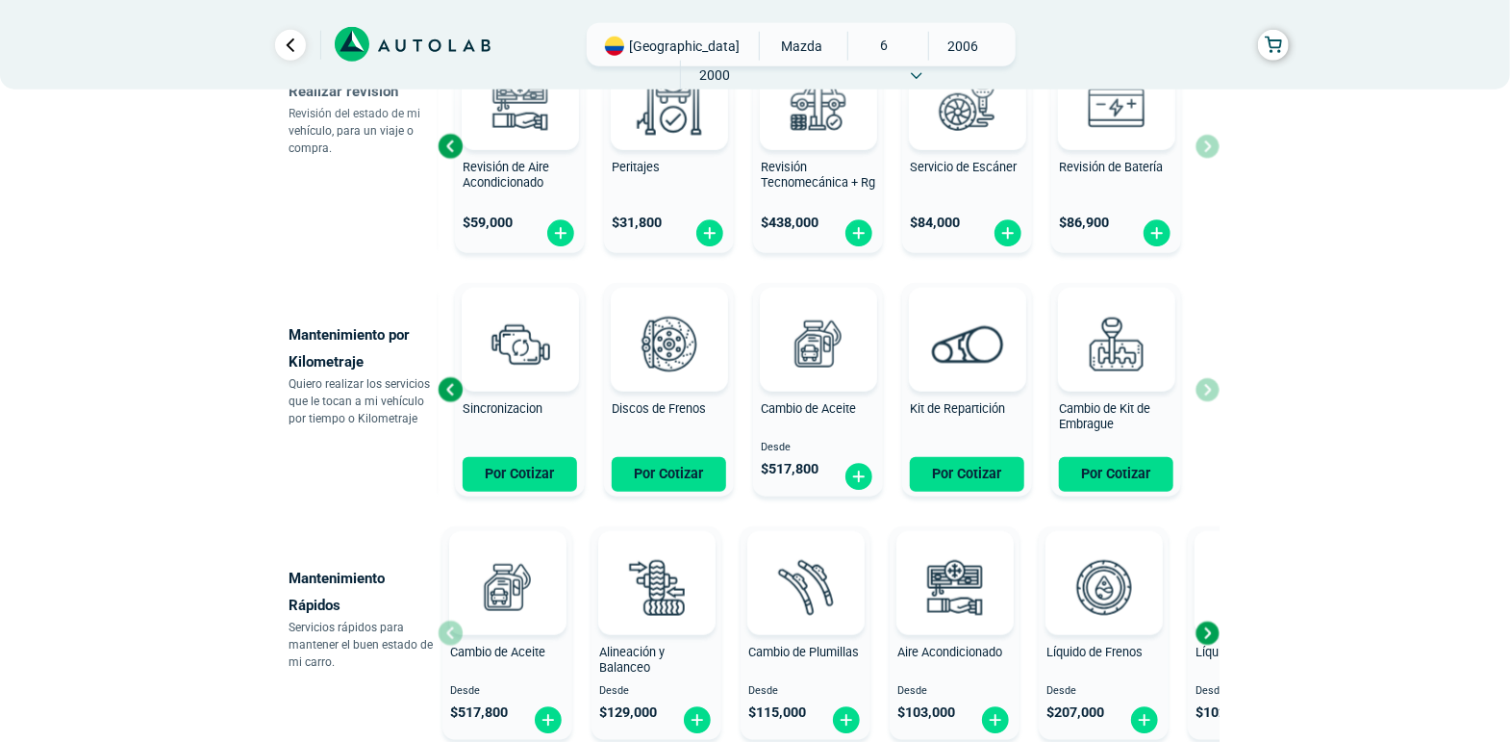
click at [1206, 391] on div "Revisión por Kilometraje Desde $ 672,000 Sincronizacion Por Cotizar Discos de F…" at bounding box center [829, 389] width 782 height 229
click at [459, 392] on div "Previous slide" at bounding box center [450, 389] width 29 height 29
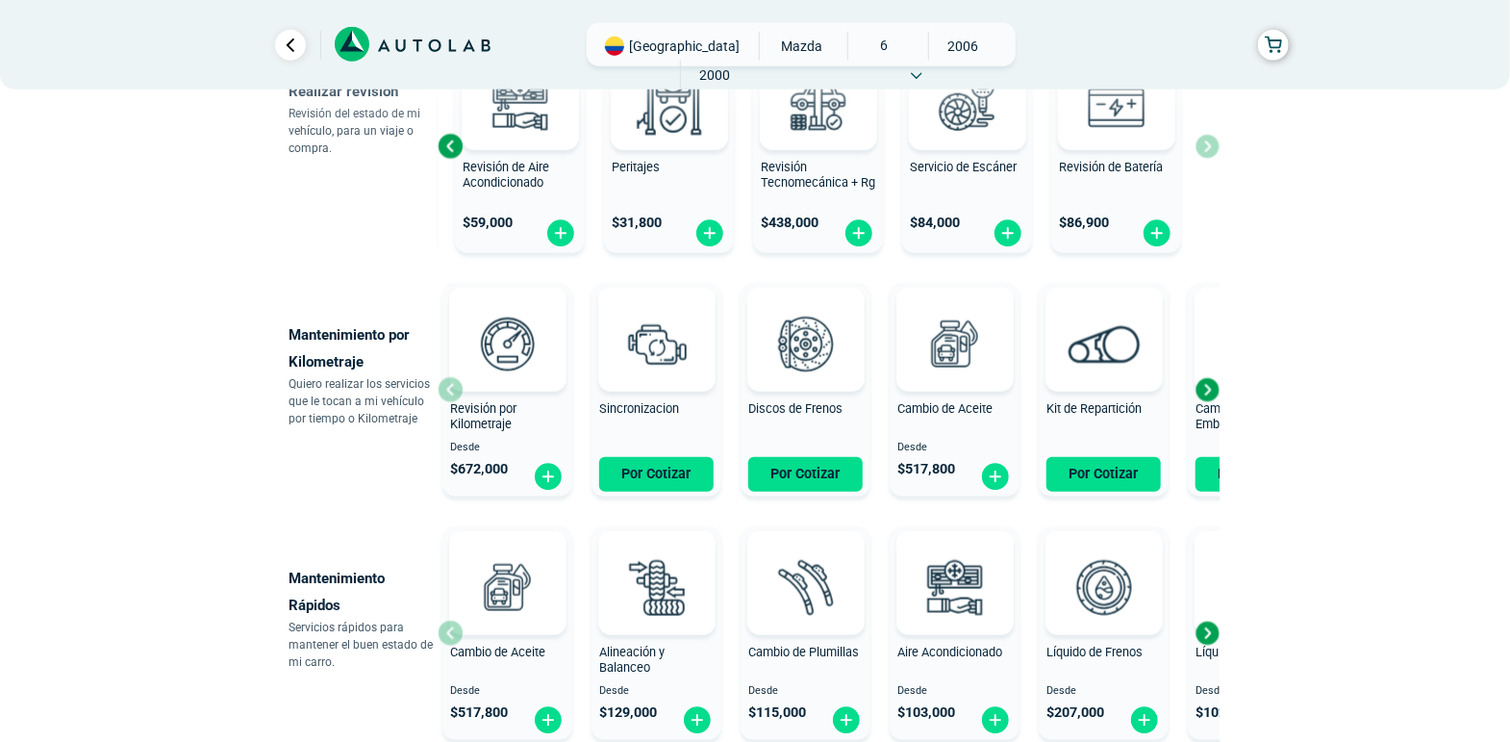
click at [459, 392] on div "Revisión por Kilometraje Desde $ 672,000" at bounding box center [508, 390] width 130 height 205
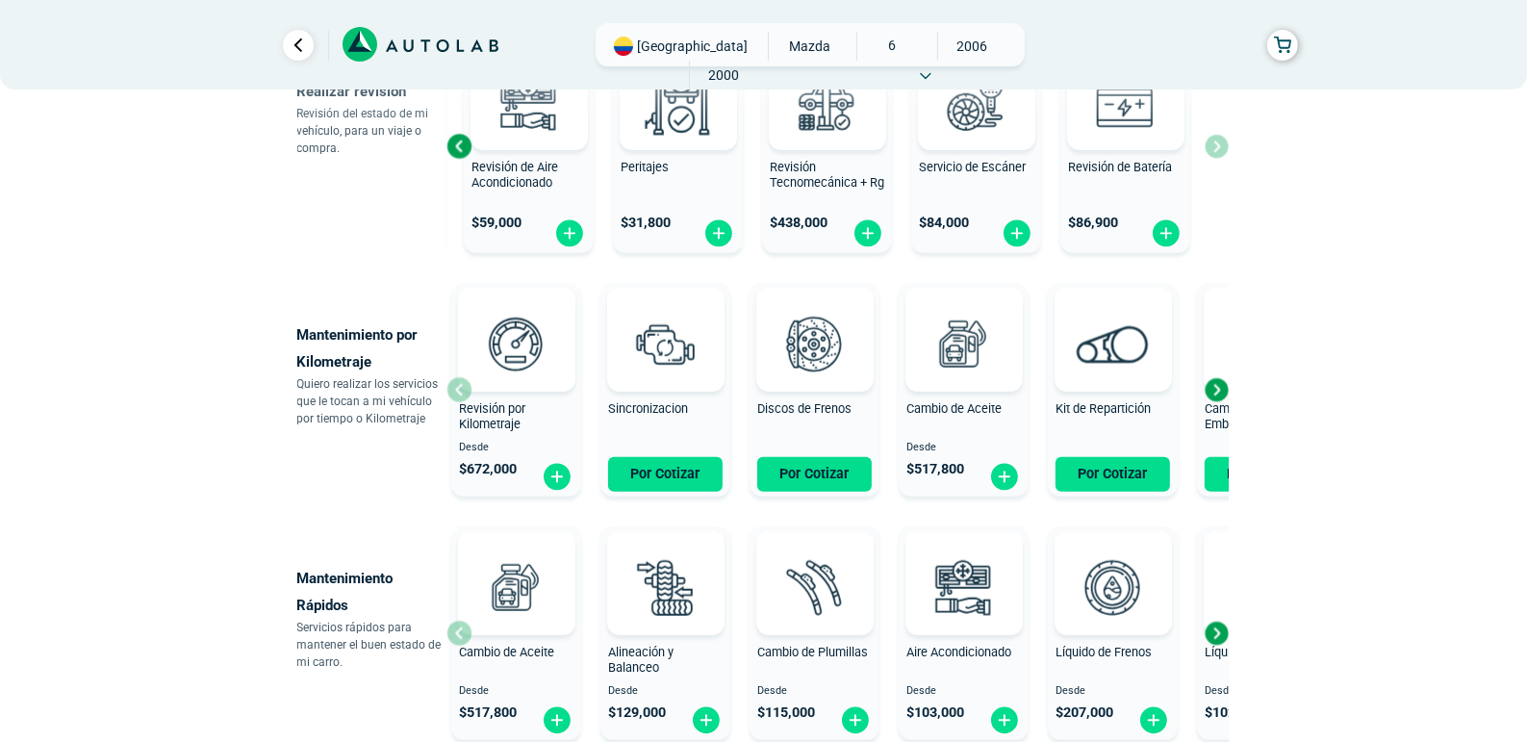
click at [0, 0] on img at bounding box center [0, 0] width 0 height 0
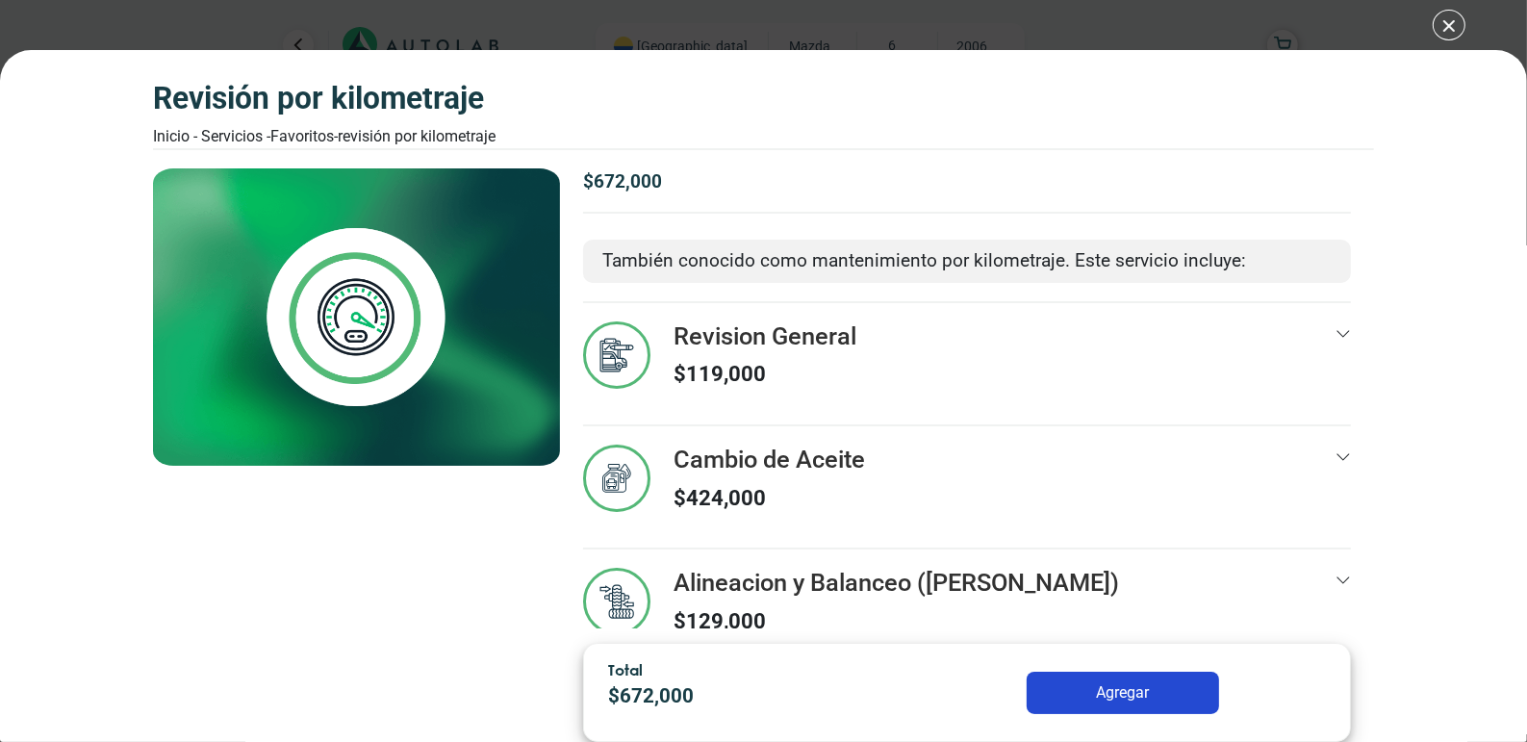
click at [459, 391] on img at bounding box center [356, 316] width 407 height 297
click at [1335, 465] on div at bounding box center [1342, 486] width 15 height 85
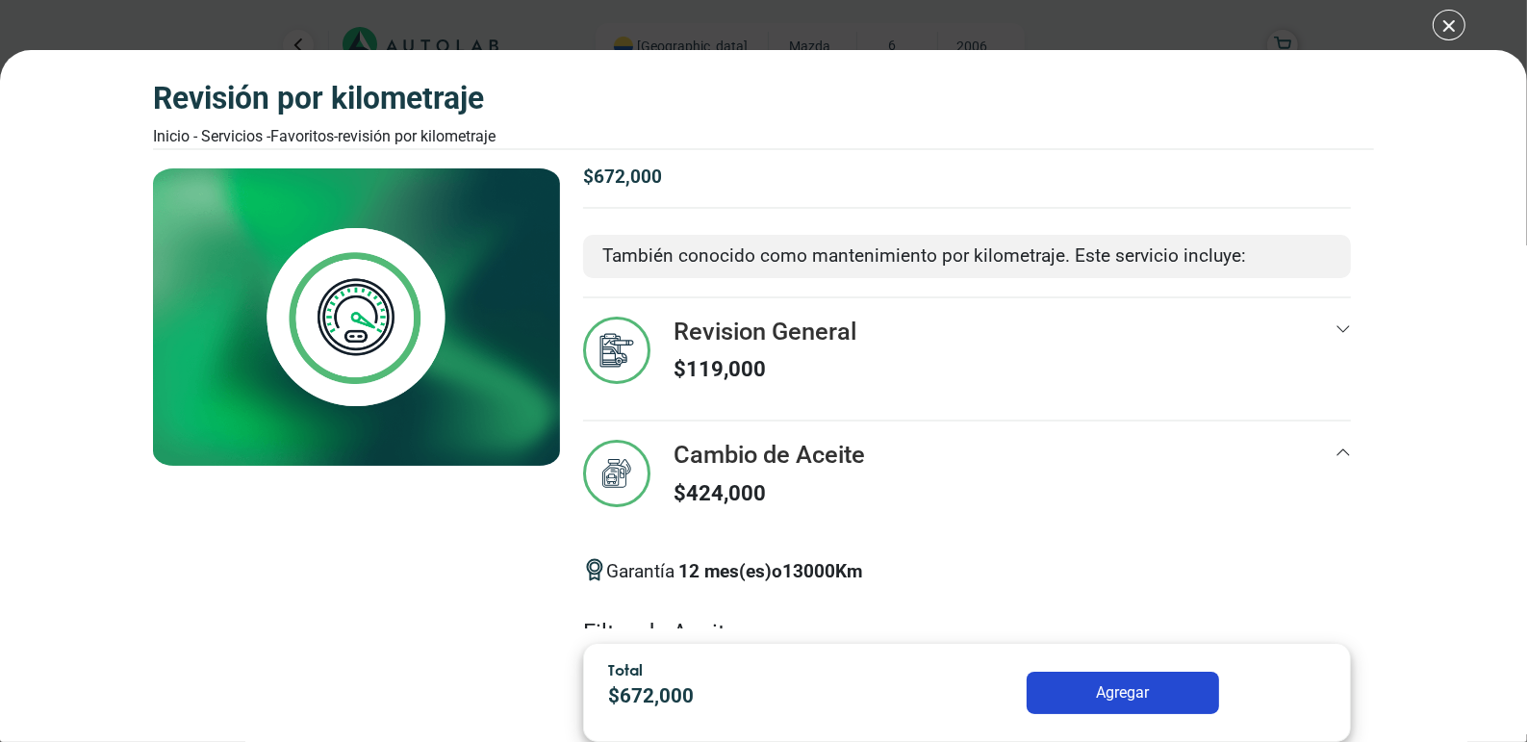
scroll to position [115, 0]
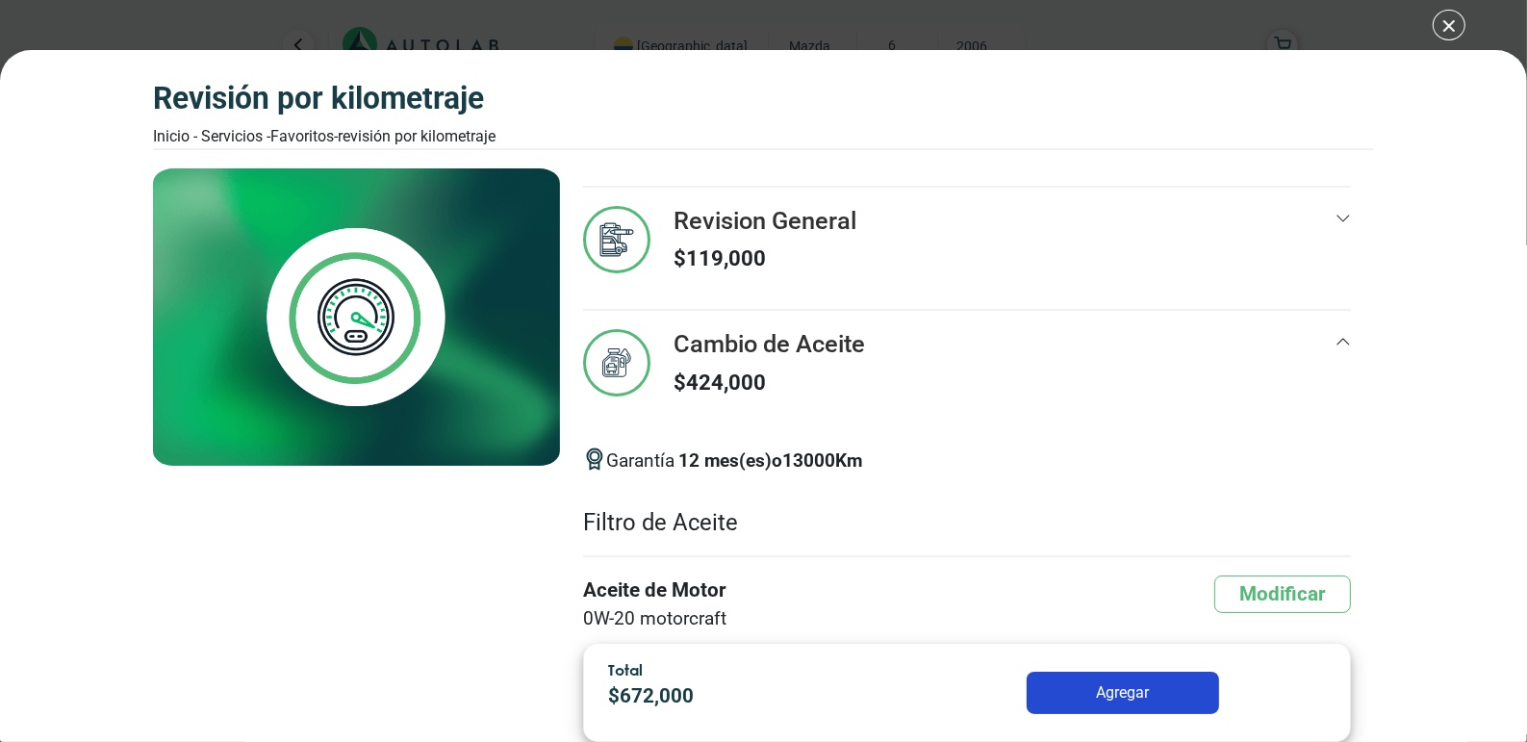
scroll to position [765, 0]
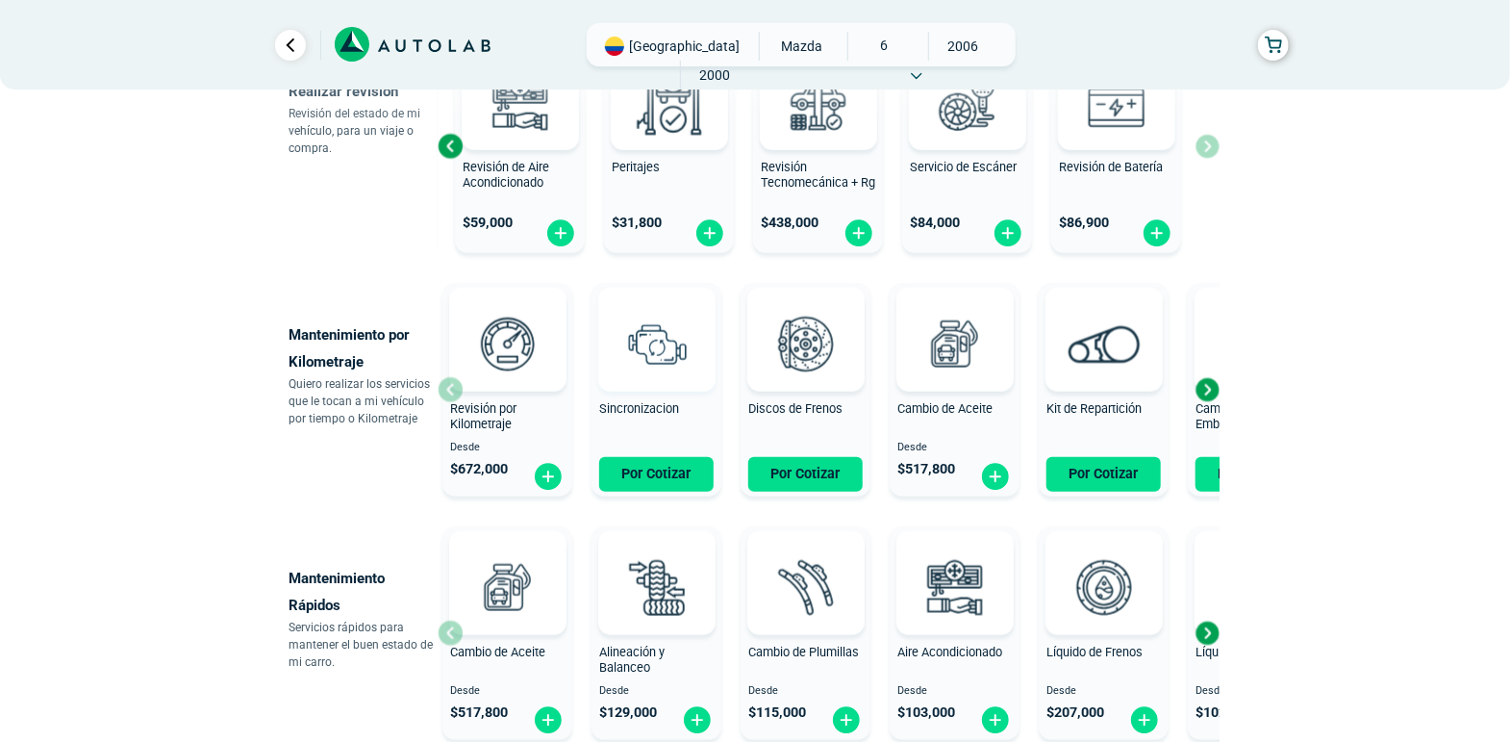
click at [695, 362] on img at bounding box center [656, 343] width 85 height 85
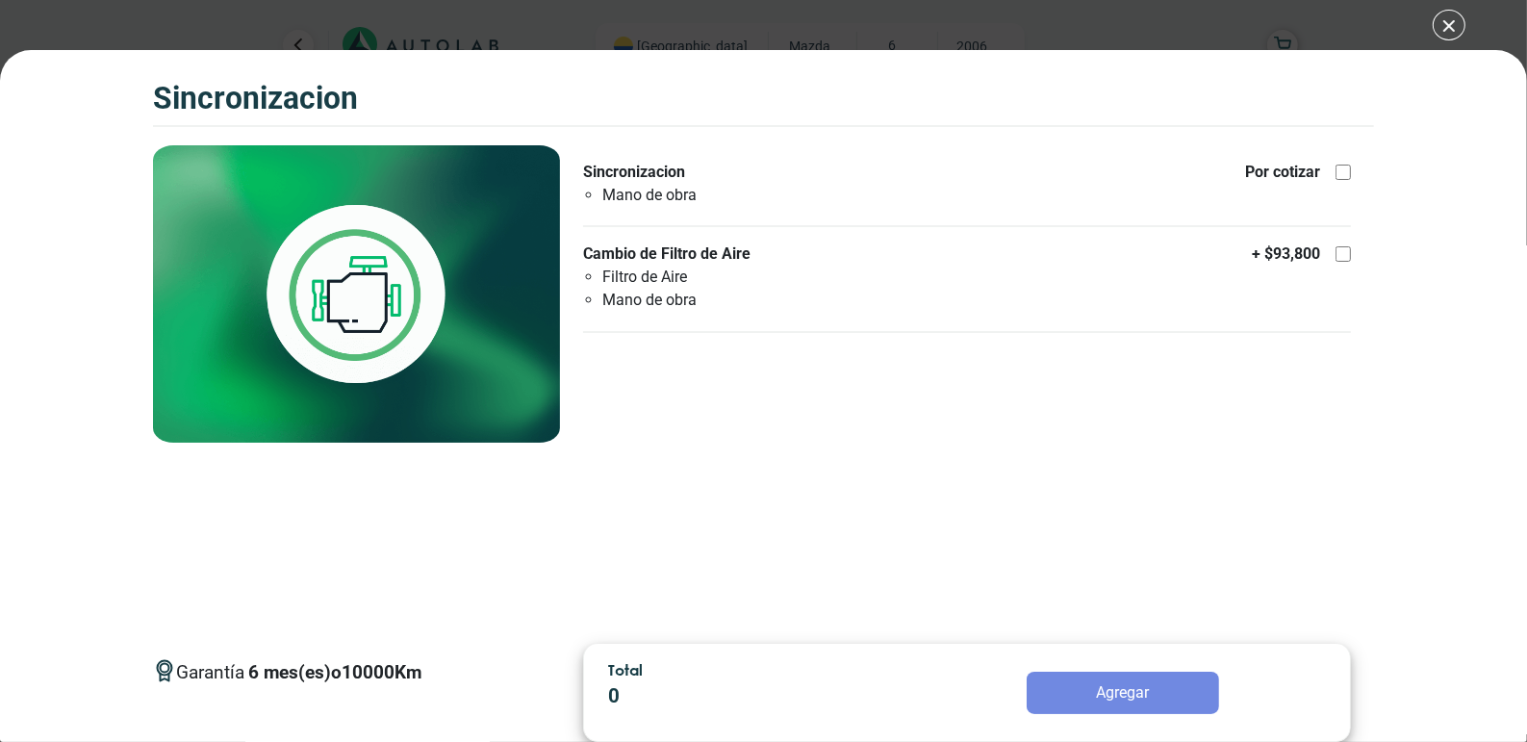
click at [668, 174] on p "Sincronizacion" at bounding box center [693, 172] width 221 height 23
click at [1335, 174] on input "Sincronizacion Mano de obra Por cotizar" at bounding box center [1342, 172] width 15 height 15
click at [668, 174] on p "Sincronizacion" at bounding box center [693, 172] width 221 height 23
click at [1335, 174] on input "Sincronizacion Mano de obra Por cotizar" at bounding box center [1342, 172] width 15 height 15
checkbox input "false"
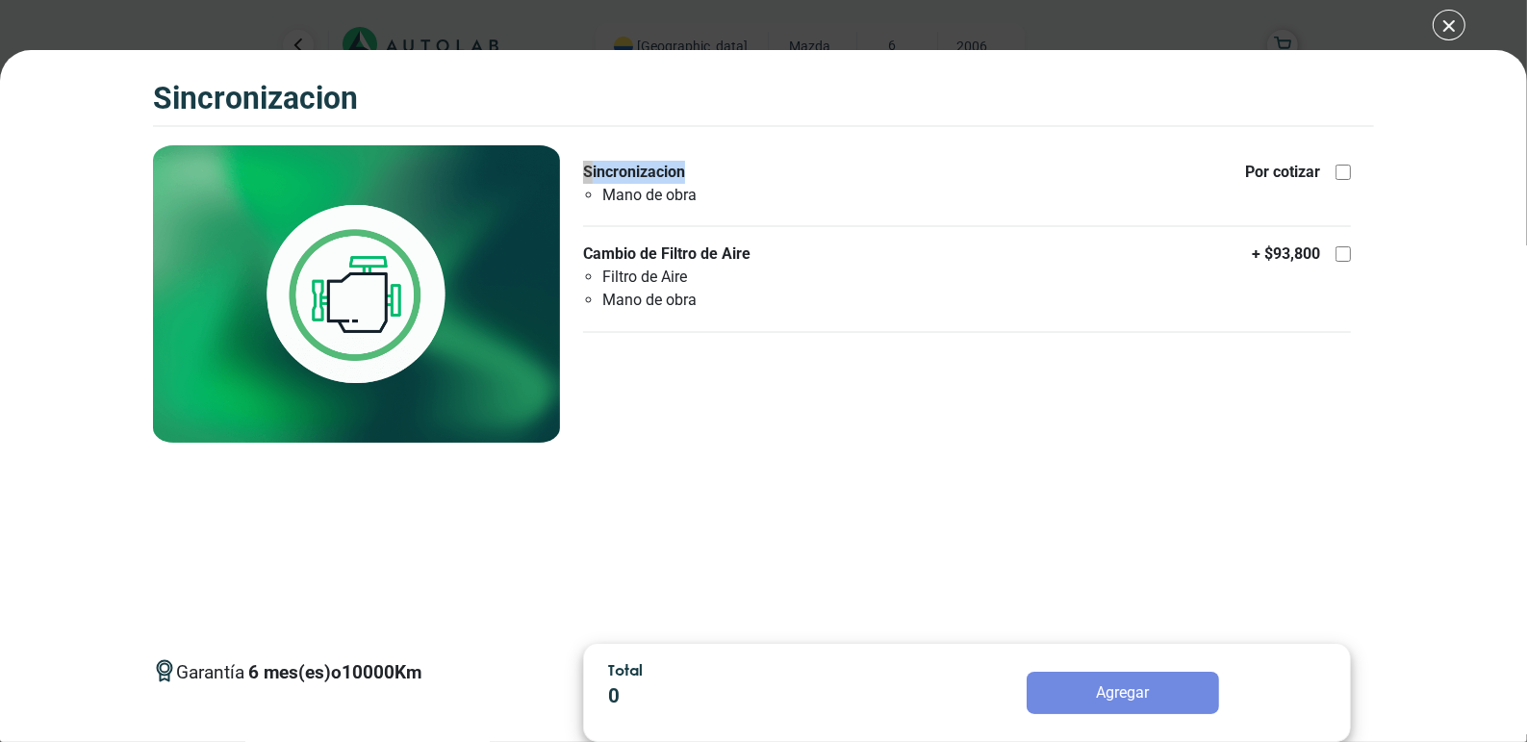
copy p "Sincronizacion"
